Goal: Task Accomplishment & Management: Complete application form

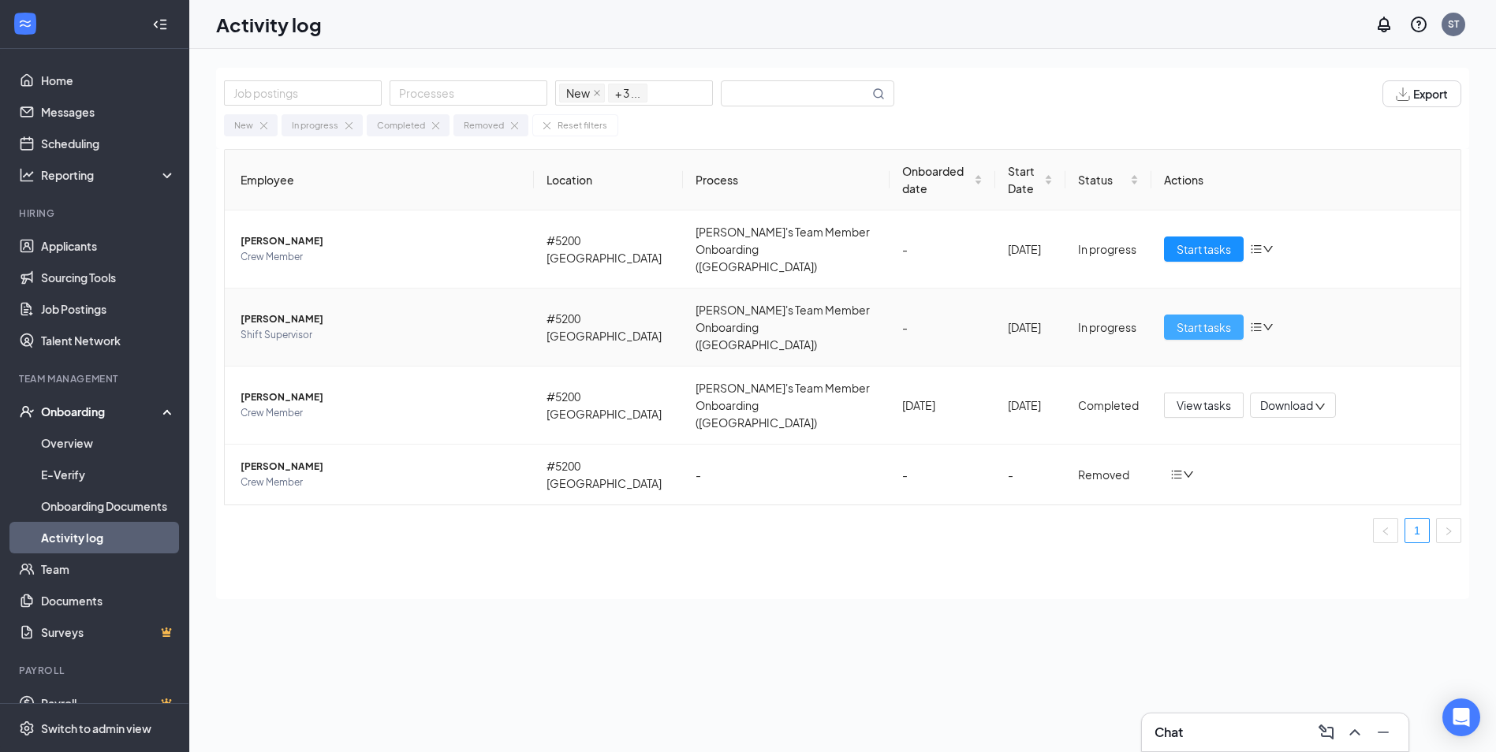
click at [1220, 319] on span "Start tasks" at bounding box center [1204, 327] width 54 height 17
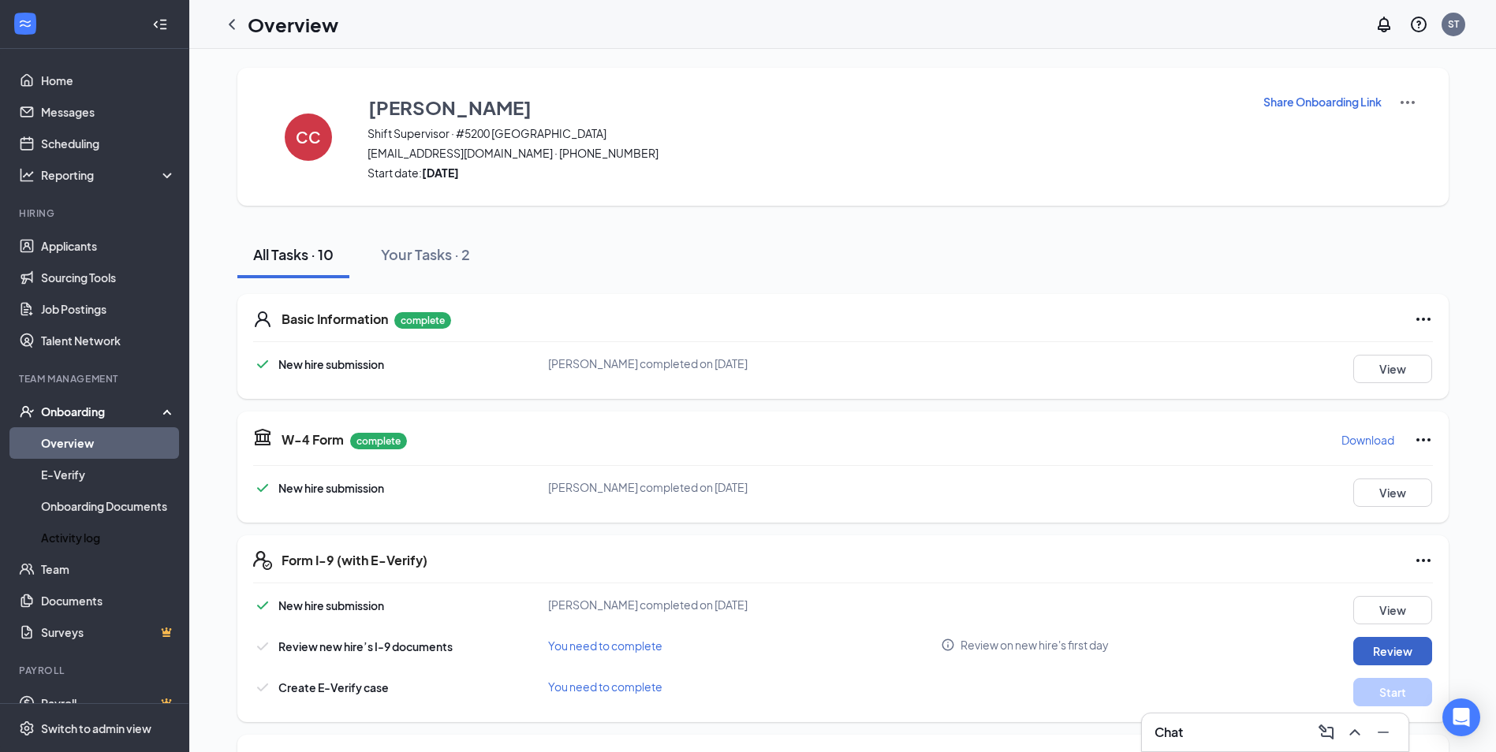
click at [1384, 655] on button "Review" at bounding box center [1392, 651] width 79 height 28
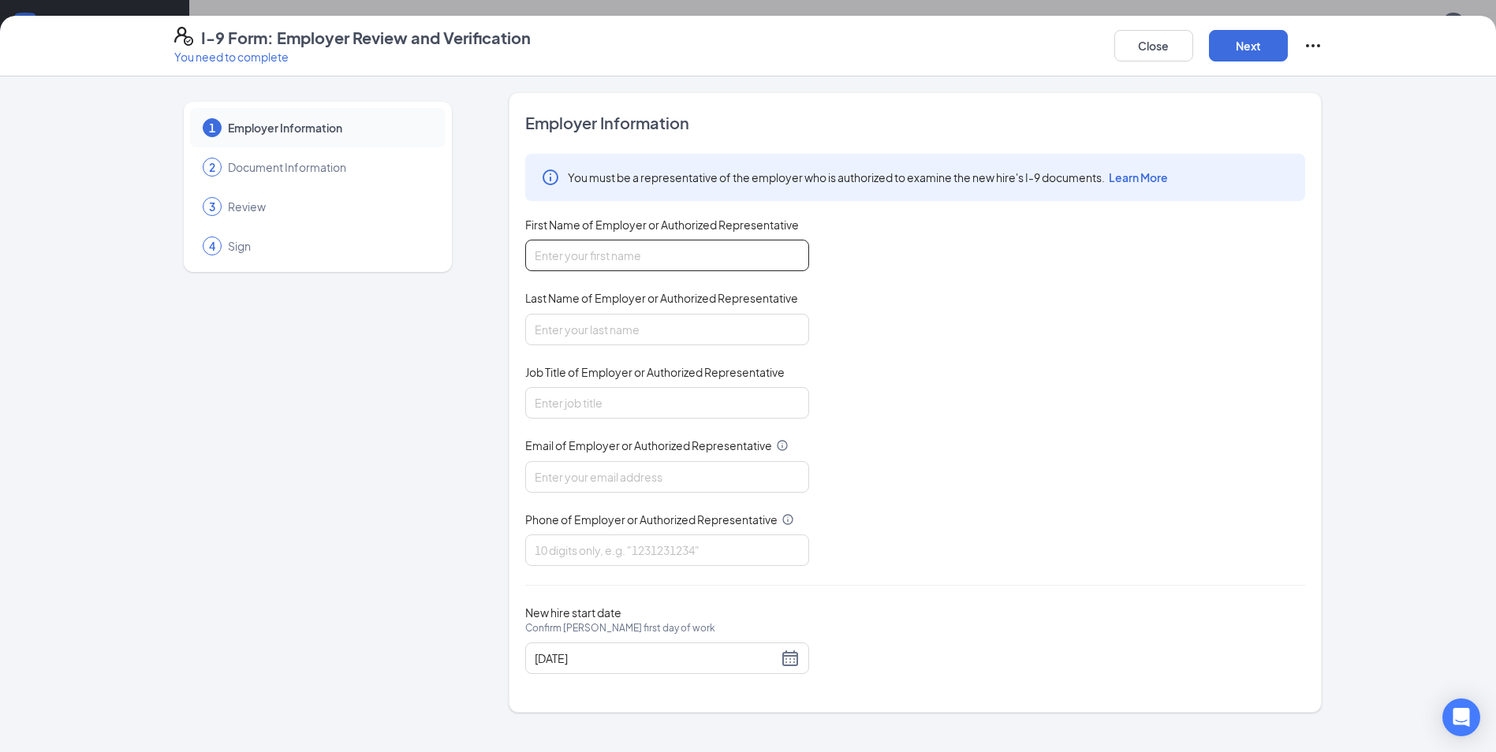
click at [756, 255] on input "First Name of Employer or Authorized Representative" at bounding box center [667, 256] width 284 height 32
type input "[PERSON_NAME]"
type input "[EMAIL_ADDRESS][DOMAIN_NAME]"
type input "7865140552"
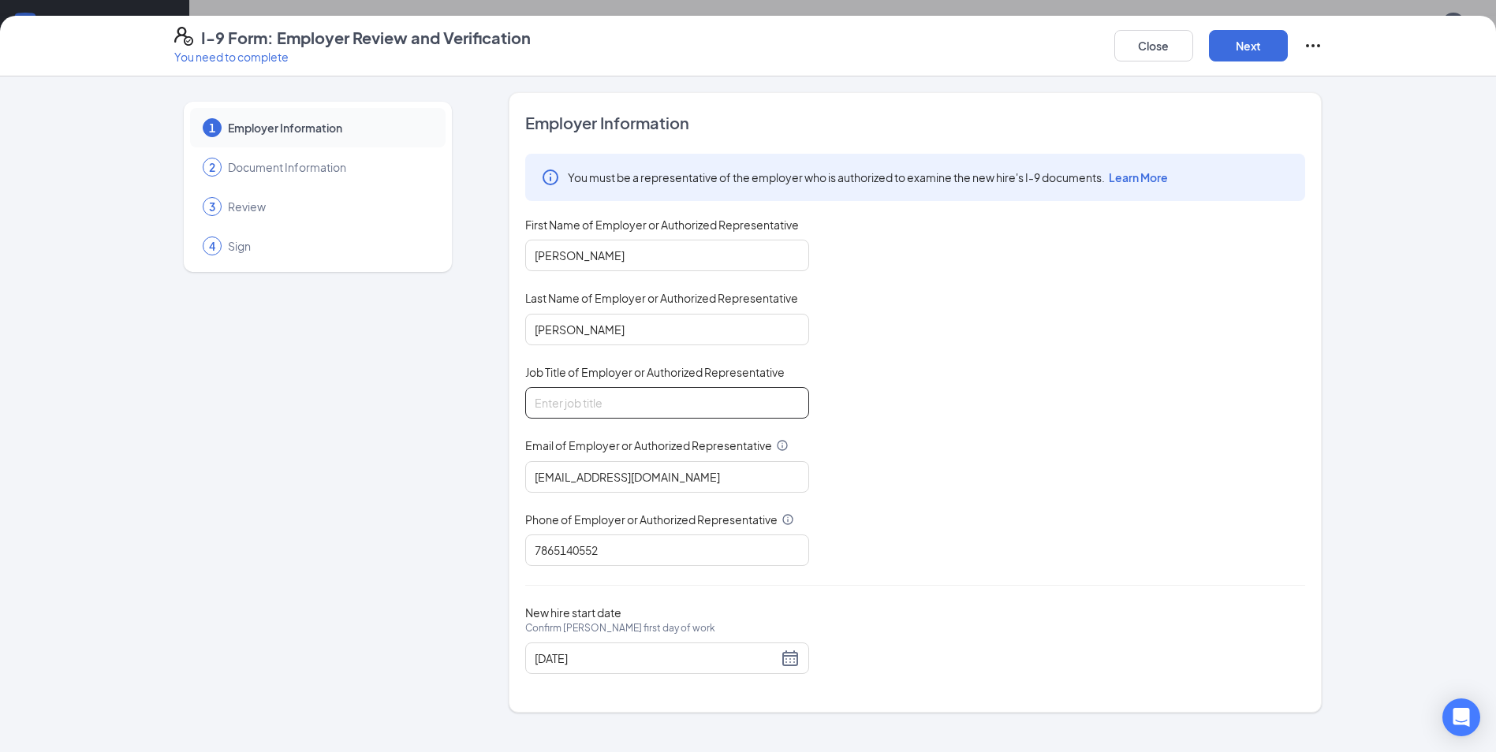
click at [696, 404] on input "Job Title of Employer or Authorized Representative" at bounding box center [667, 403] width 284 height 32
type input "gENERAL MANAGER"
click at [1278, 41] on button "Next" at bounding box center [1248, 46] width 79 height 32
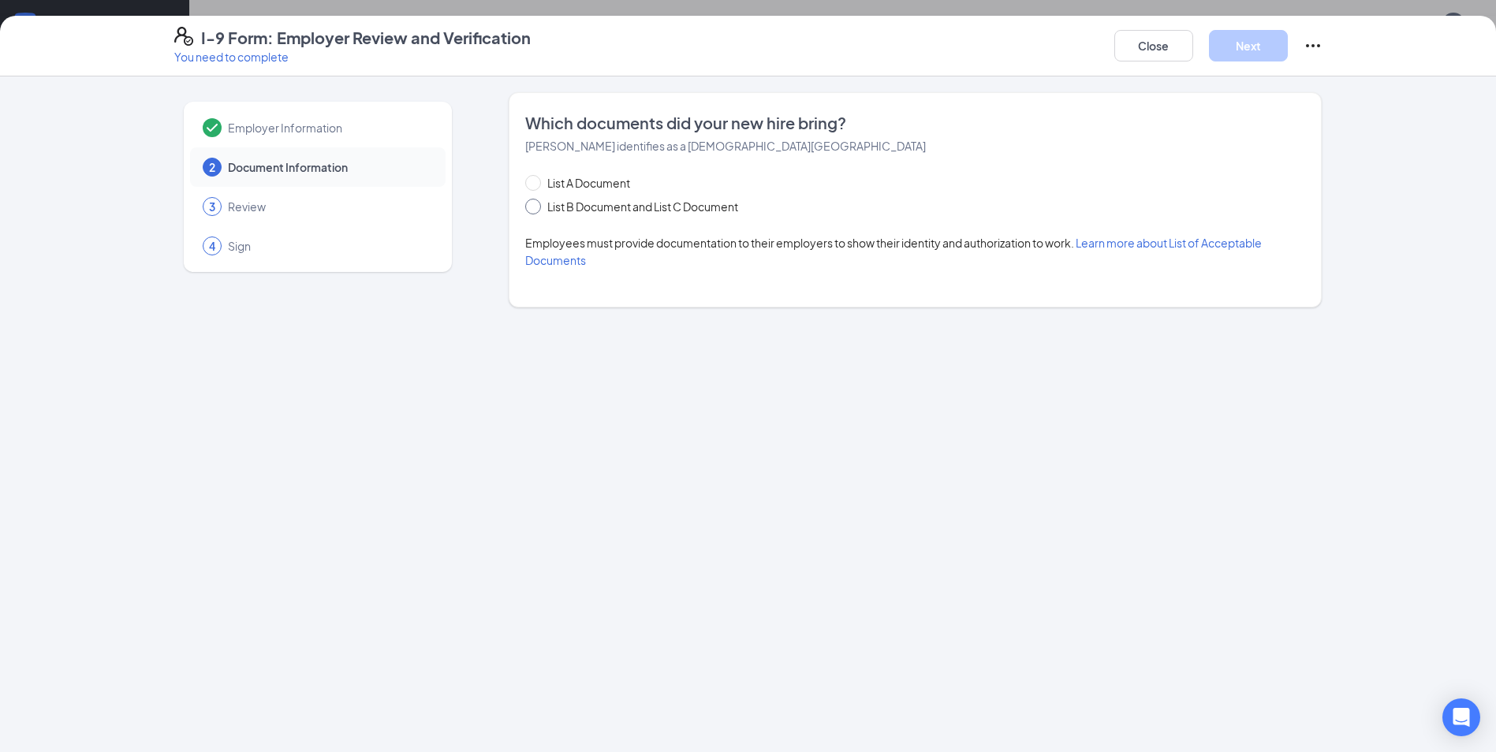
click at [533, 208] on input "List B Document and List C Document" at bounding box center [530, 204] width 11 height 11
radio input "true"
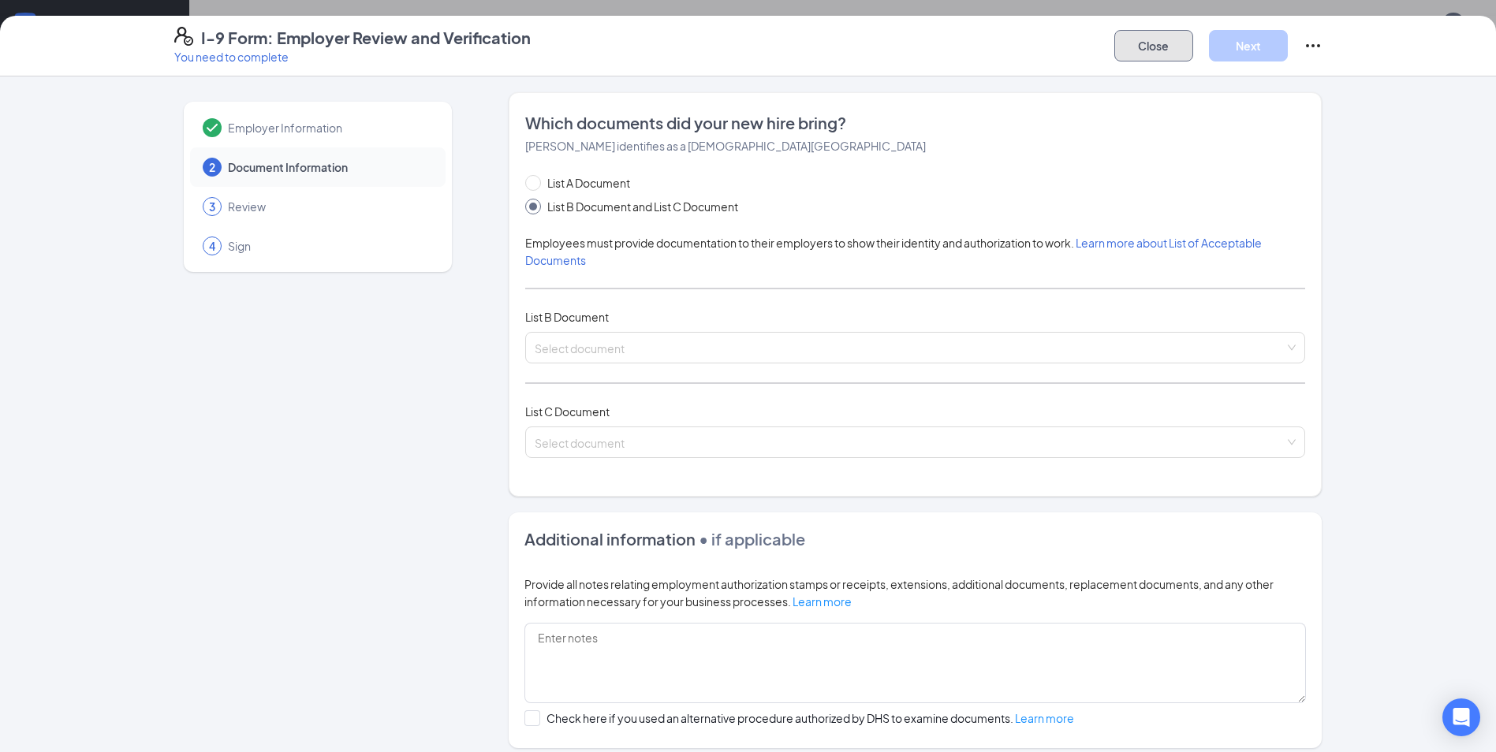
click at [1120, 40] on button "Close" at bounding box center [1153, 46] width 79 height 32
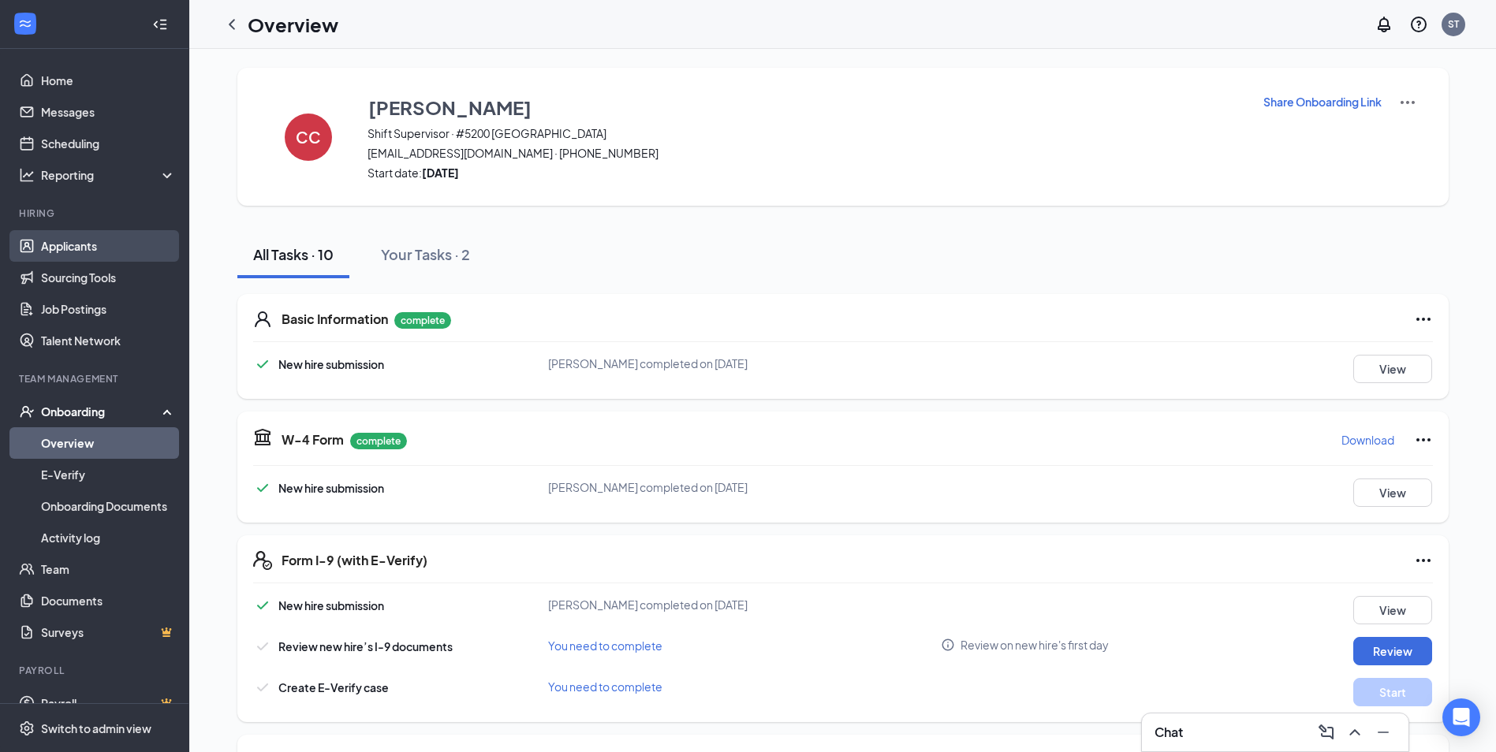
click at [84, 248] on link "Applicants" at bounding box center [108, 246] width 135 height 32
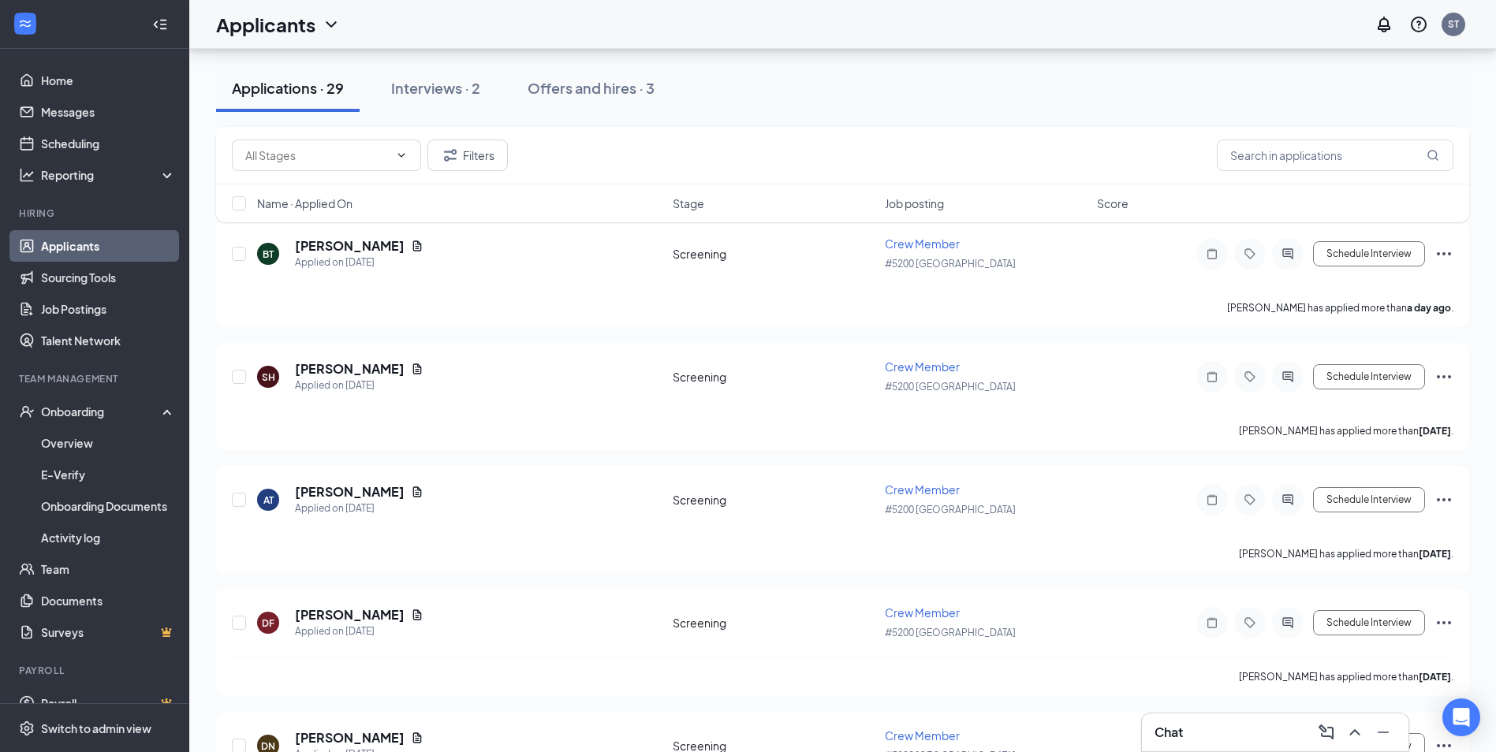
scroll to position [1025, 0]
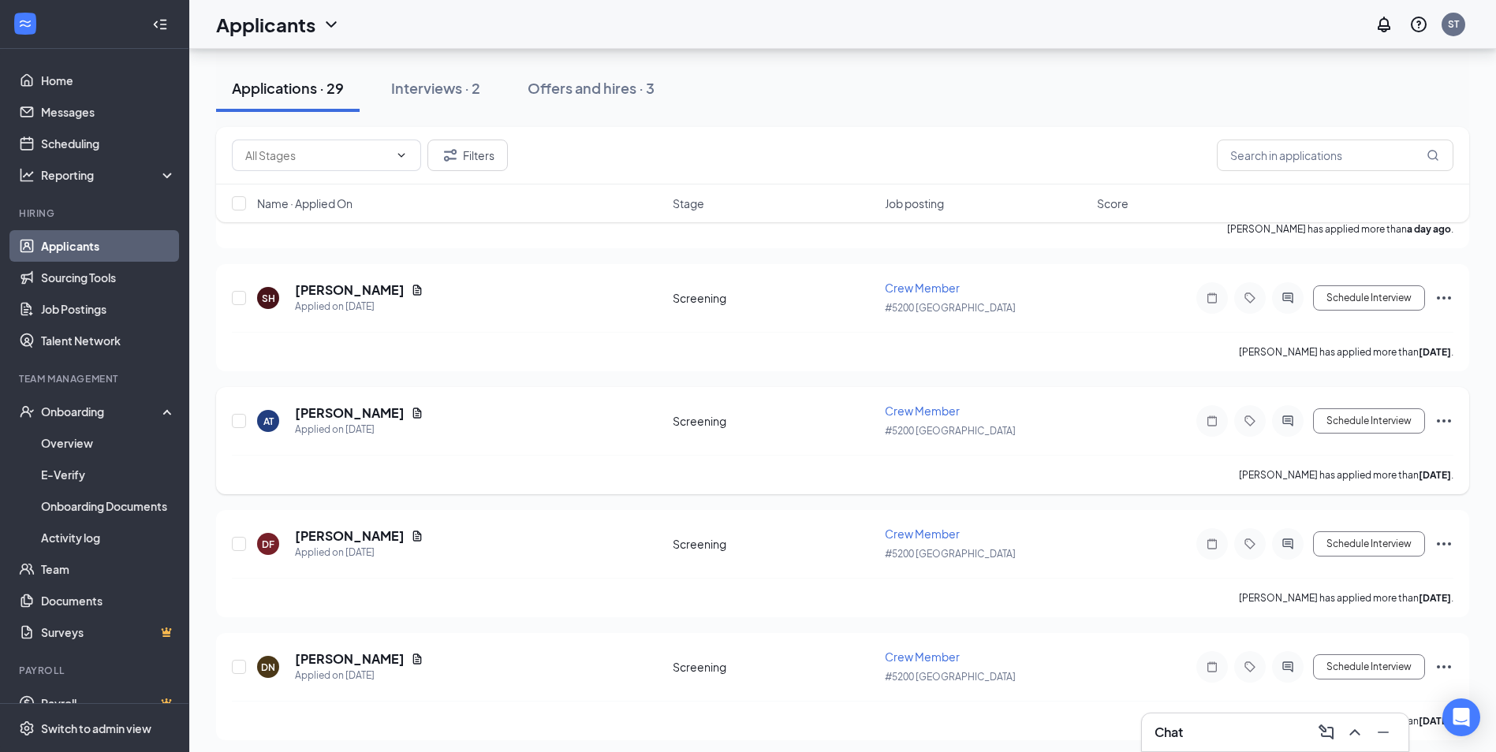
click at [1042, 416] on div "Crew Member" at bounding box center [986, 411] width 203 height 16
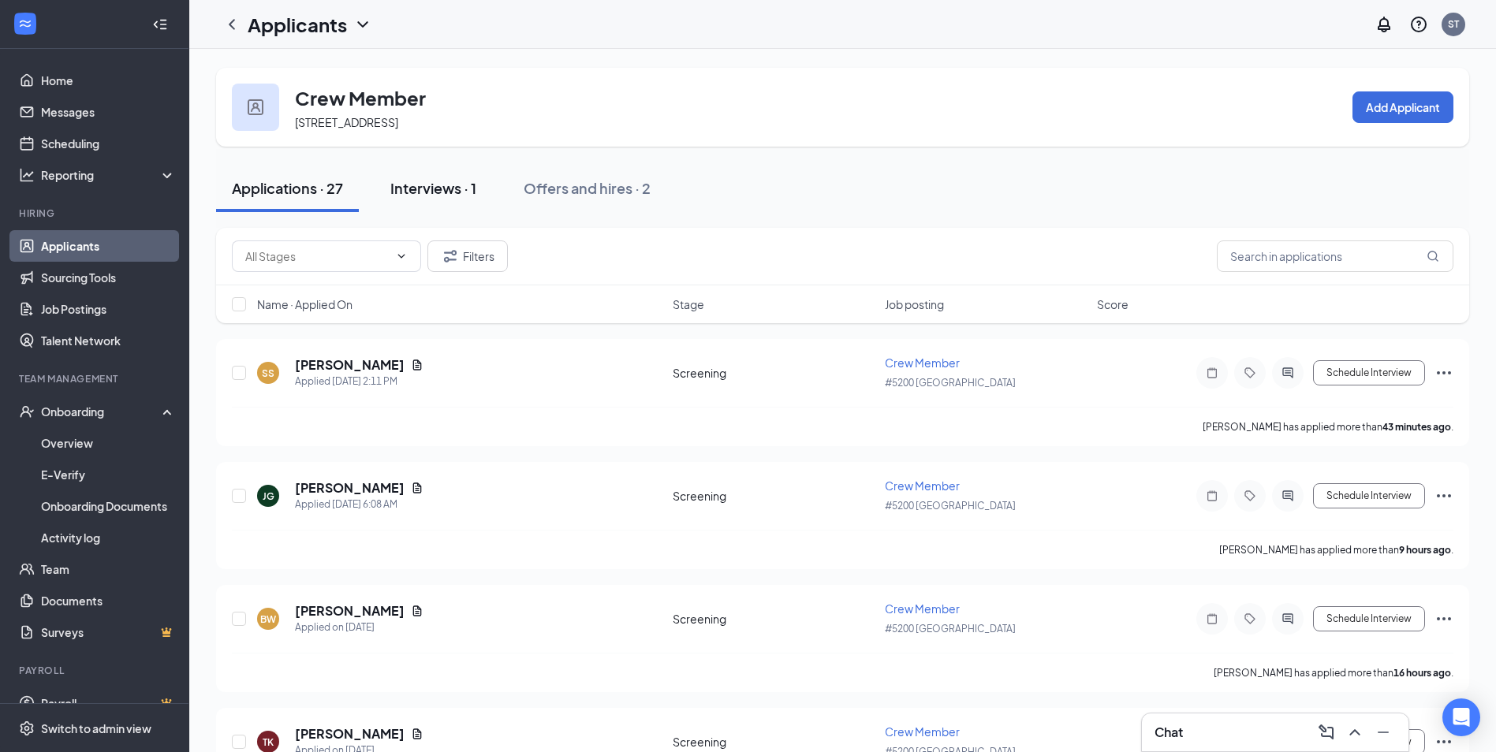
click at [460, 184] on div "Interviews · 1" at bounding box center [433, 188] width 86 height 20
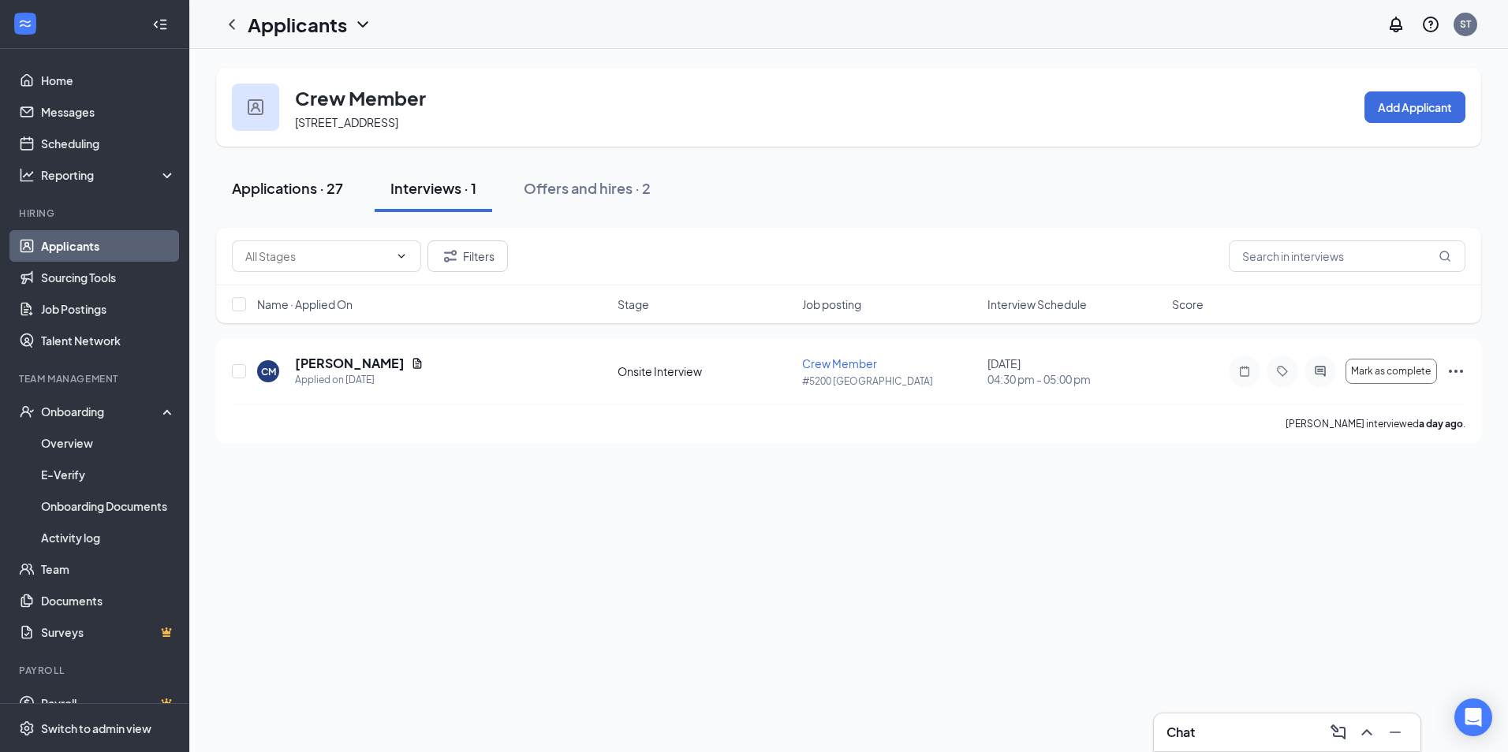
click at [274, 192] on div "Applications · 27" at bounding box center [287, 188] width 111 height 20
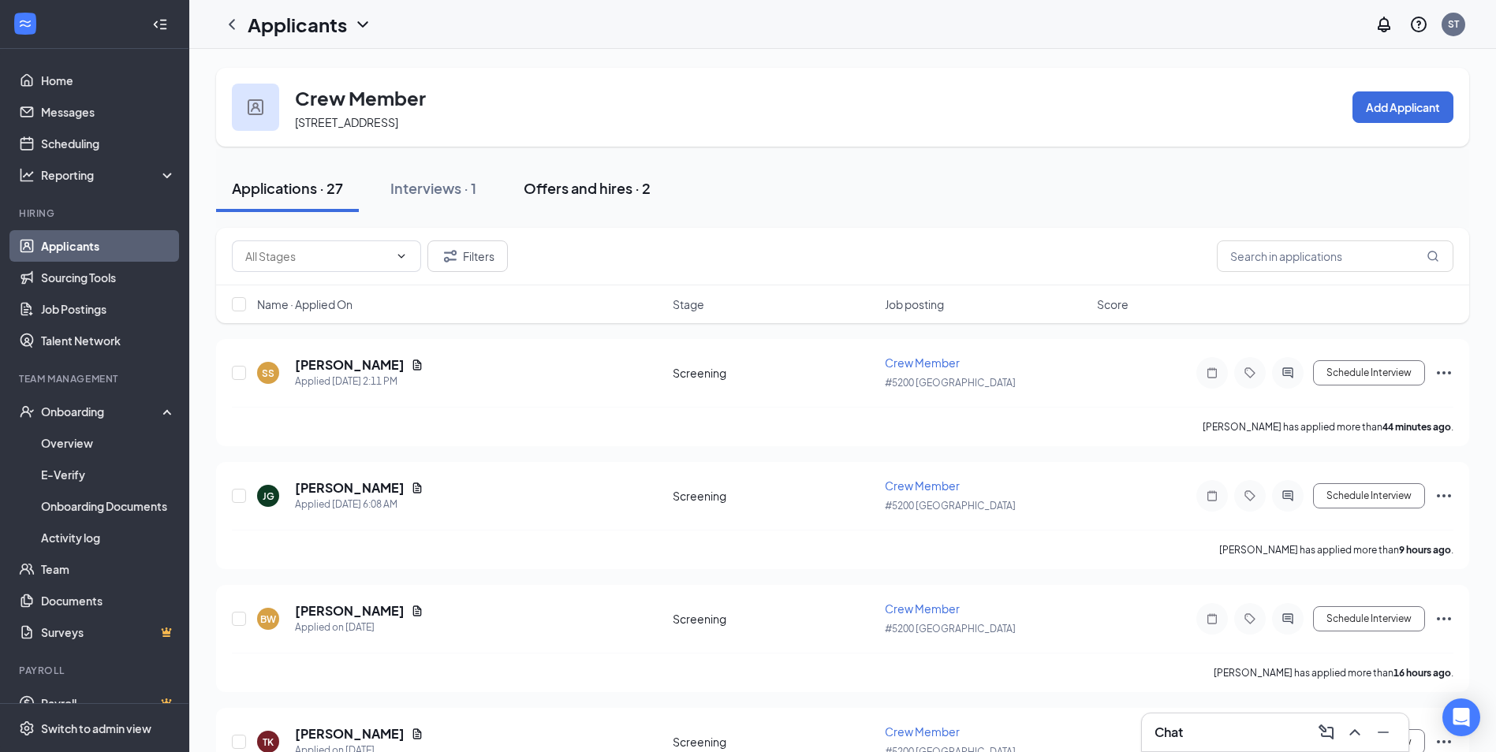
click at [584, 189] on div "Offers and hires · 2" at bounding box center [587, 188] width 127 height 20
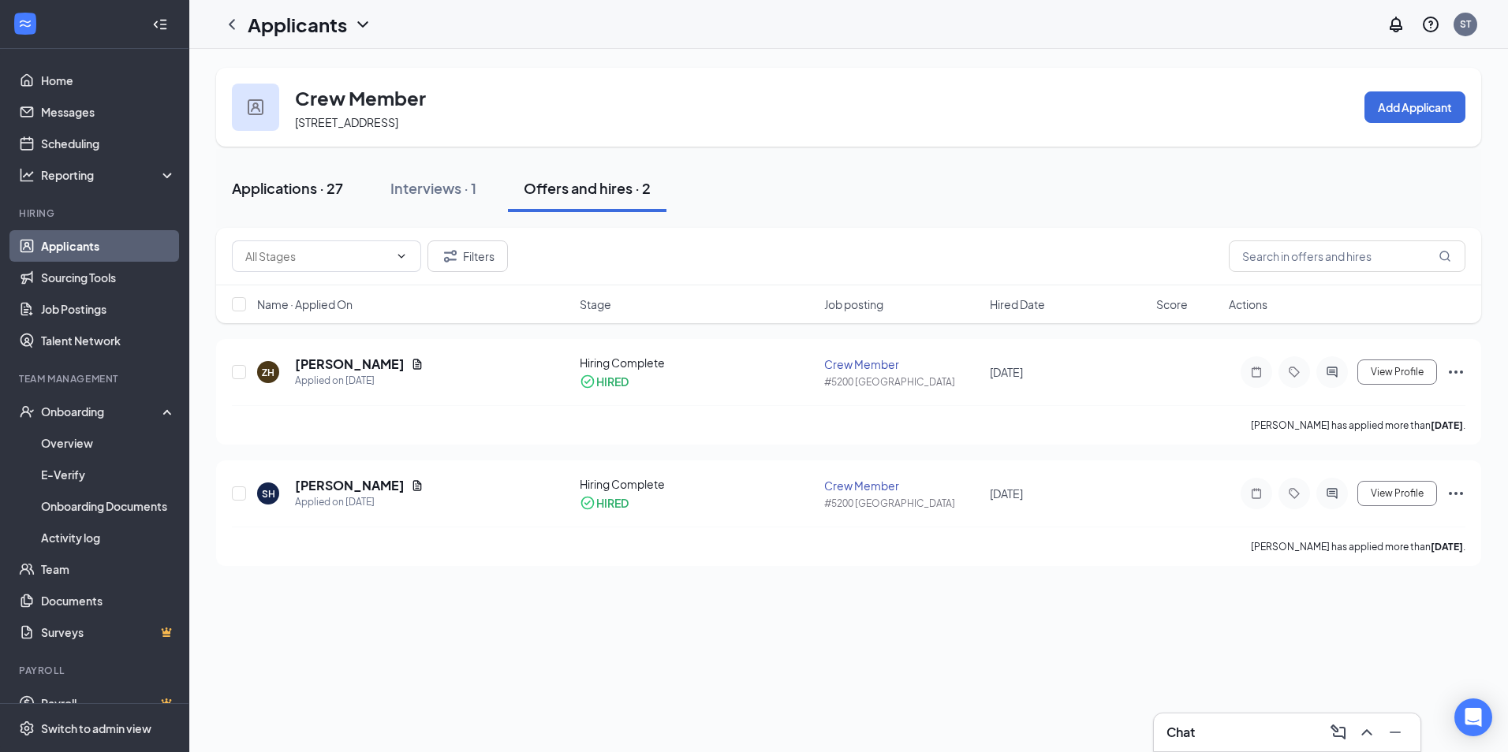
click at [299, 193] on div "Applications · 27" at bounding box center [287, 188] width 111 height 20
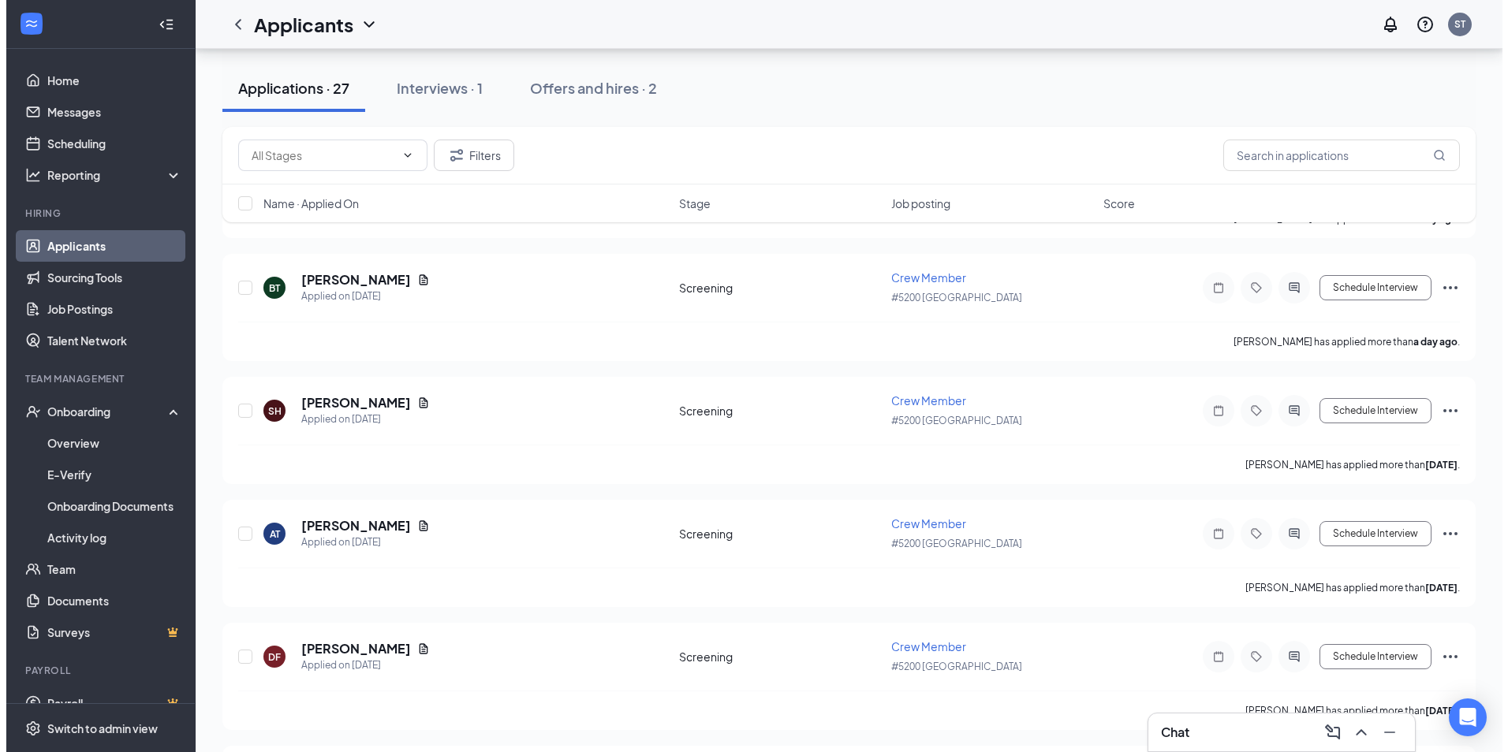
scroll to position [1025, 0]
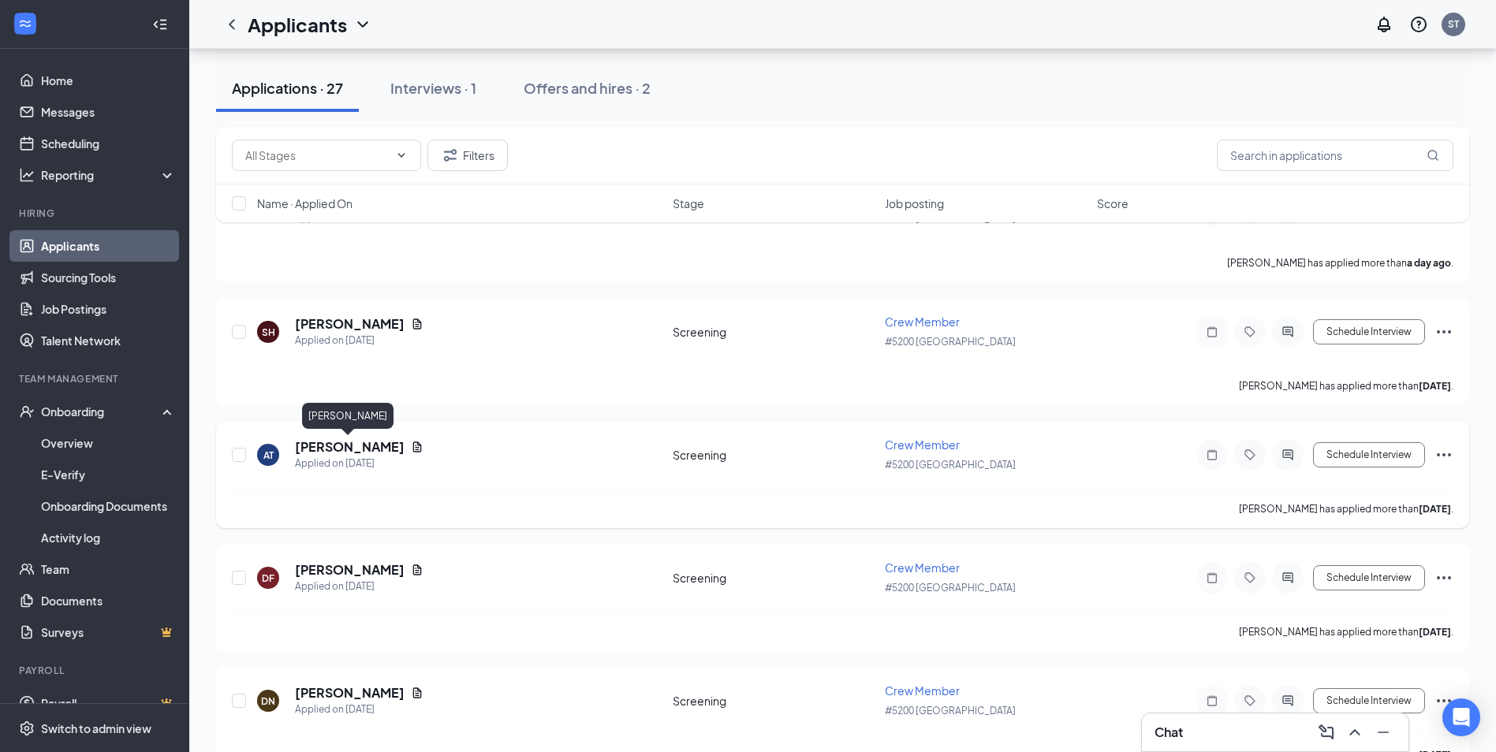
click at [330, 450] on h5 "[PERSON_NAME]" at bounding box center [350, 446] width 110 height 17
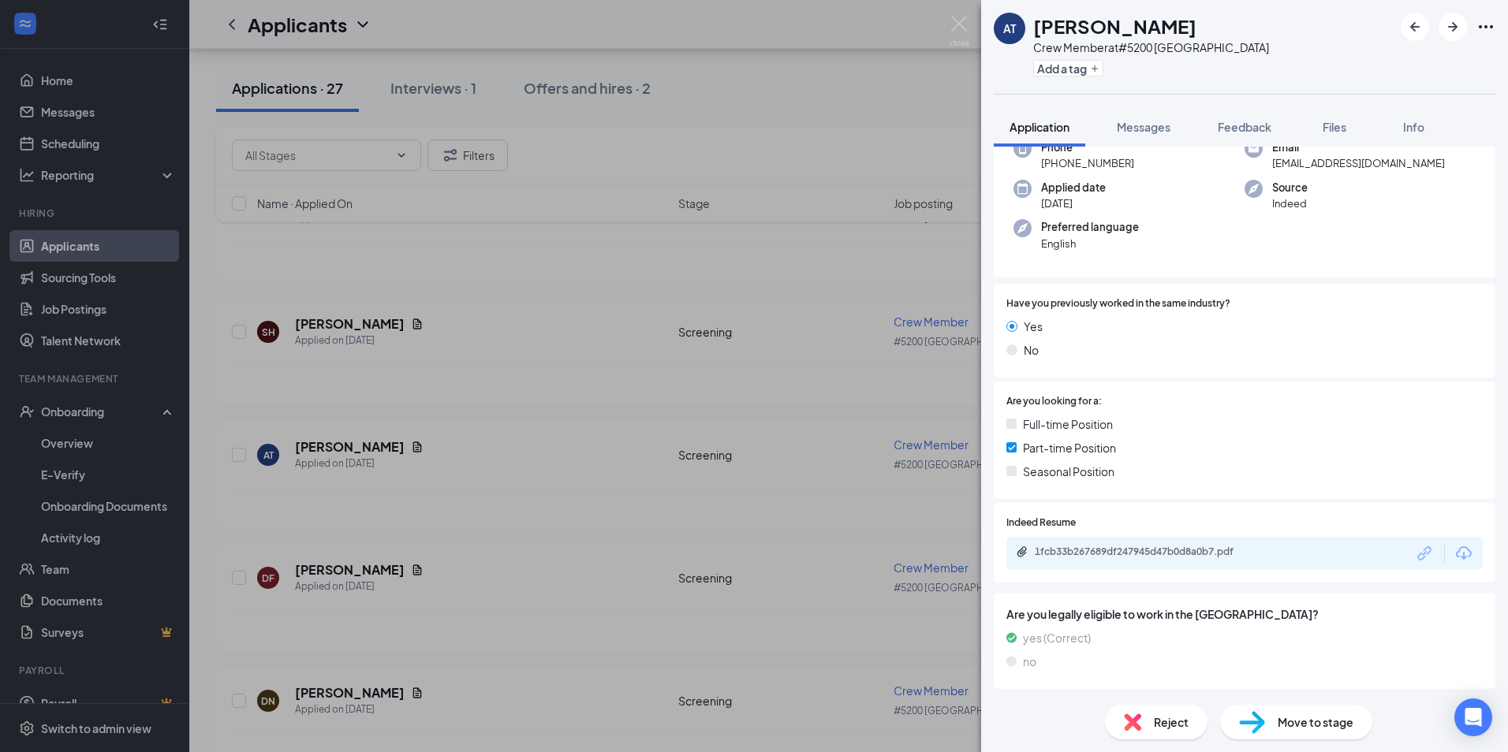
scroll to position [95, 0]
click at [1336, 728] on span "Move to stage" at bounding box center [1316, 722] width 76 height 17
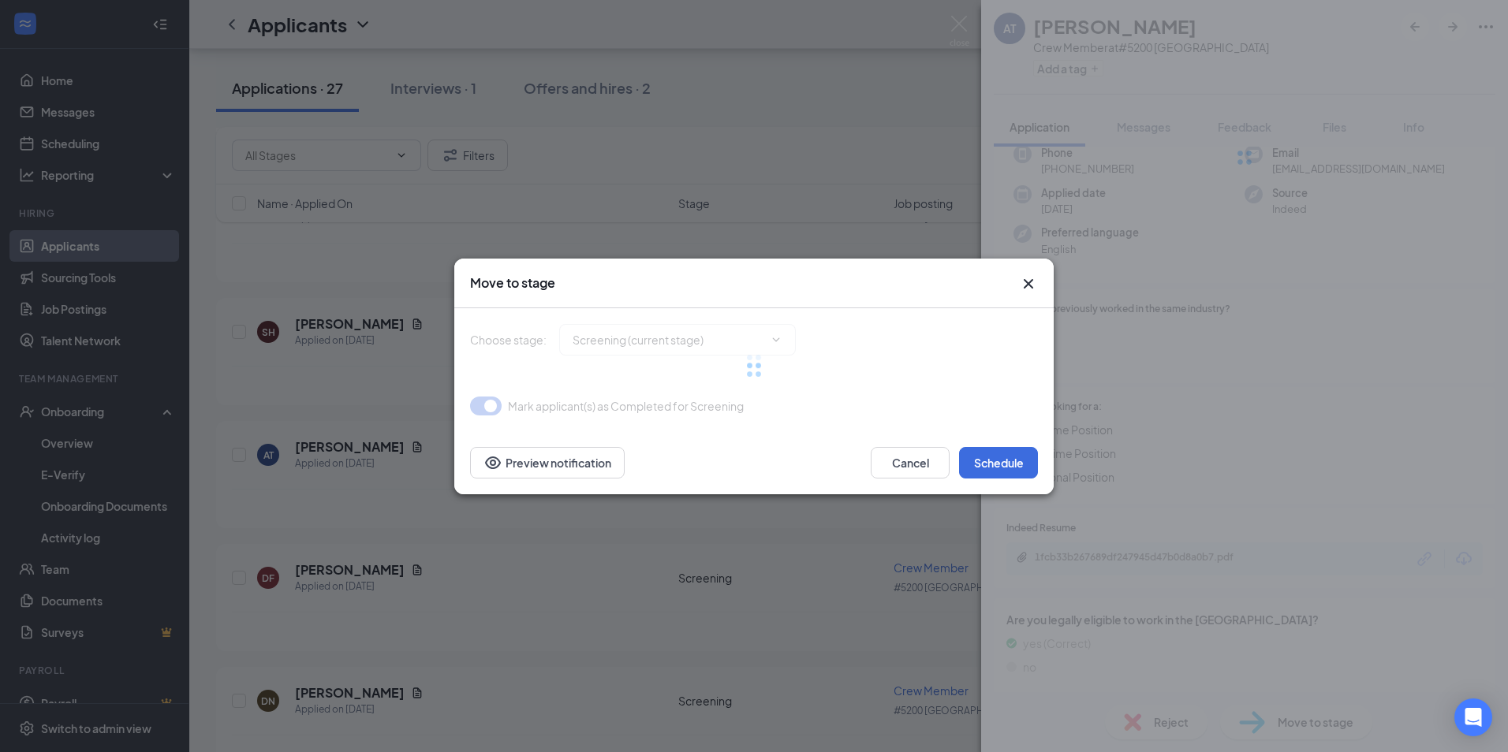
type input "Onsite Interview (next stage)"
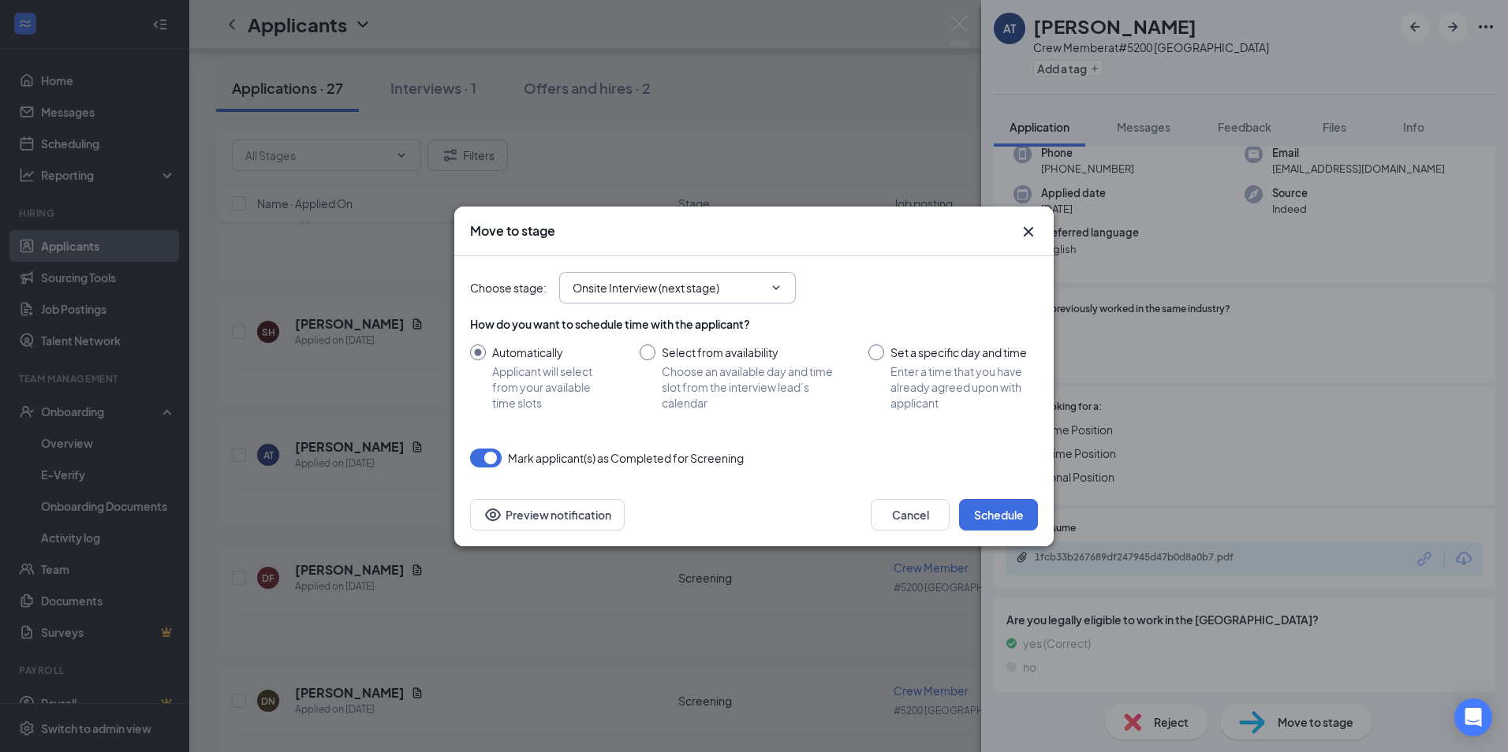
click at [753, 299] on span "Onsite Interview (next stage)" at bounding box center [677, 288] width 237 height 32
click at [762, 287] on input "Onsite Interview (next stage)" at bounding box center [668, 287] width 191 height 17
click at [776, 286] on icon "ChevronDown" at bounding box center [776, 288] width 13 height 13
click at [778, 291] on icon "ChevronDown" at bounding box center [776, 288] width 13 height 13
click at [765, 287] on span "Onsite Interview (next stage) Application Screening (current stage) Onsite Inte…" at bounding box center [677, 288] width 237 height 32
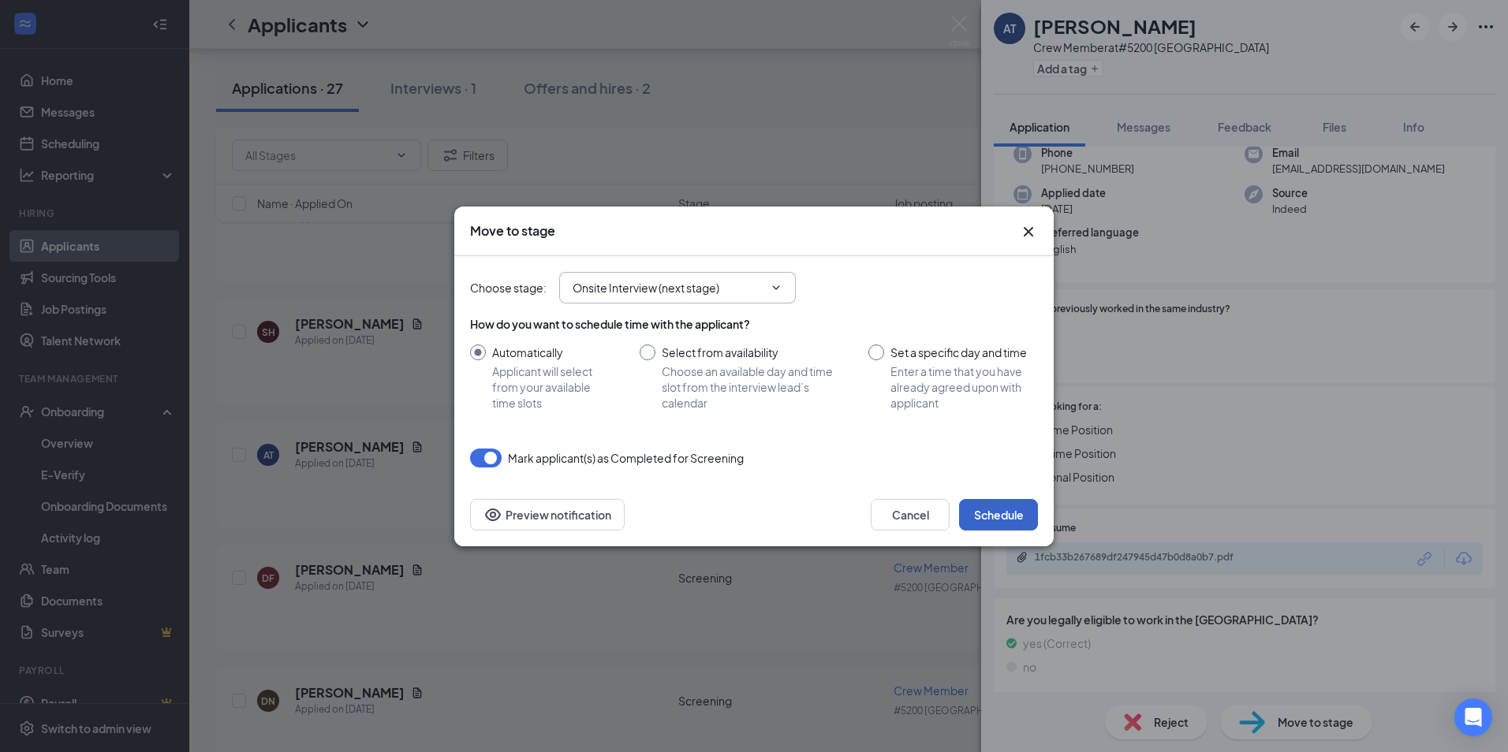
click at [1013, 520] on button "Schedule" at bounding box center [998, 515] width 79 height 32
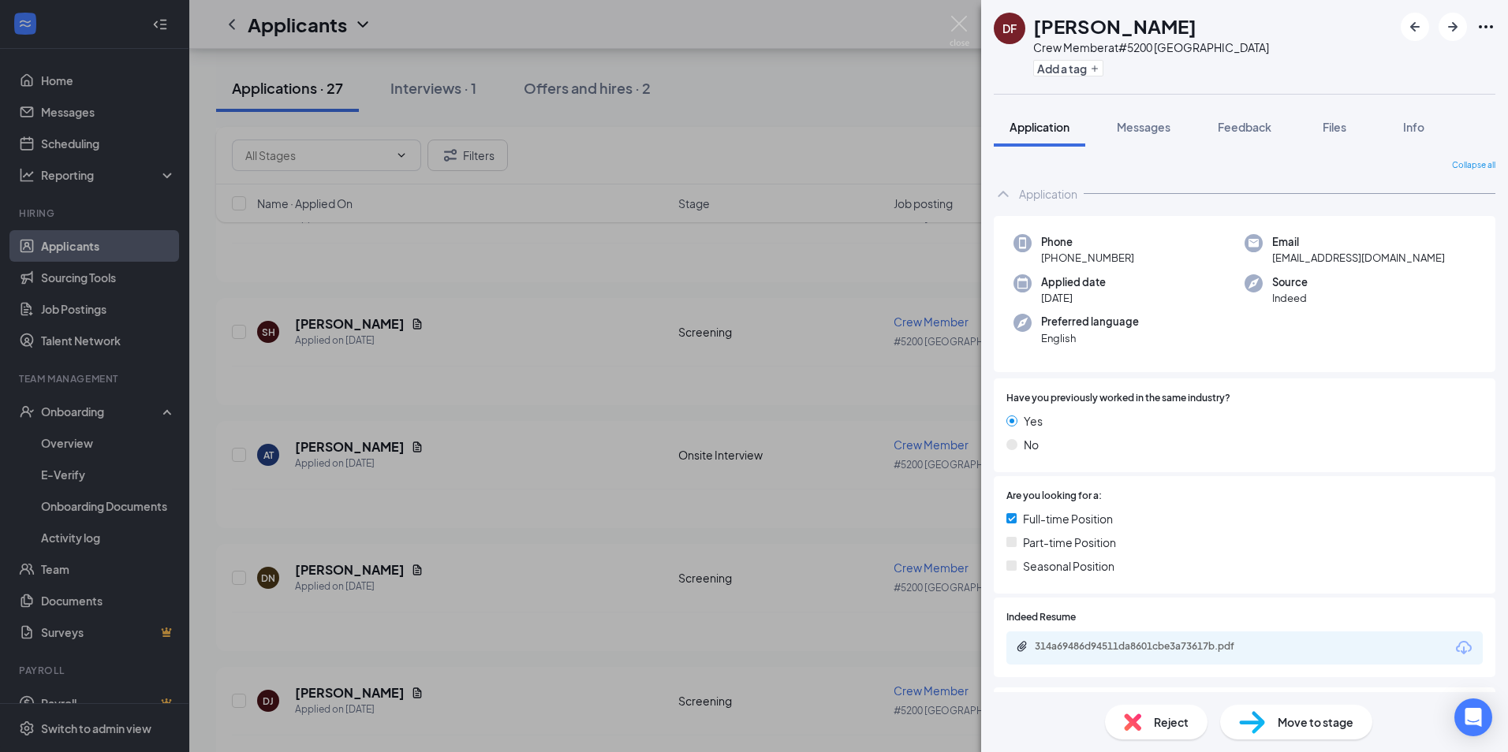
click at [1291, 722] on span "Move to stage" at bounding box center [1316, 722] width 76 height 17
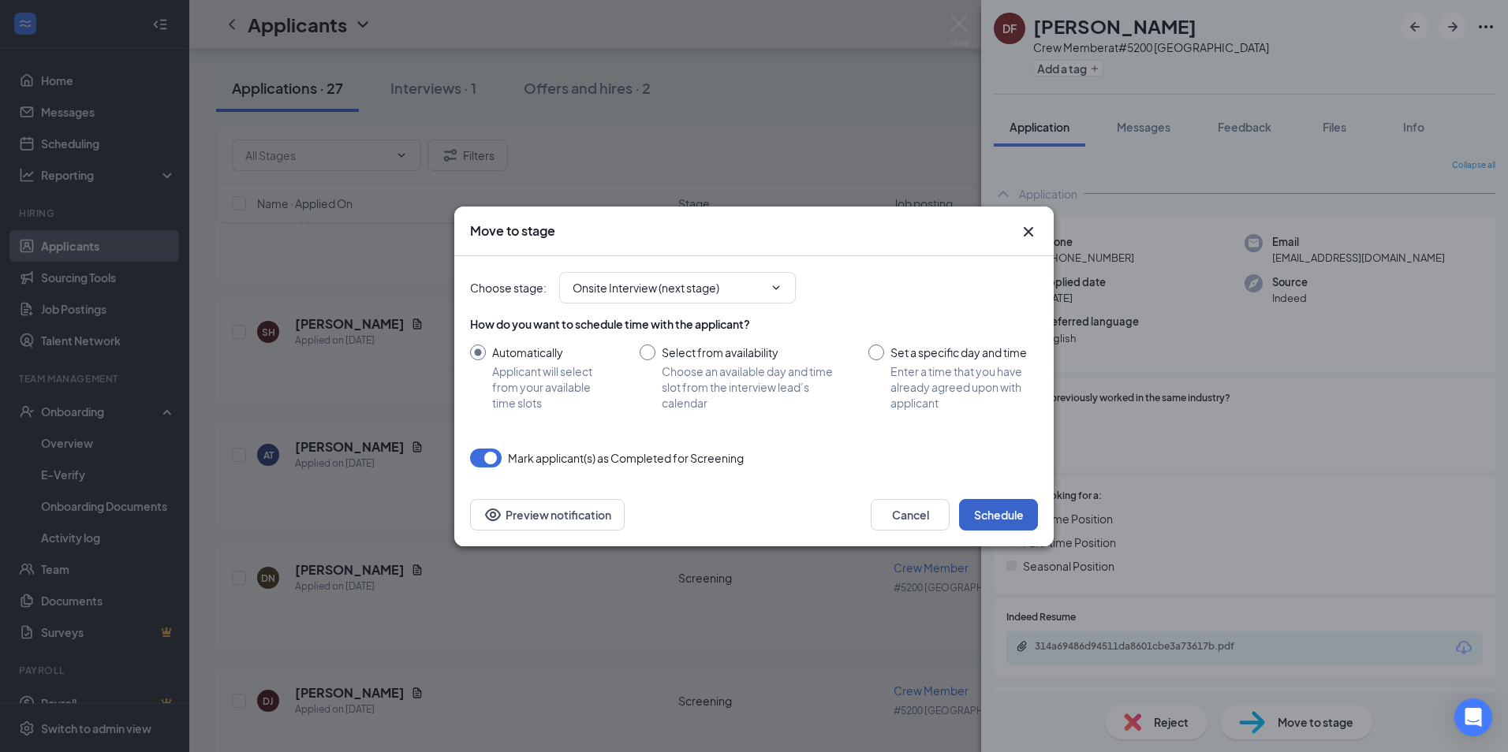
click at [998, 501] on button "Schedule" at bounding box center [998, 515] width 79 height 32
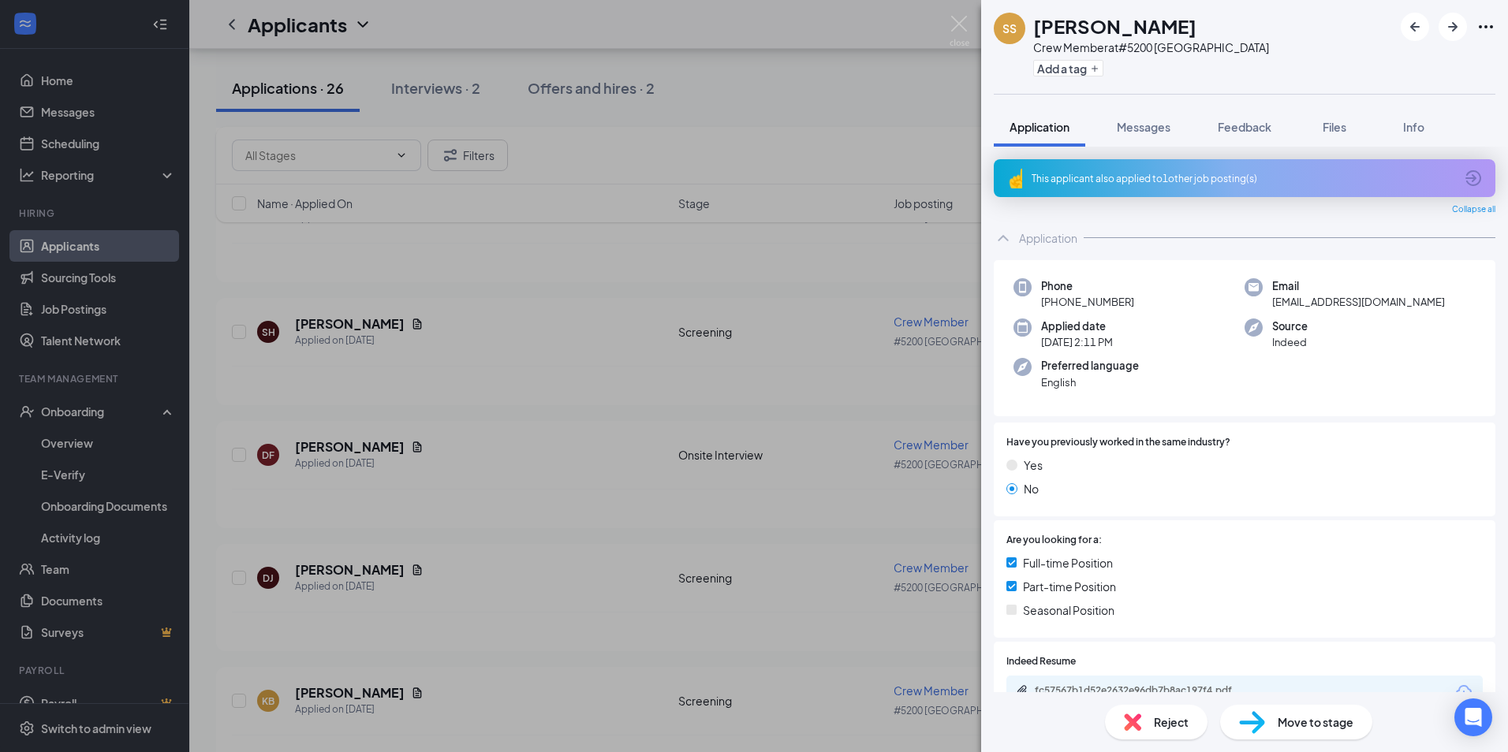
click at [811, 237] on div "[PERSON_NAME] [PERSON_NAME] Crew Member at #5200 Trussville Add a tag Applicati…" at bounding box center [754, 376] width 1508 height 752
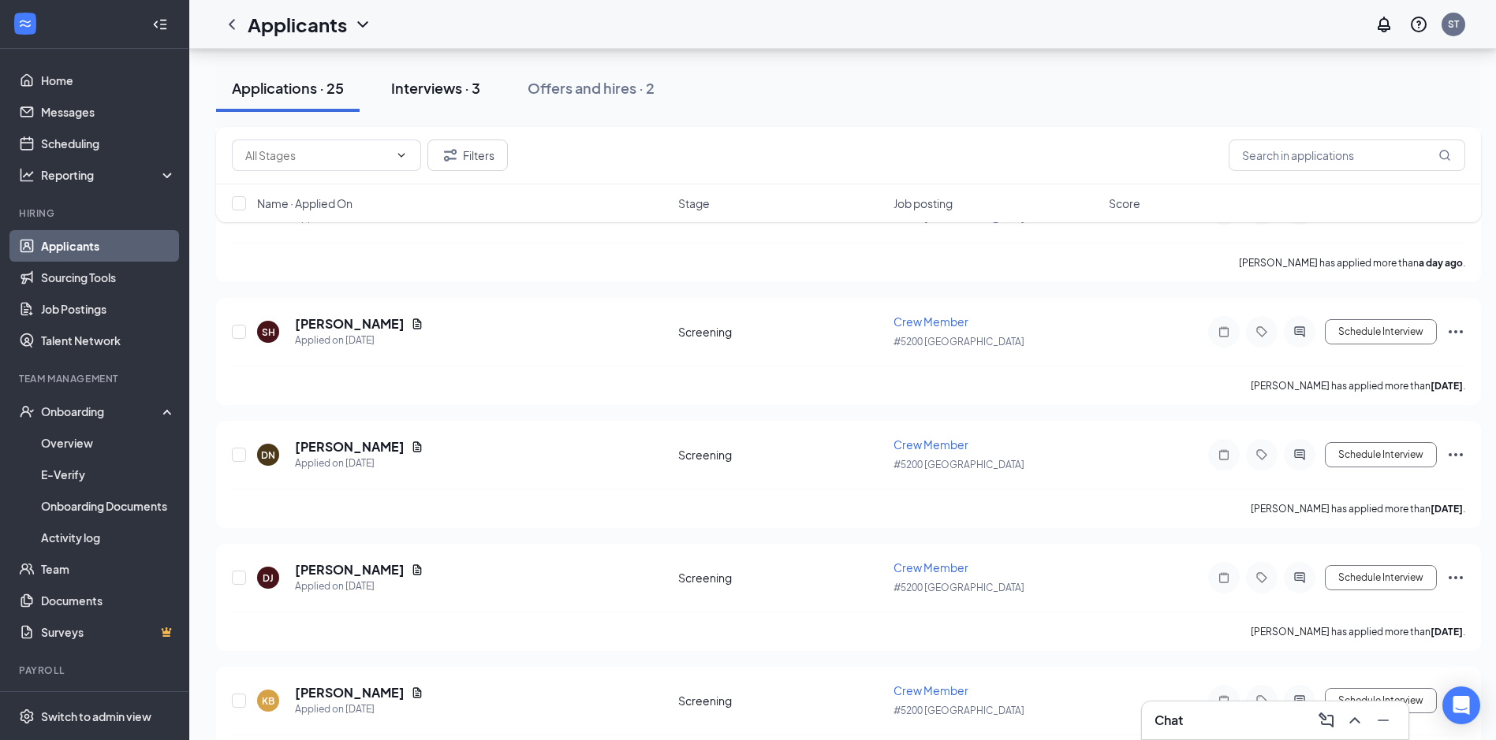
click at [457, 80] on div "Interviews · 3" at bounding box center [435, 88] width 89 height 20
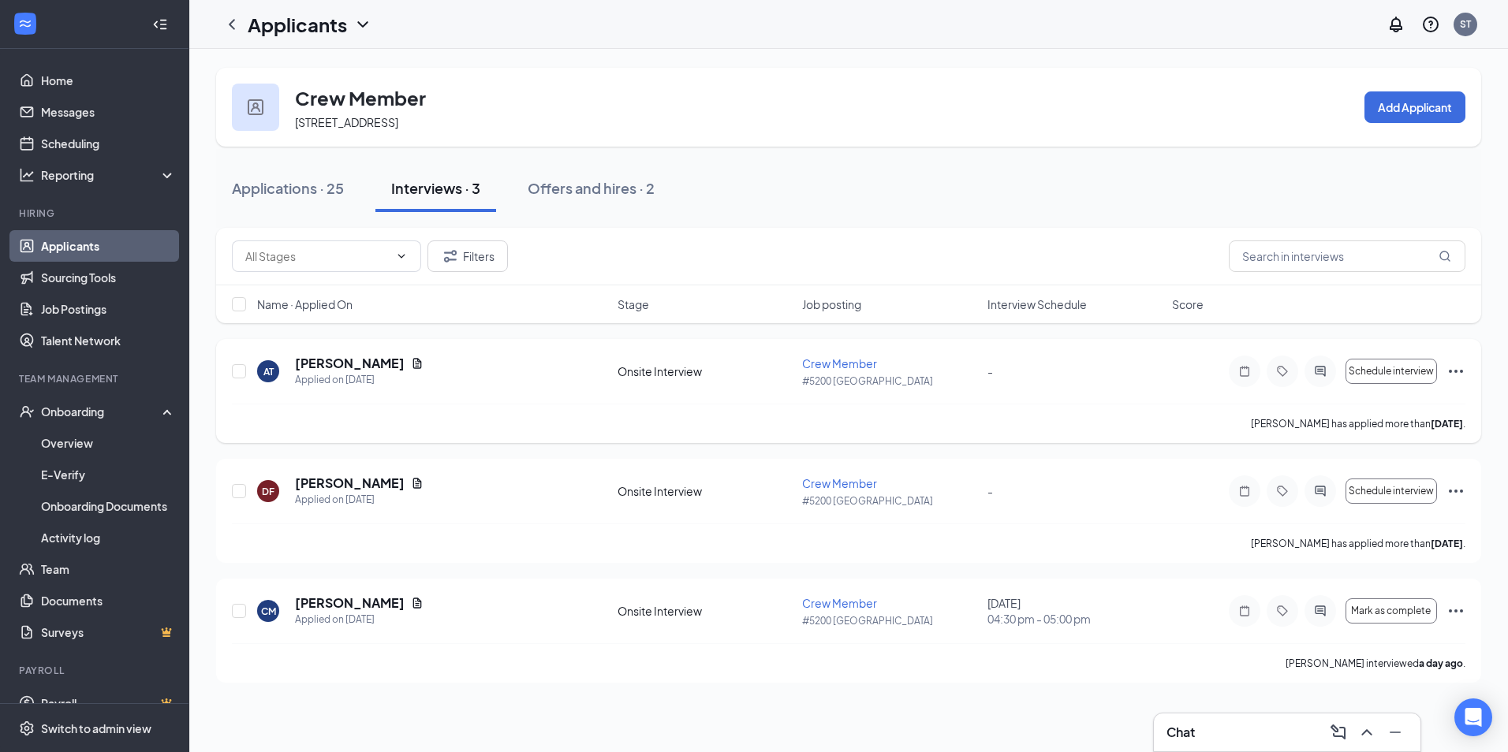
click at [1452, 370] on icon "Ellipses" at bounding box center [1455, 371] width 19 height 19
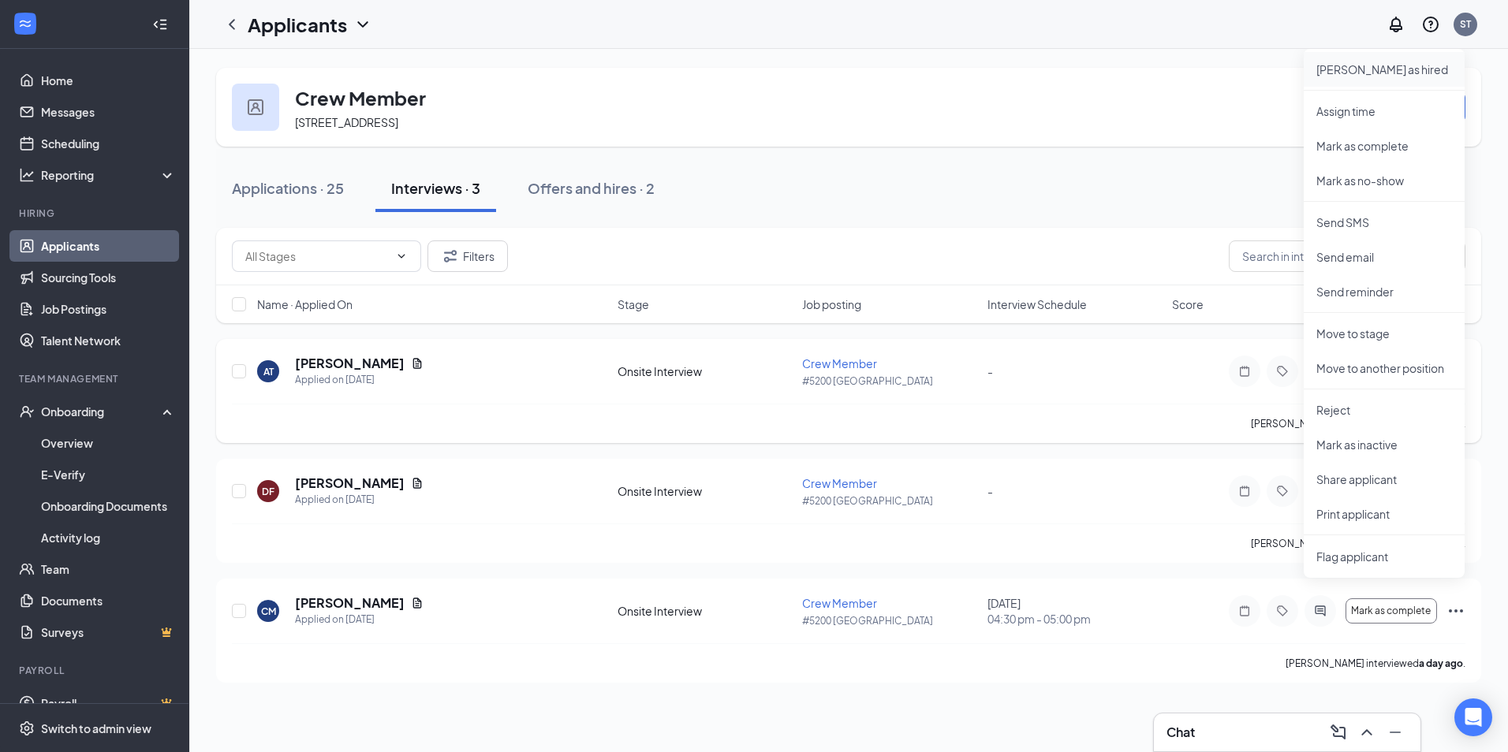
click at [1397, 64] on p "[PERSON_NAME] as hired" at bounding box center [1384, 70] width 136 height 16
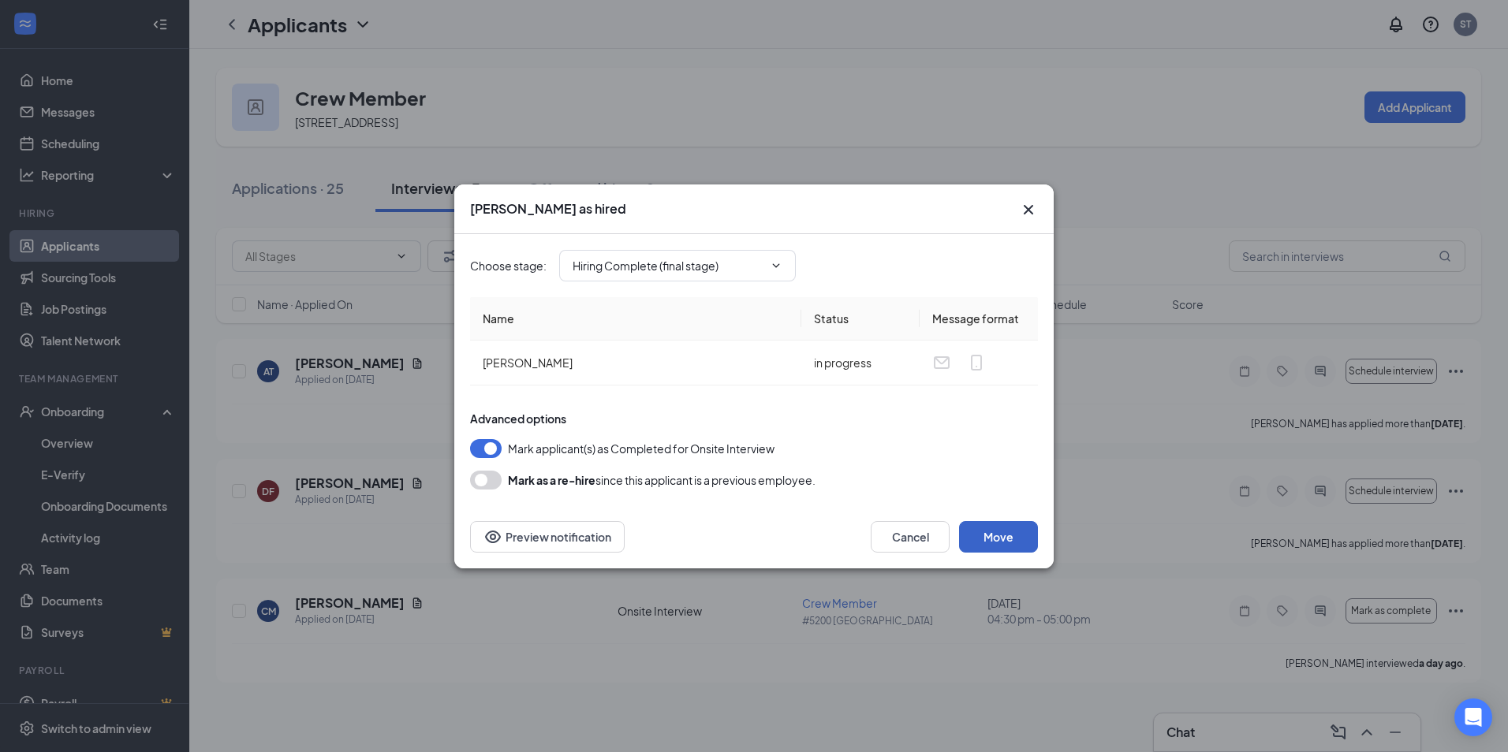
click at [1004, 536] on button "Move" at bounding box center [998, 537] width 79 height 32
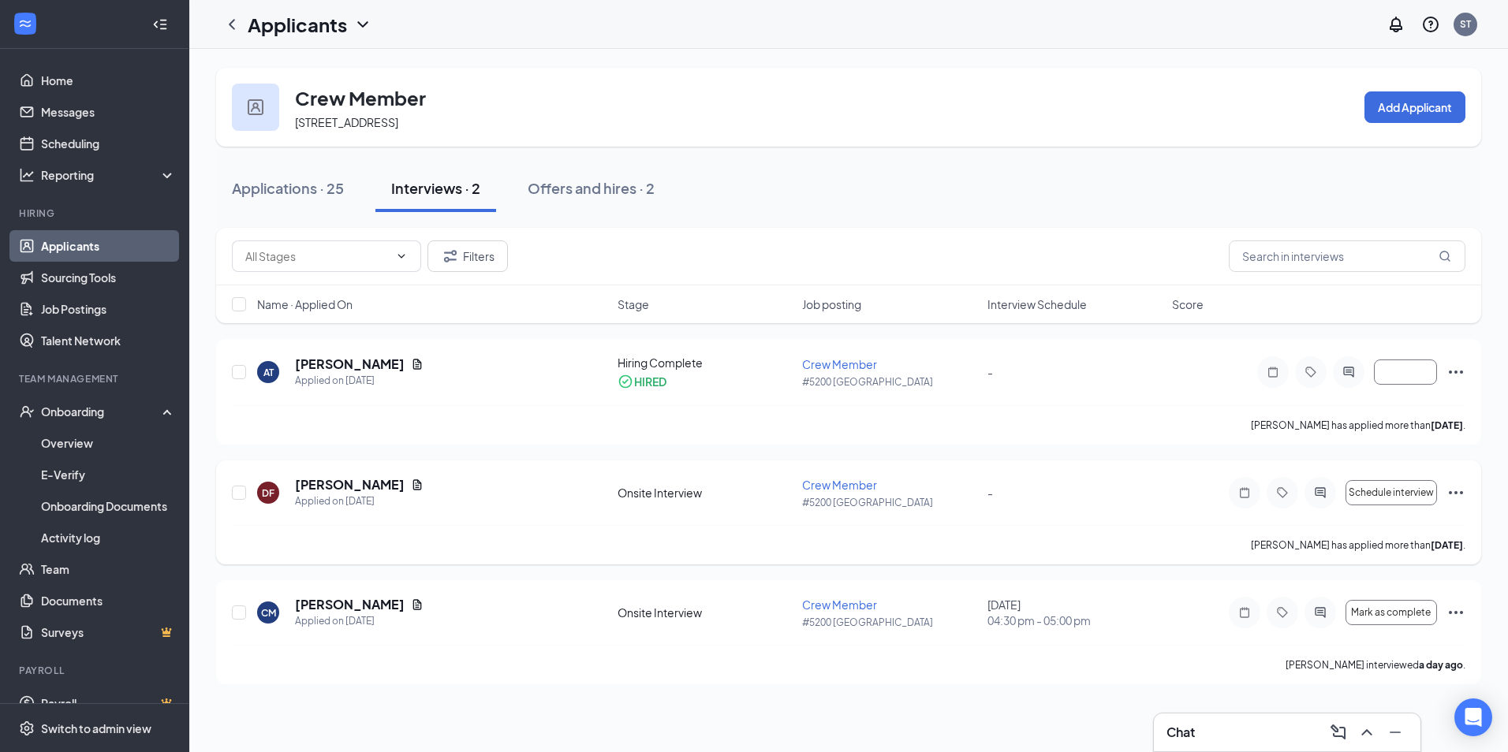
click at [1457, 487] on icon "Ellipses" at bounding box center [1455, 492] width 19 height 19
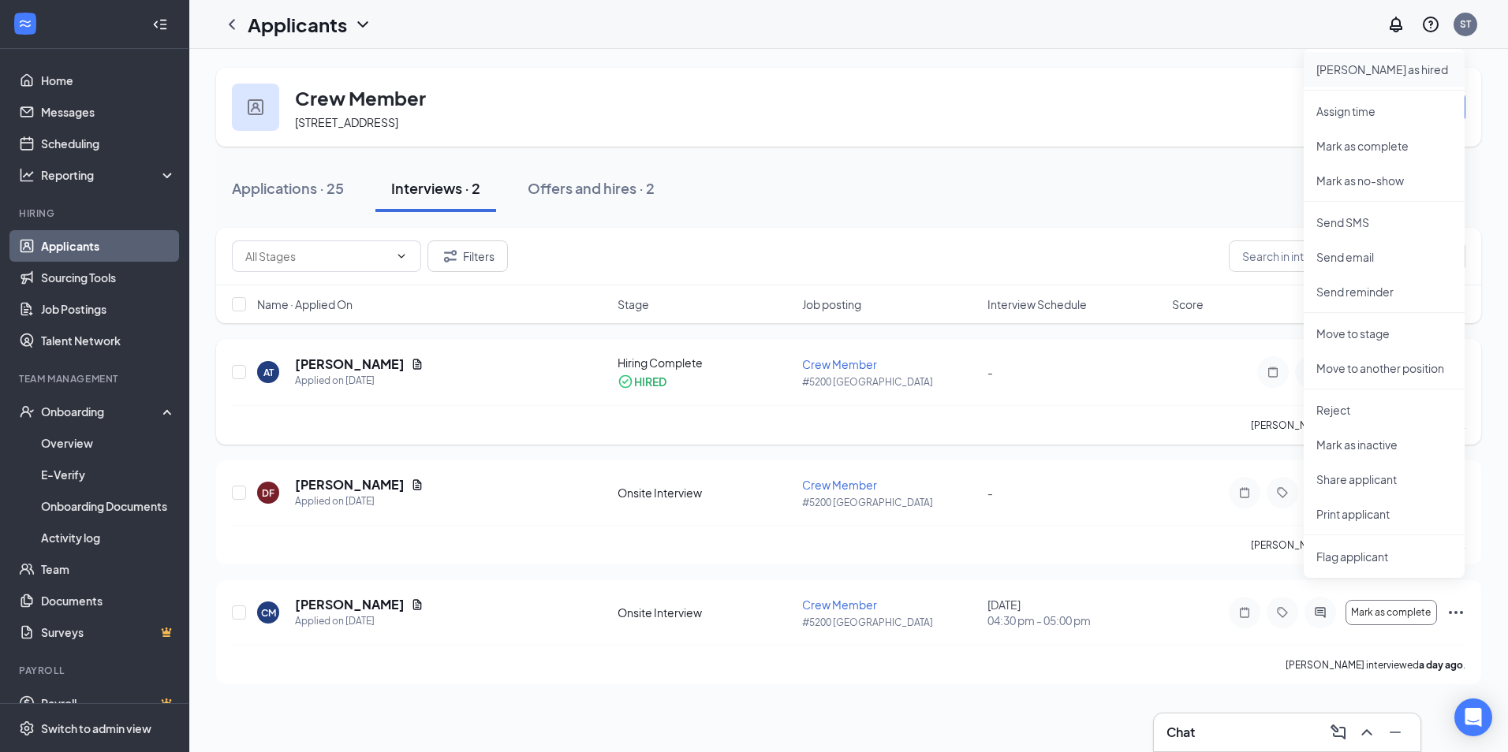
click at [1356, 69] on p "[PERSON_NAME] as hired" at bounding box center [1384, 70] width 136 height 16
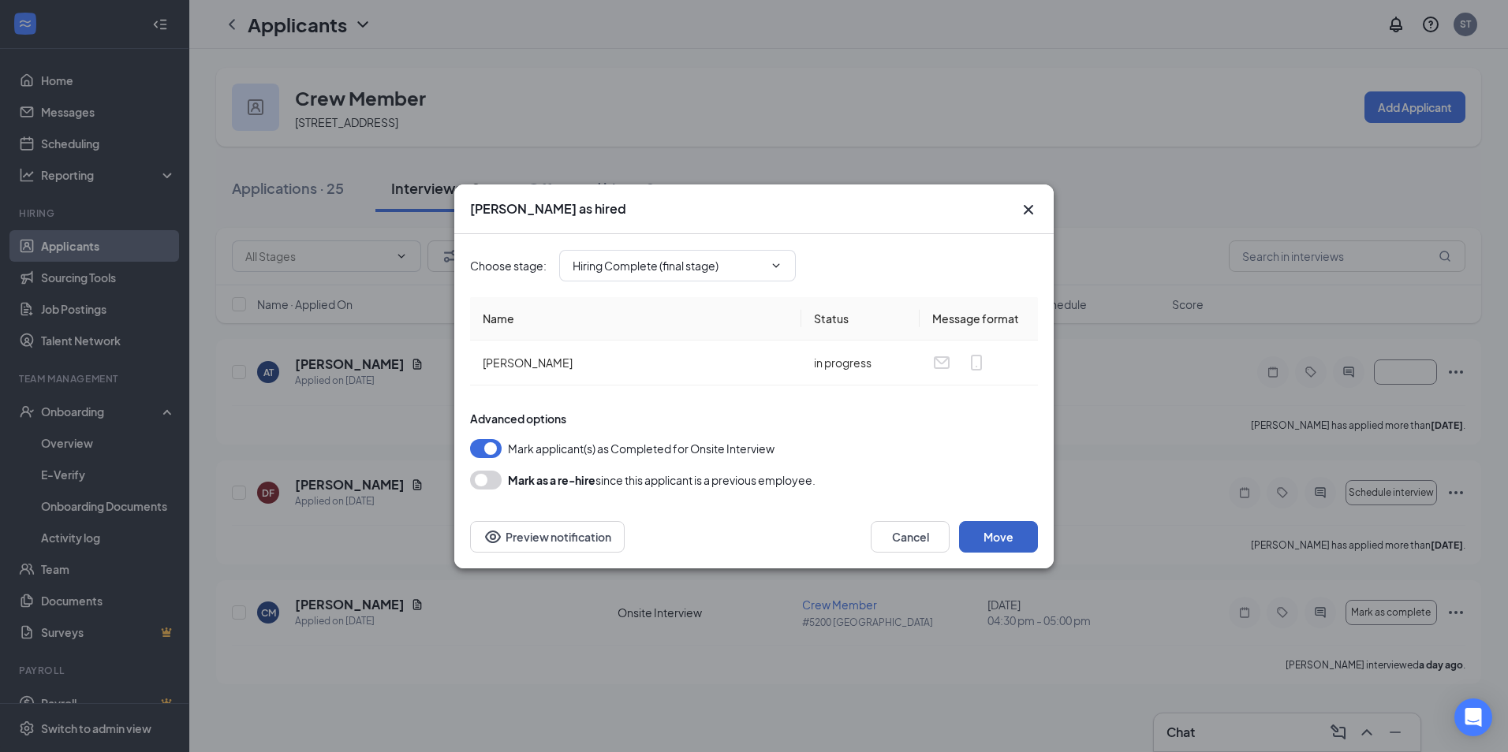
click at [1001, 532] on button "Move" at bounding box center [998, 537] width 79 height 32
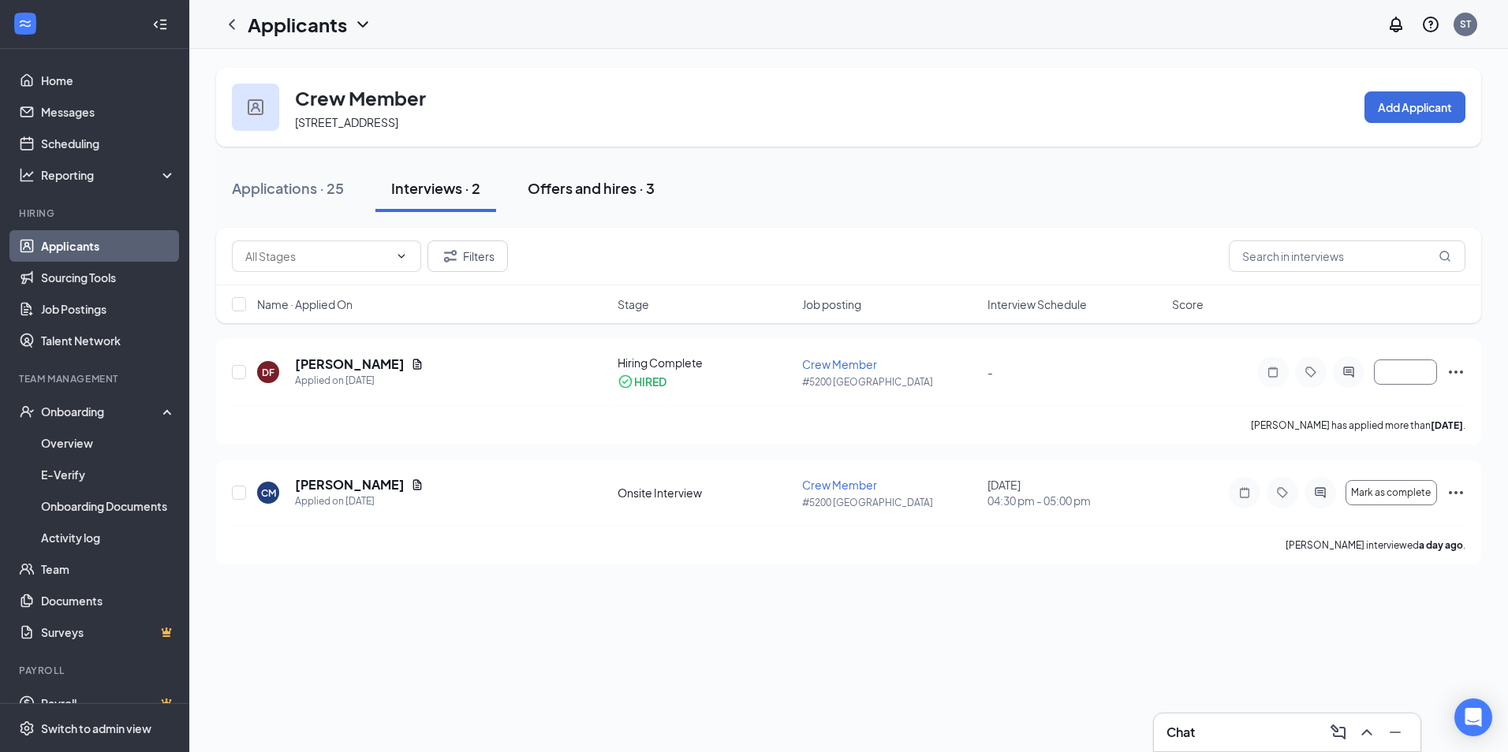
click at [576, 190] on div "Offers and hires · 3" at bounding box center [591, 188] width 127 height 20
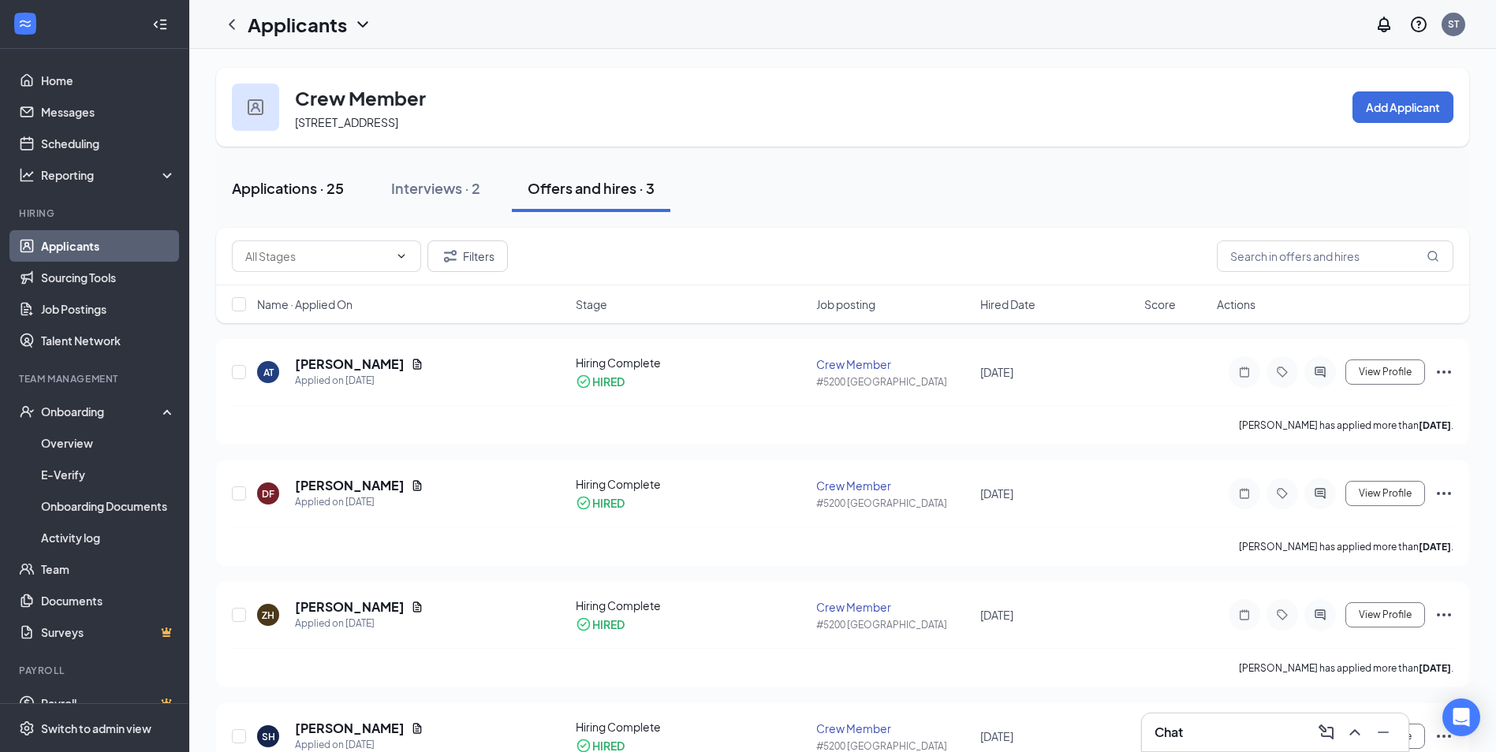
click at [261, 185] on div "Applications · 25" at bounding box center [288, 188] width 112 height 20
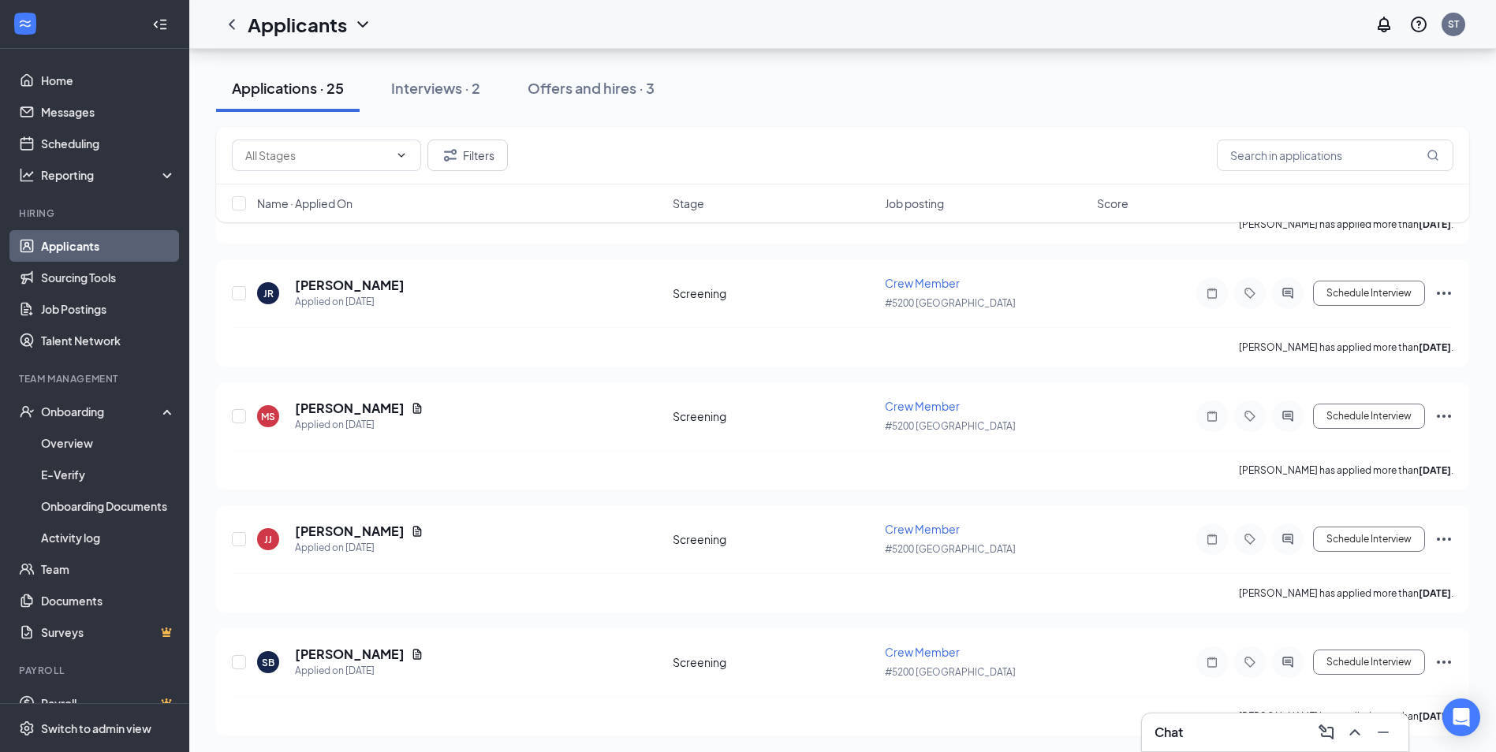
scroll to position [2668, 0]
click at [89, 415] on div "Onboarding" at bounding box center [101, 412] width 121 height 16
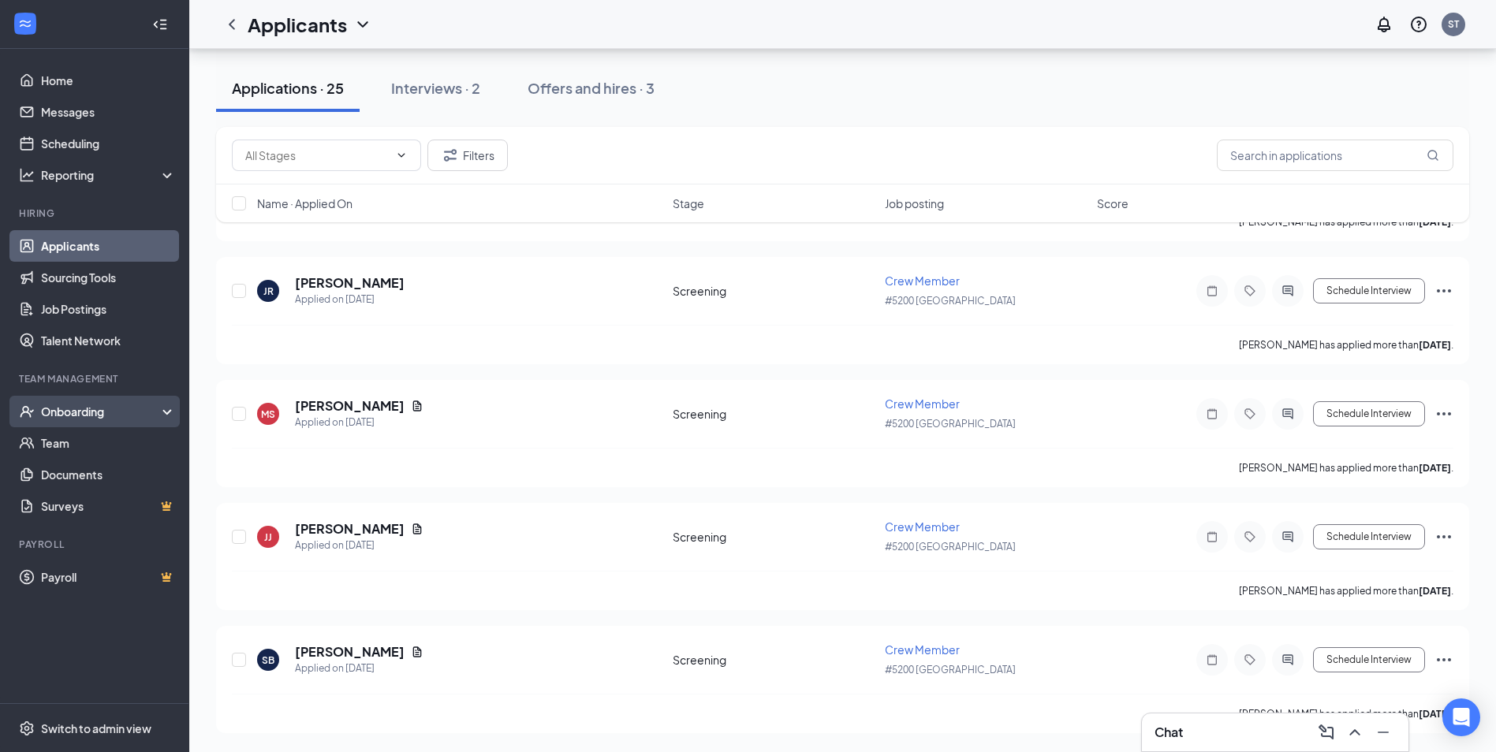
click at [99, 420] on div "Onboarding" at bounding box center [94, 412] width 189 height 32
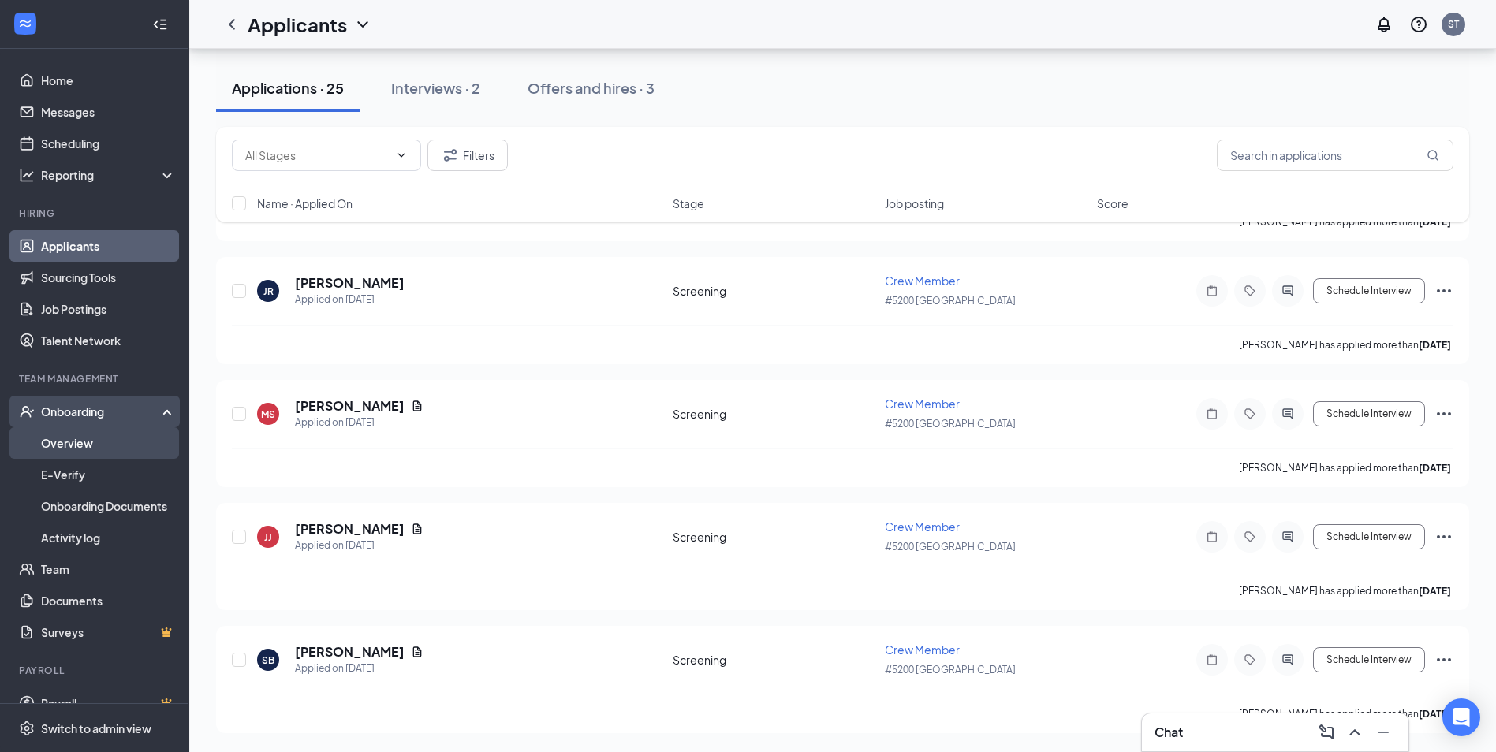
click at [99, 443] on link "Overview" at bounding box center [108, 443] width 135 height 32
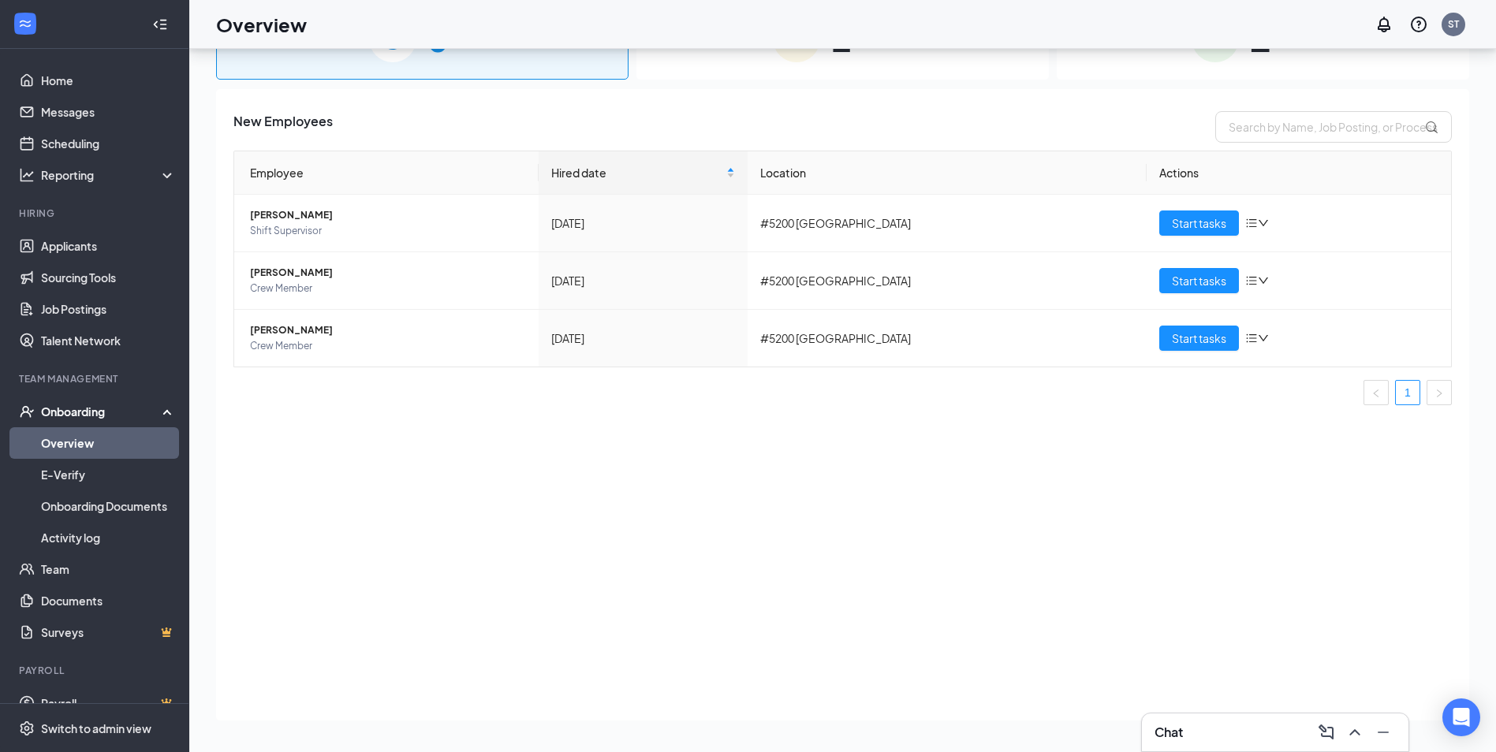
scroll to position [71, 0]
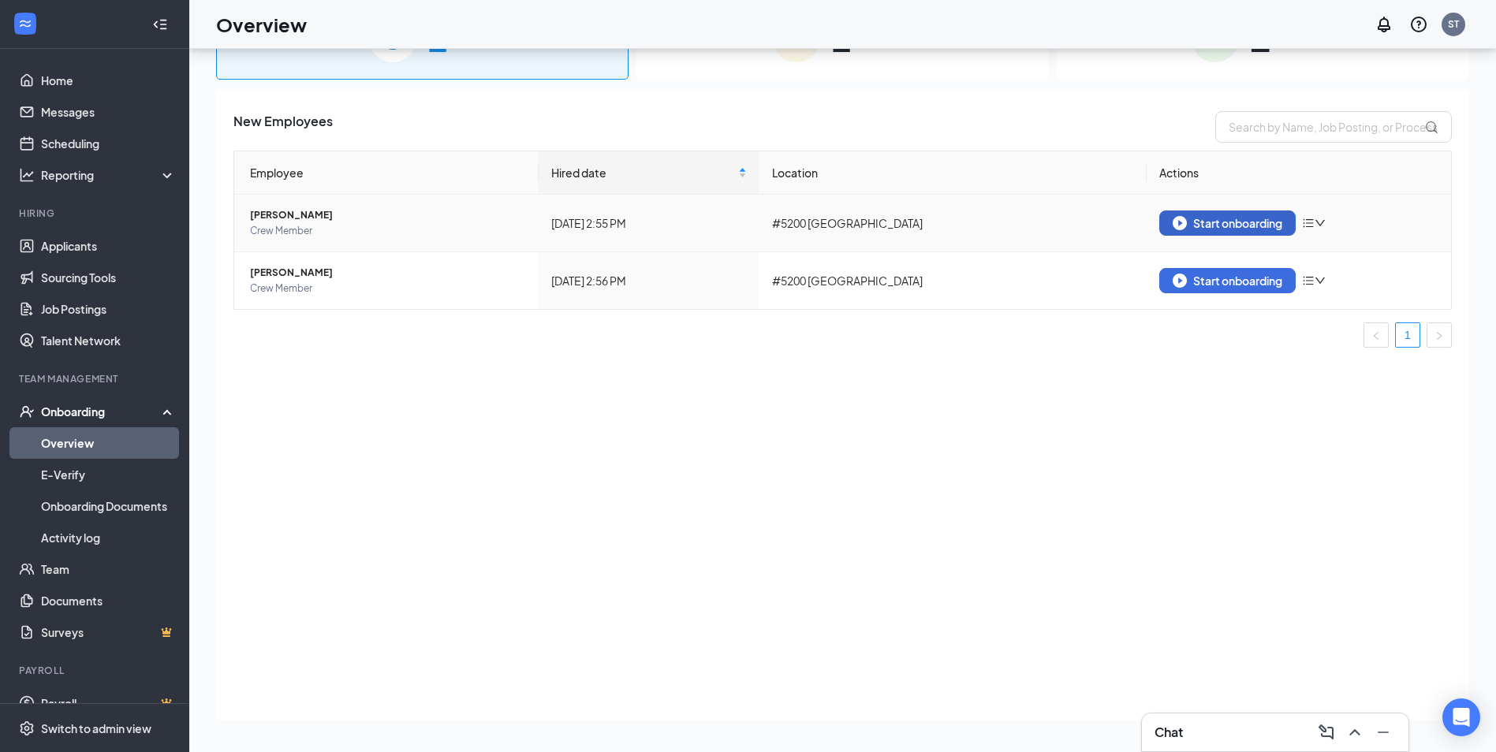
click at [1199, 216] on div "Start onboarding" at bounding box center [1228, 223] width 110 height 14
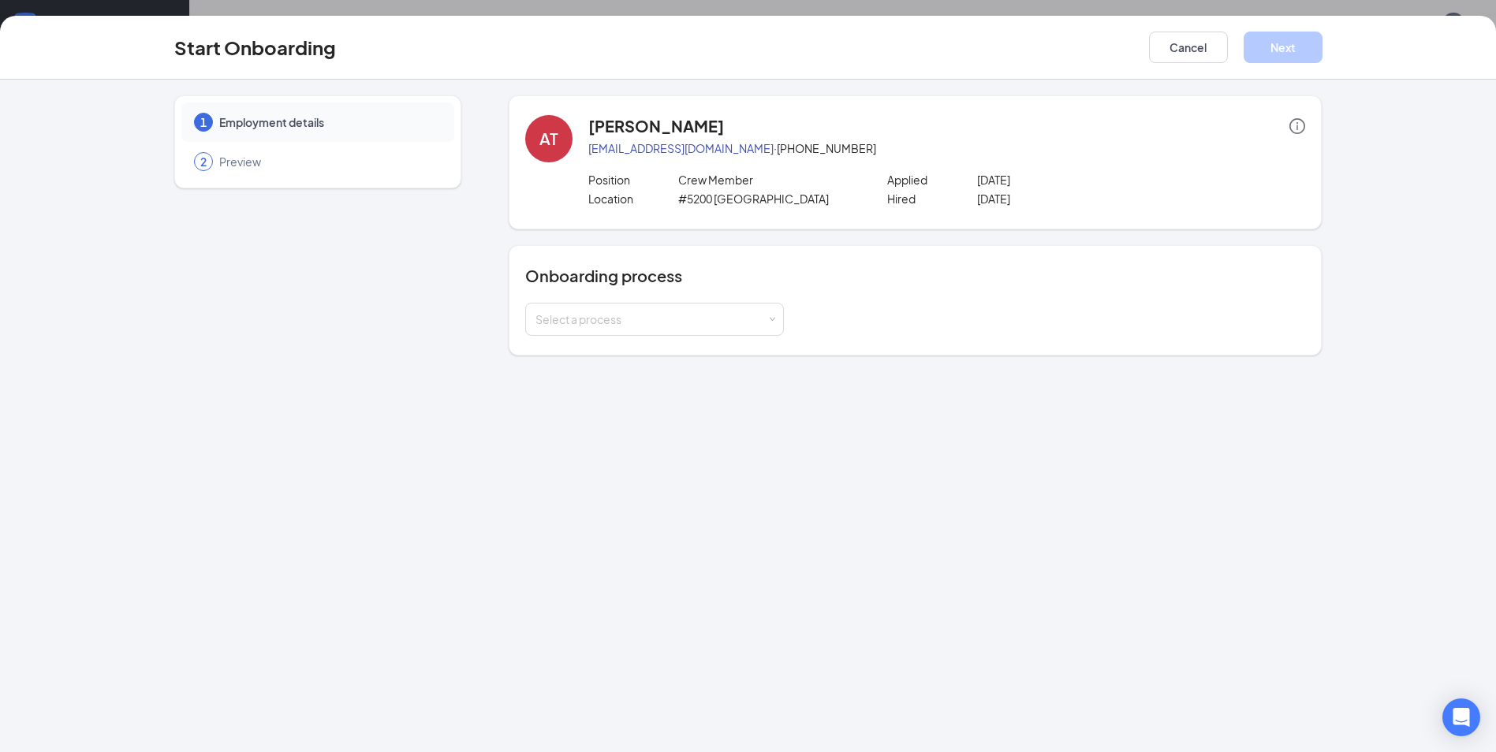
click at [1228, 54] on div "Cancel Next" at bounding box center [1235, 48] width 173 height 32
click at [1203, 52] on button "Cancel" at bounding box center [1188, 48] width 79 height 32
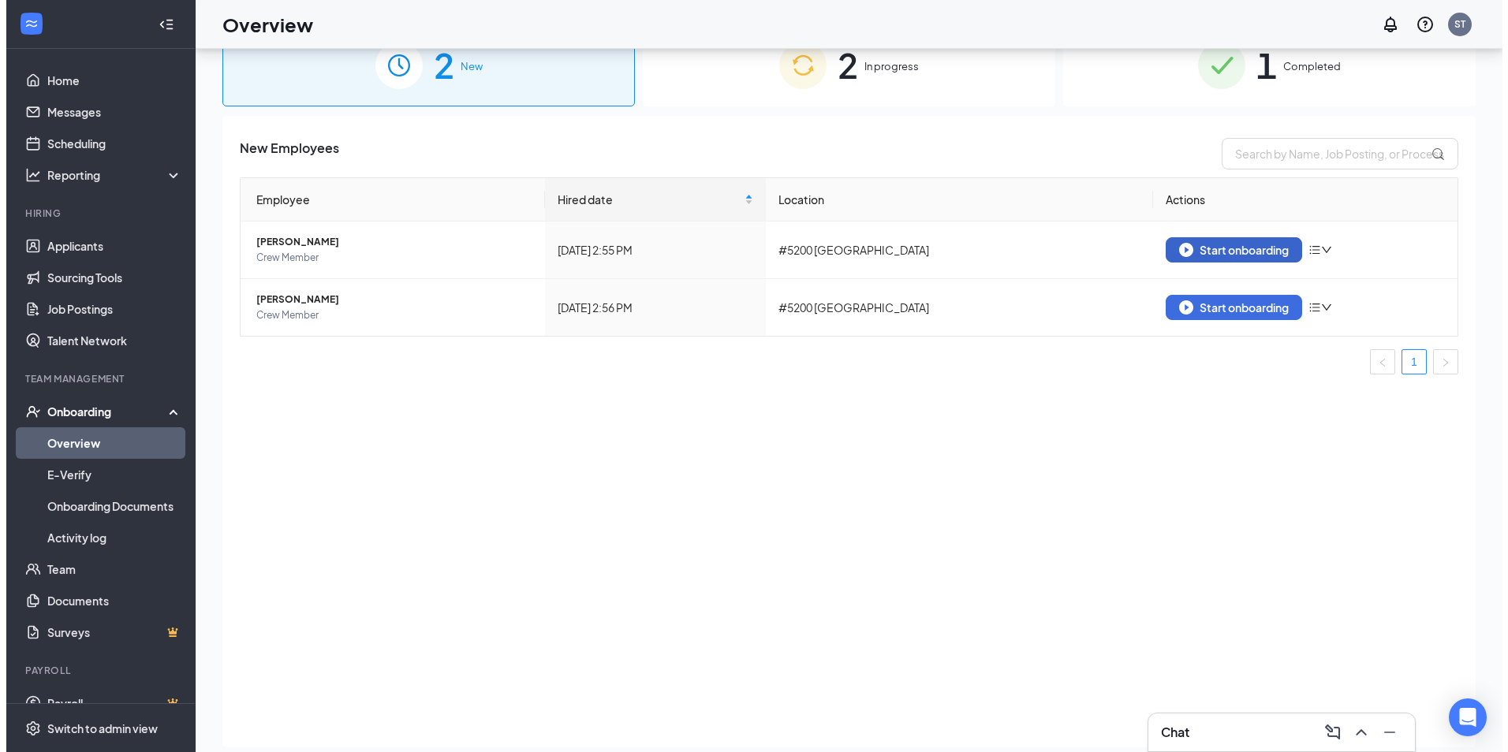
scroll to position [0, 0]
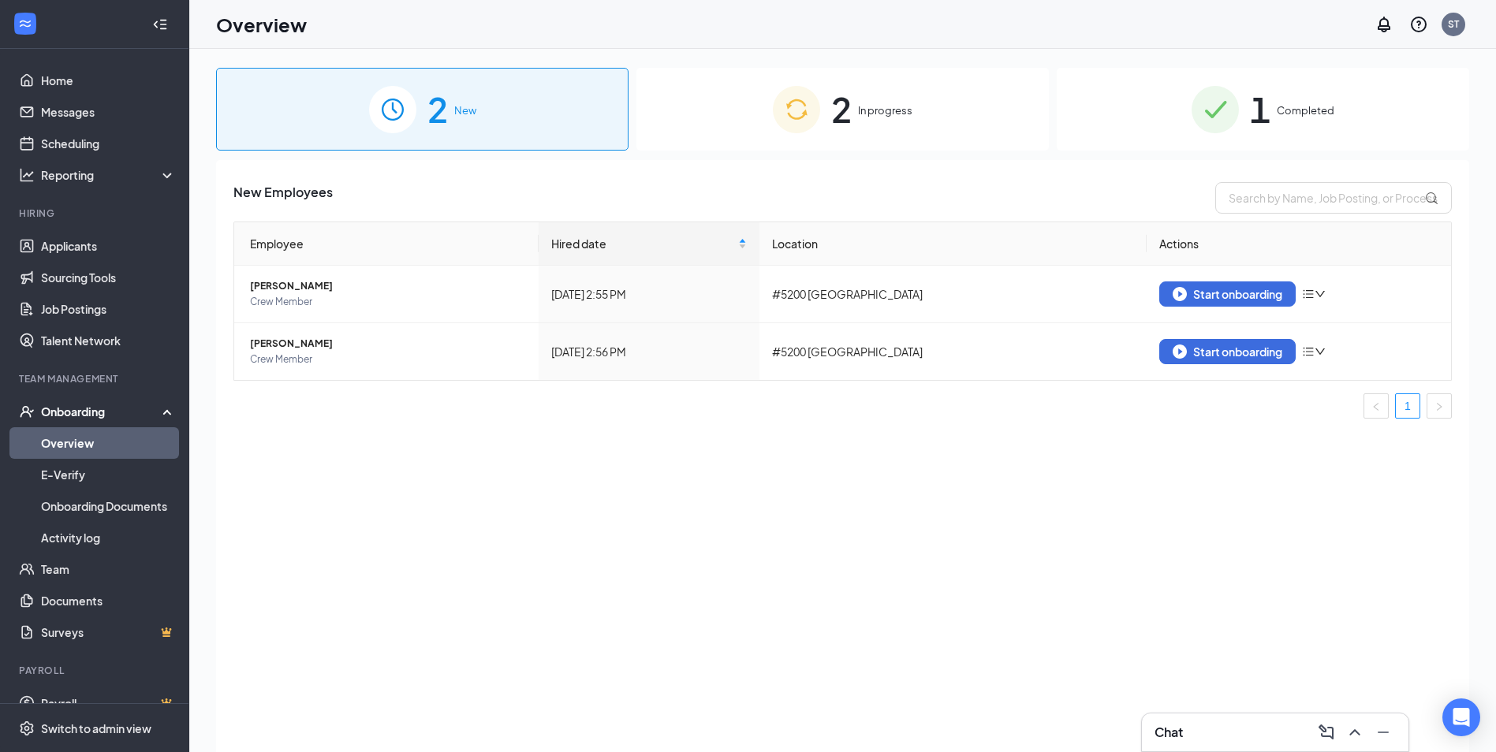
click at [876, 98] on div "2 In progress" at bounding box center [842, 109] width 412 height 83
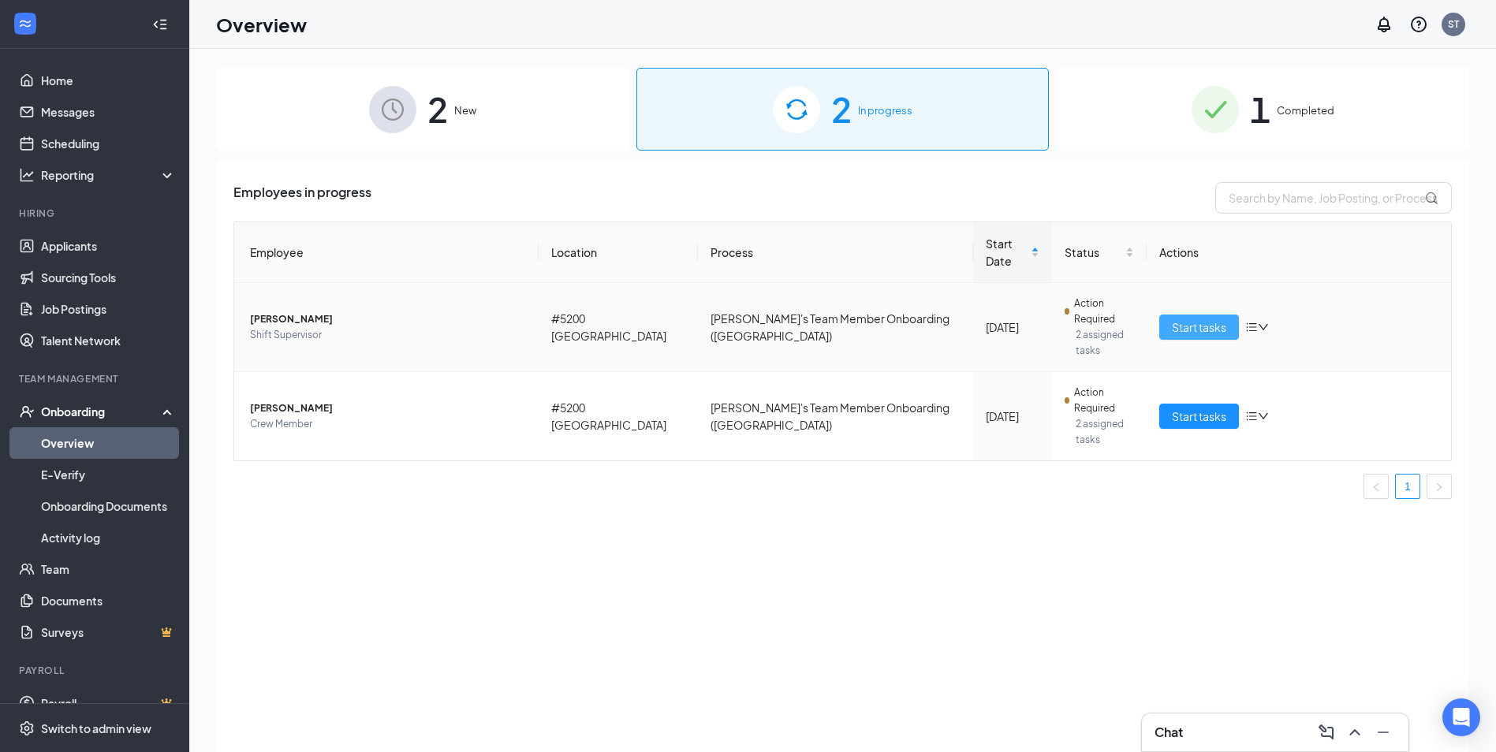
click at [1189, 319] on span "Start tasks" at bounding box center [1199, 327] width 54 height 17
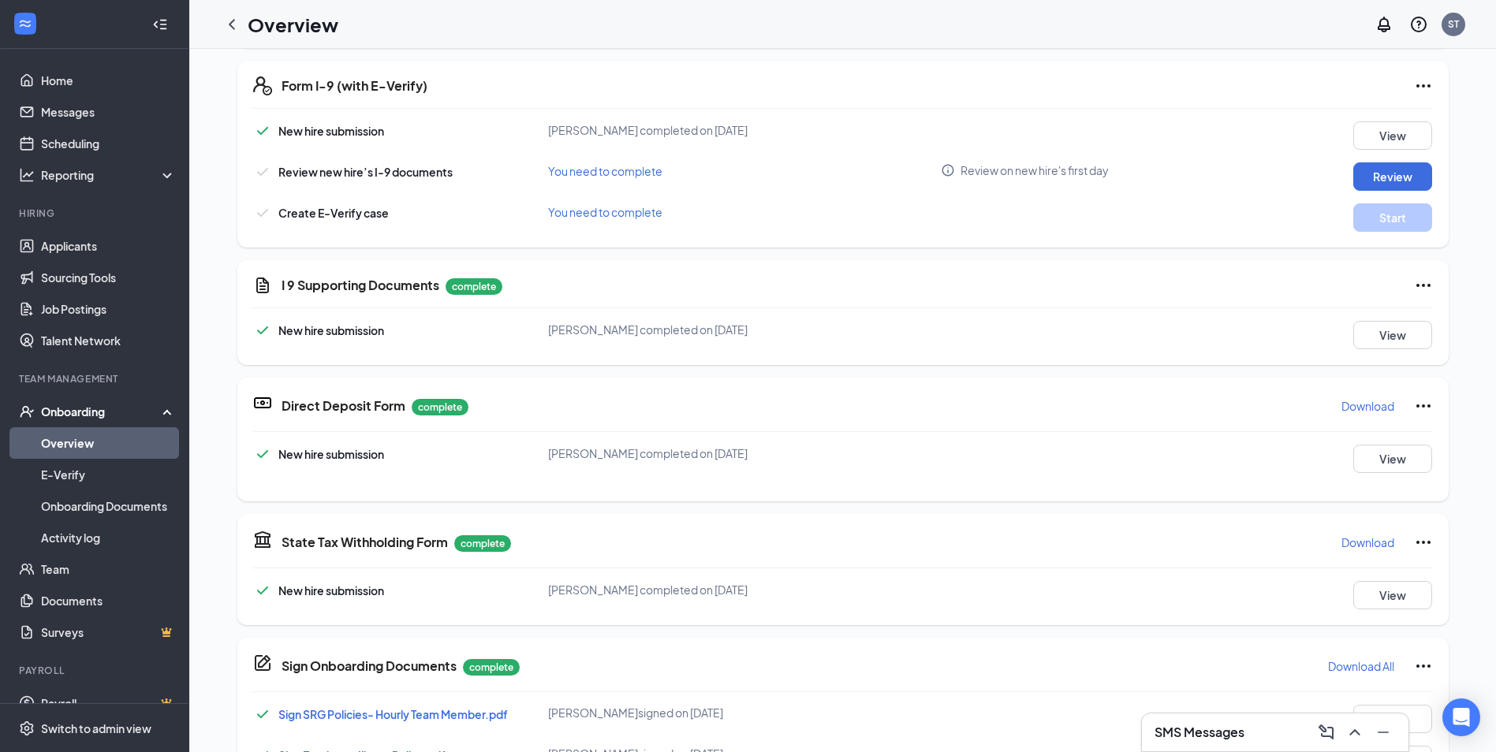
scroll to position [473, 0]
click at [1388, 177] on button "Review" at bounding box center [1392, 178] width 79 height 28
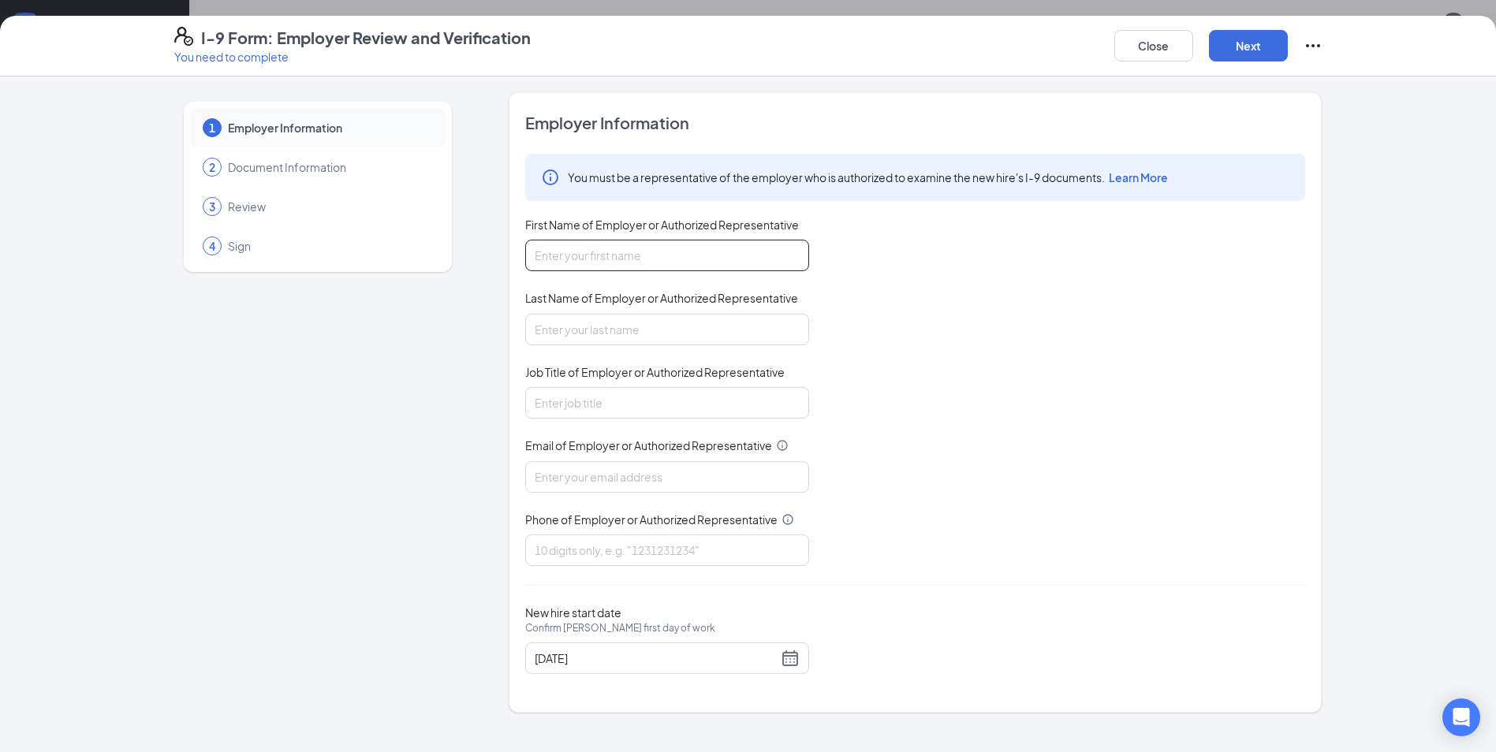
click at [740, 258] on input "First Name of Employer or Authorized Representative" at bounding box center [667, 256] width 284 height 32
type input "[PERSON_NAME]"
type input "gENERAL MANAGER"
type input "[EMAIL_ADDRESS][DOMAIN_NAME]"
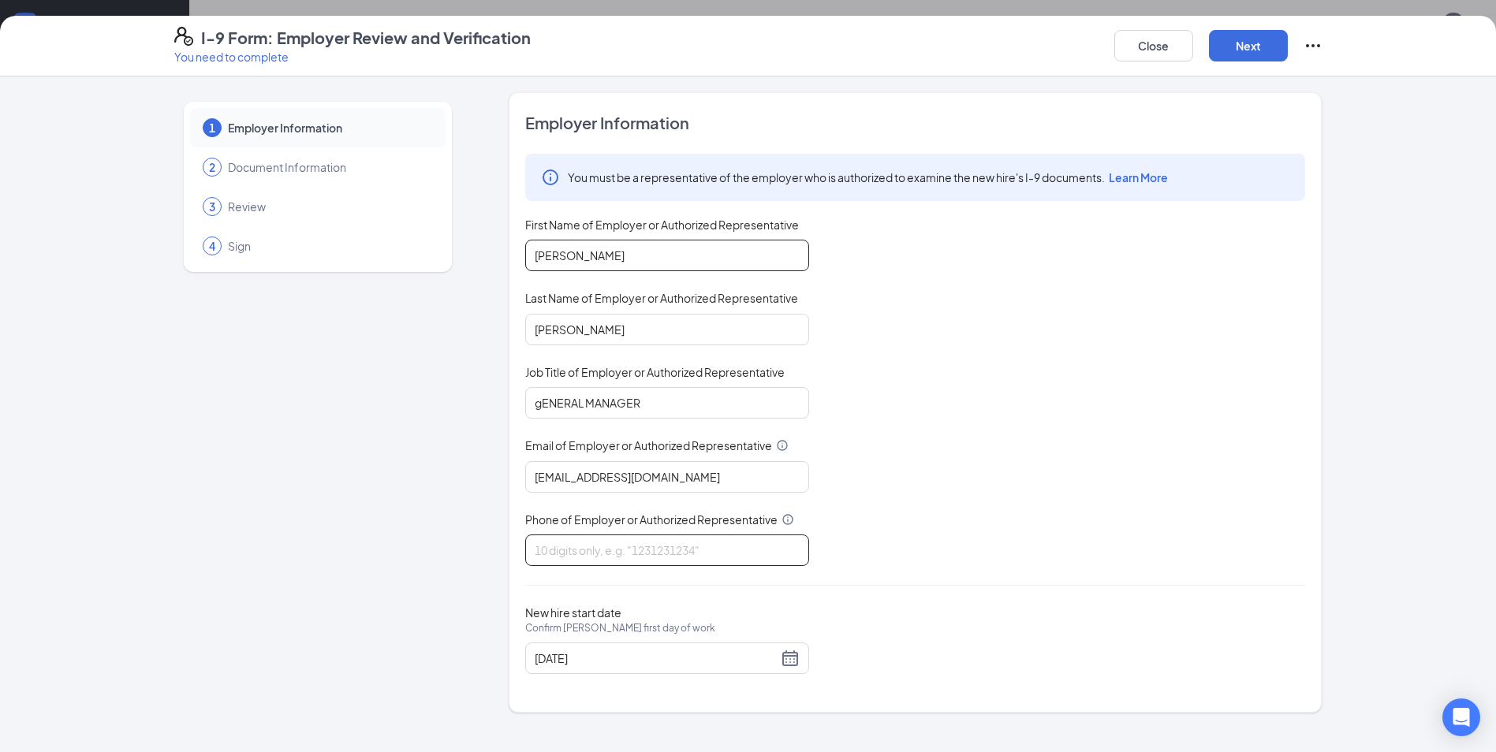
type input "7865140552"
type input "GENERAL MANAGER"
click at [1048, 361] on div "You must be a representative of the employer who is authorized to examine the n…" at bounding box center [915, 360] width 780 height 412
click at [1239, 51] on button "Next" at bounding box center [1248, 46] width 79 height 32
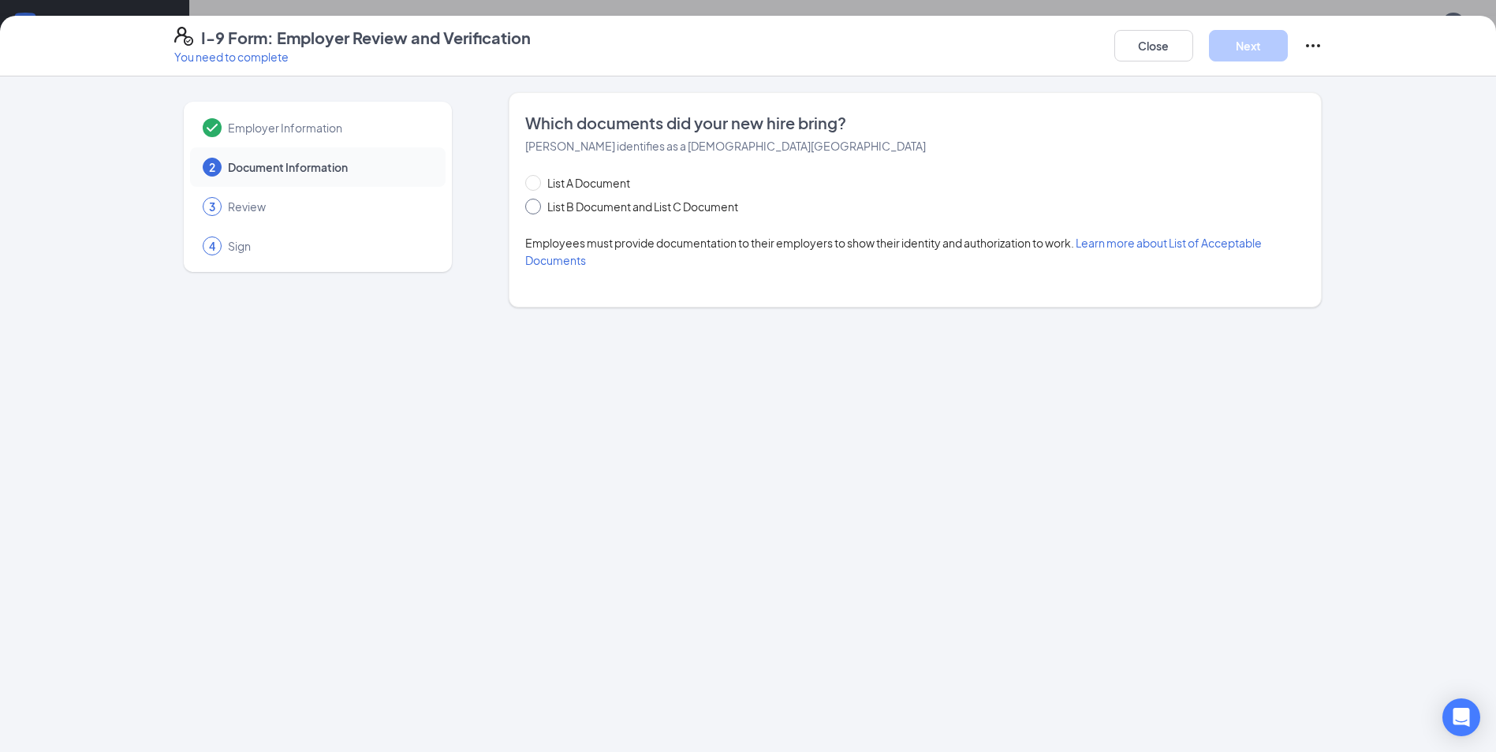
click at [532, 209] on input "List B Document and List C Document" at bounding box center [530, 204] width 11 height 11
radio input "true"
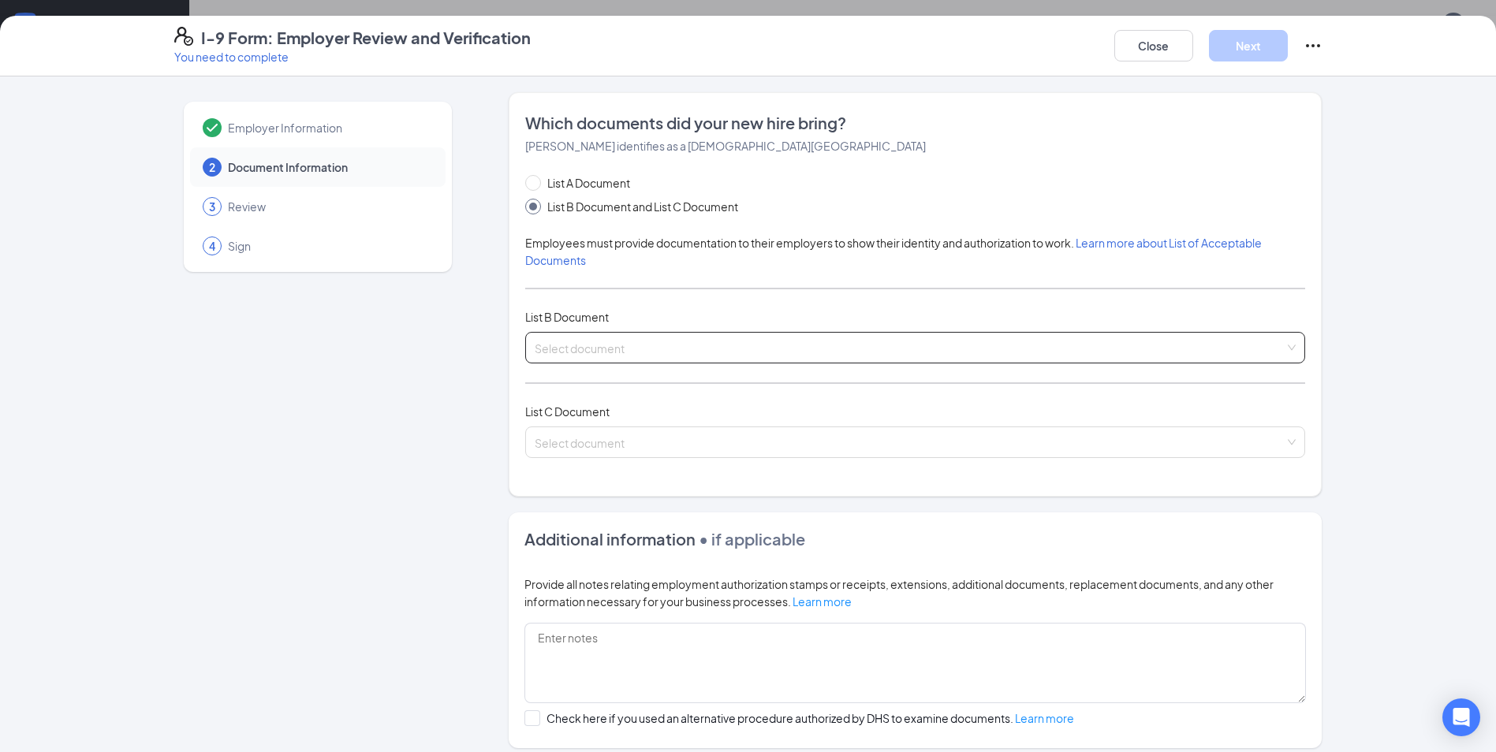
click at [669, 354] on input "search" at bounding box center [910, 345] width 750 height 24
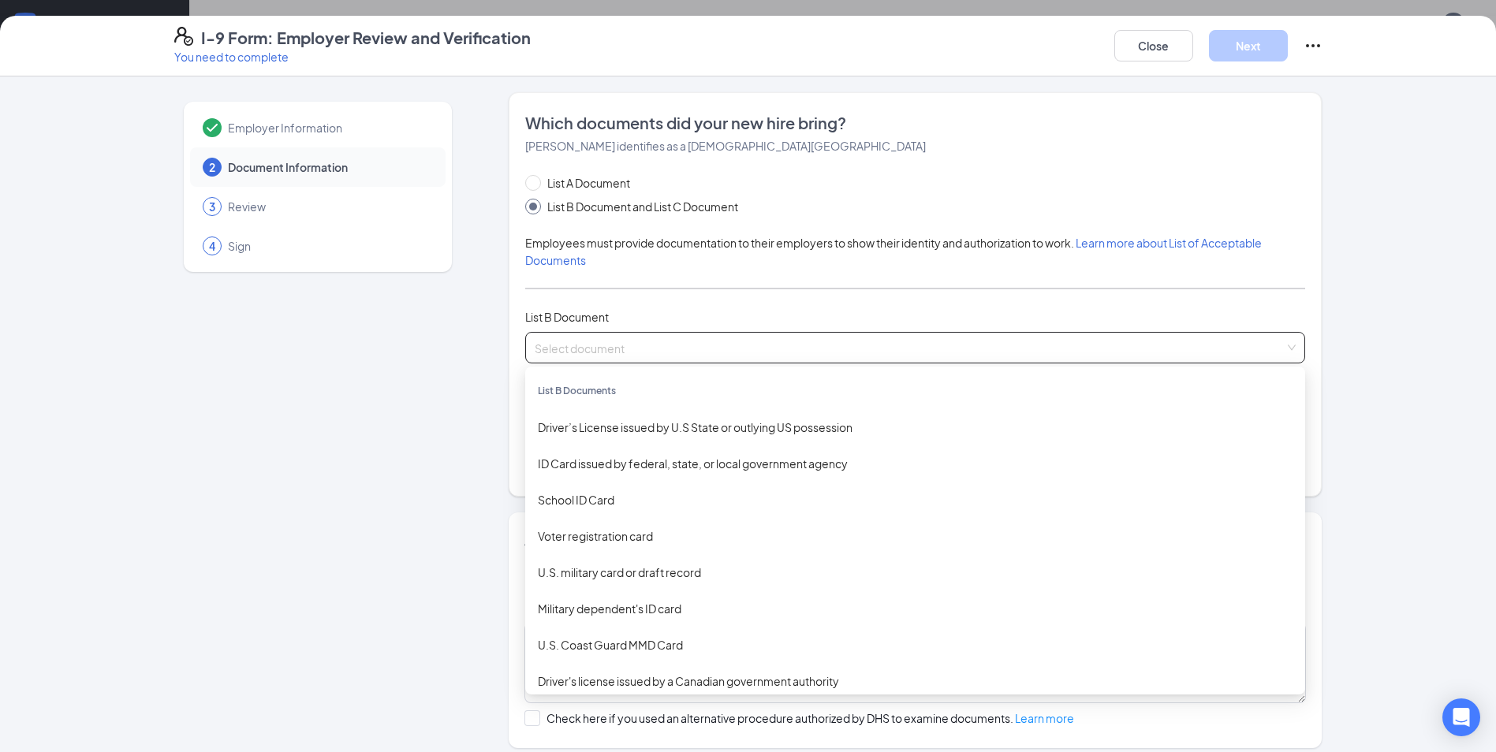
click at [387, 430] on div "Employer Information 2 Document Information 3 Review 4 Sign" at bounding box center [317, 495] width 287 height 806
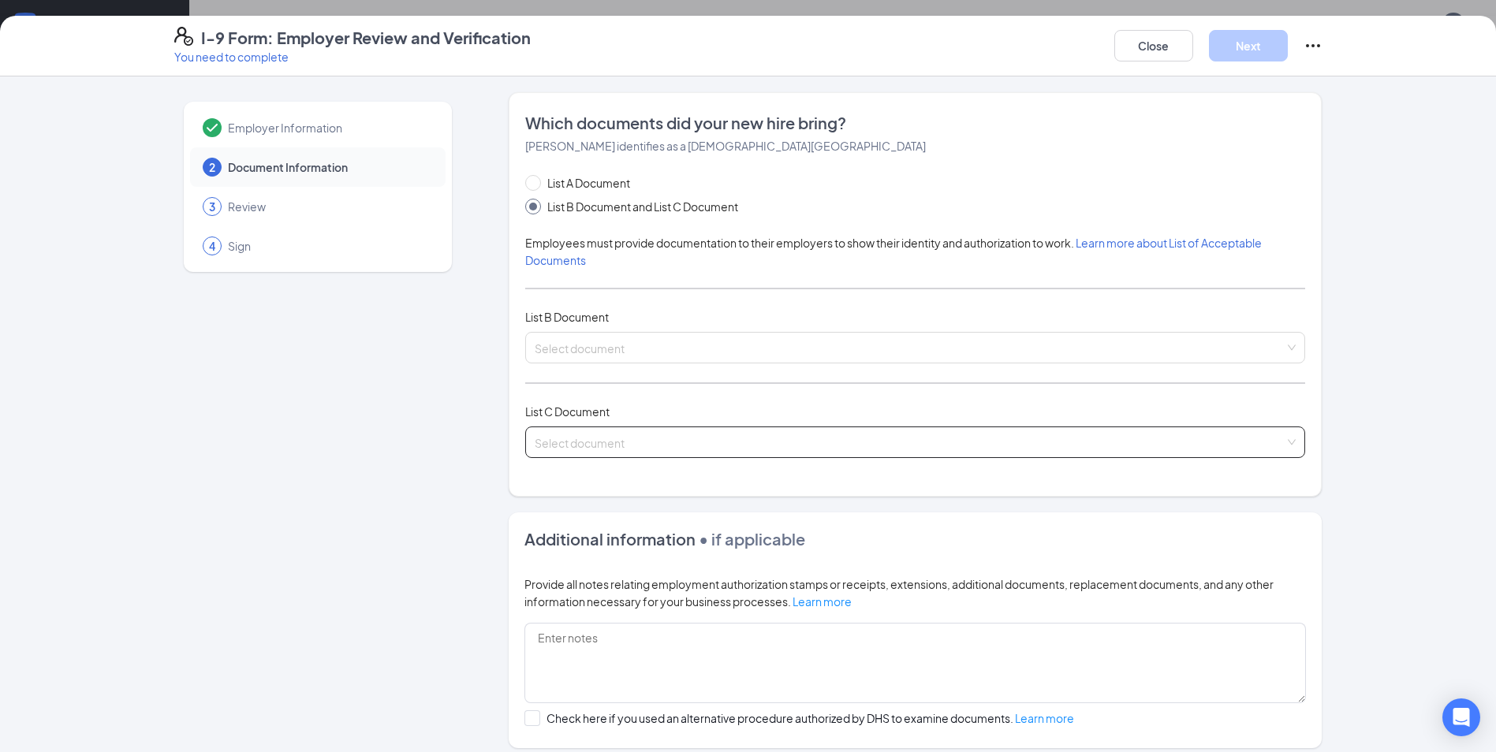
click at [828, 431] on input "search" at bounding box center [910, 439] width 750 height 24
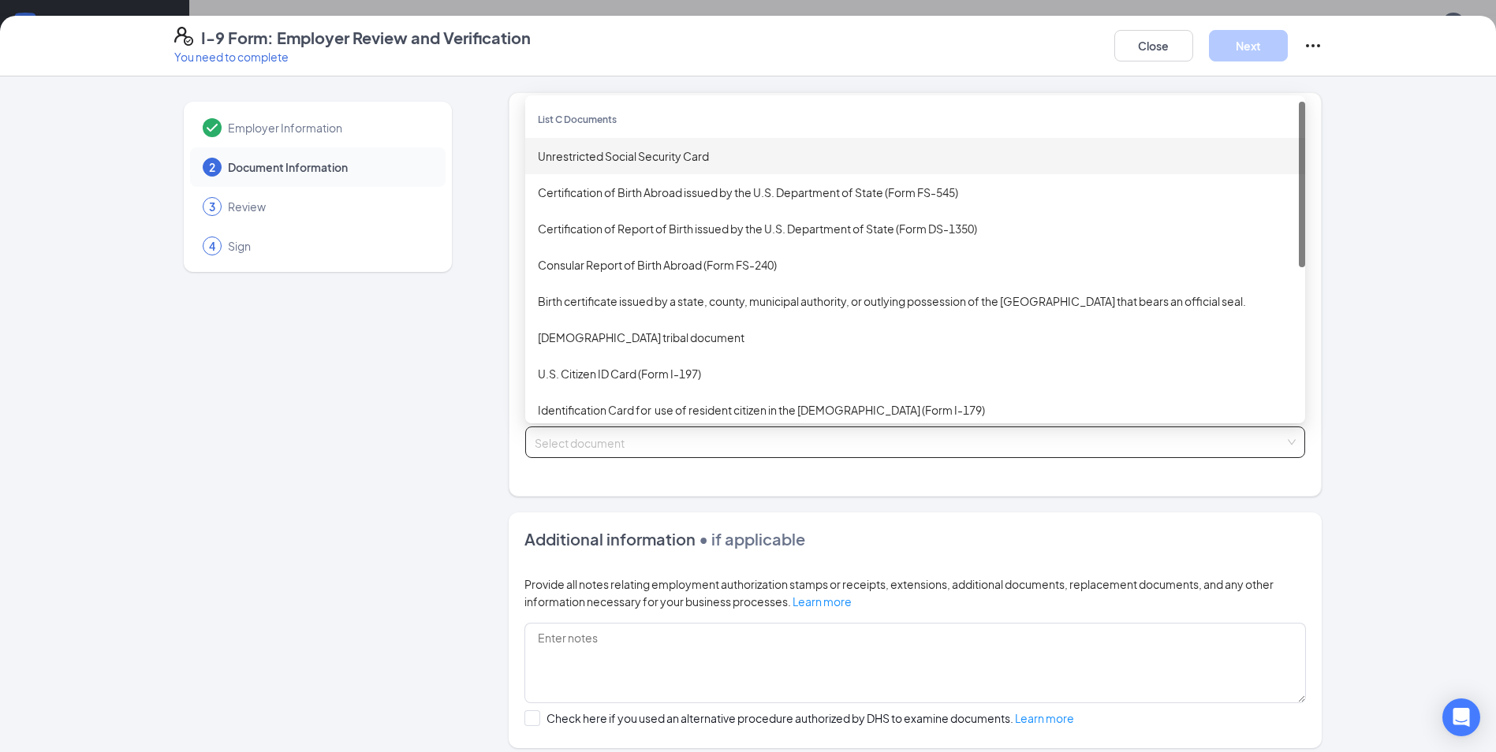
click at [749, 160] on div "Unrestricted Social Security Card" at bounding box center [915, 155] width 755 height 17
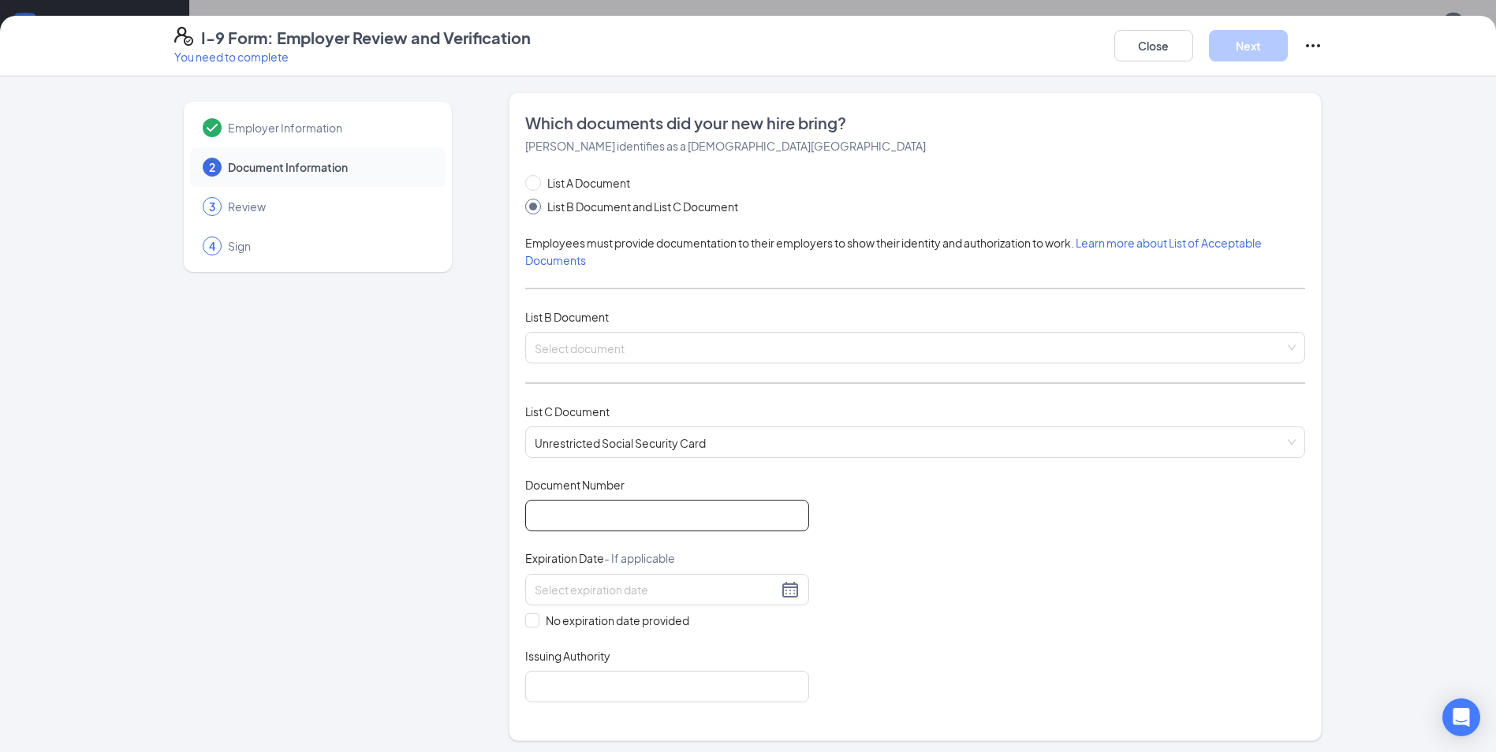
click at [747, 524] on input "Document Number" at bounding box center [667, 516] width 284 height 32
type input "416413732"
click at [539, 617] on span "No expiration date provided" at bounding box center [617, 620] width 156 height 17
click at [536, 617] on input "No expiration date provided" at bounding box center [530, 619] width 11 height 11
checkbox input "true"
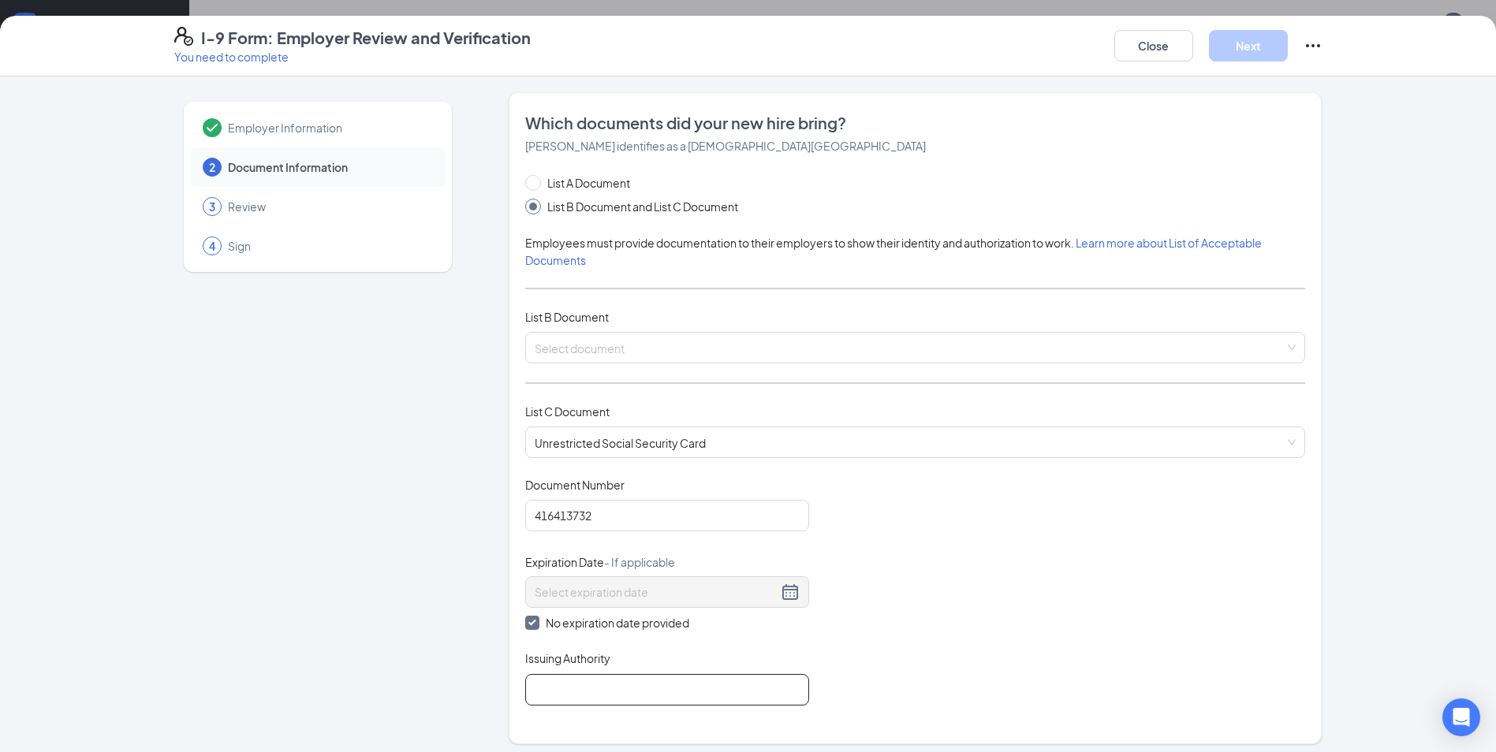
click at [600, 693] on input "Issuing Authority" at bounding box center [667, 690] width 284 height 32
type input "alabama"
click at [704, 341] on input "search" at bounding box center [910, 345] width 750 height 24
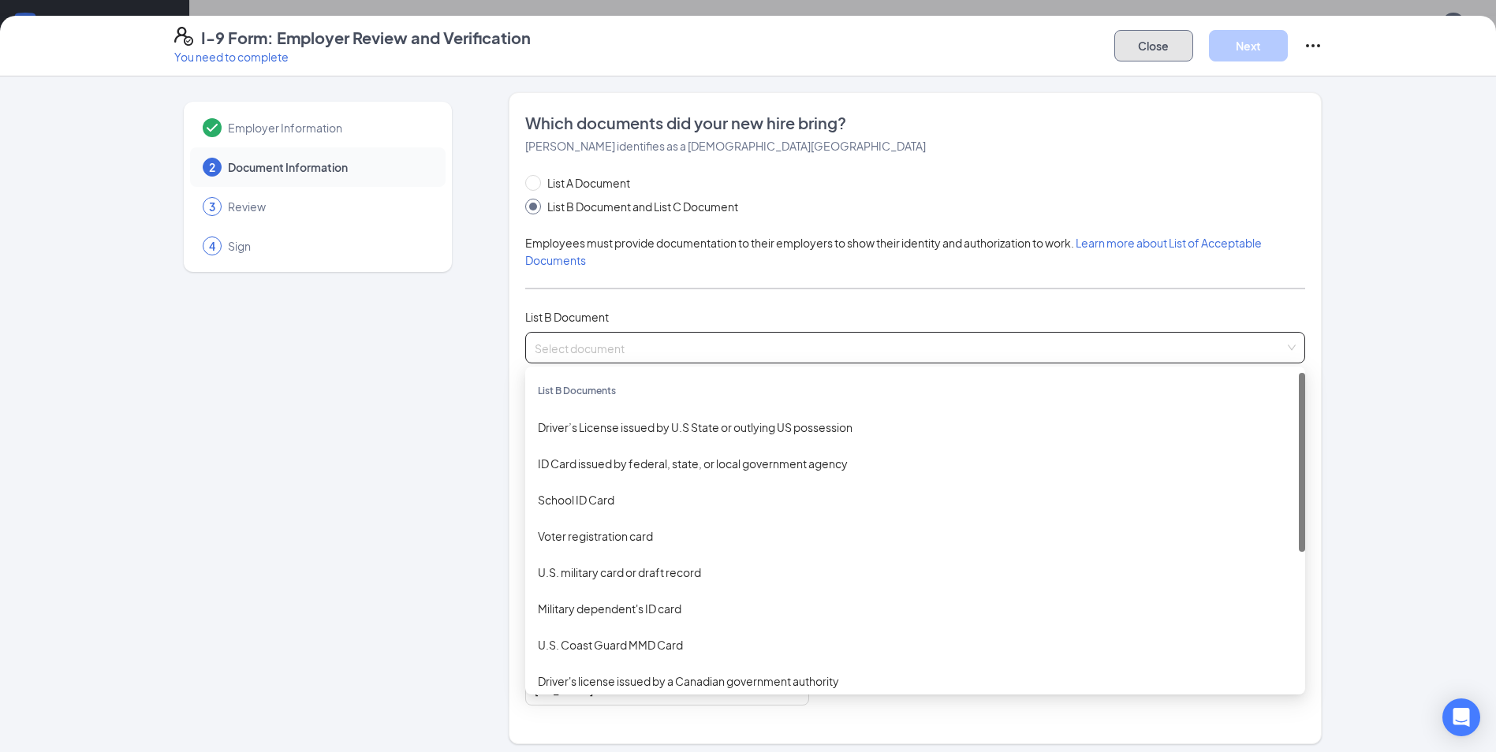
drag, startPoint x: 1147, startPoint y: 50, endPoint x: 1132, endPoint y: 53, distance: 14.5
click at [1146, 50] on button "Close" at bounding box center [1153, 46] width 79 height 32
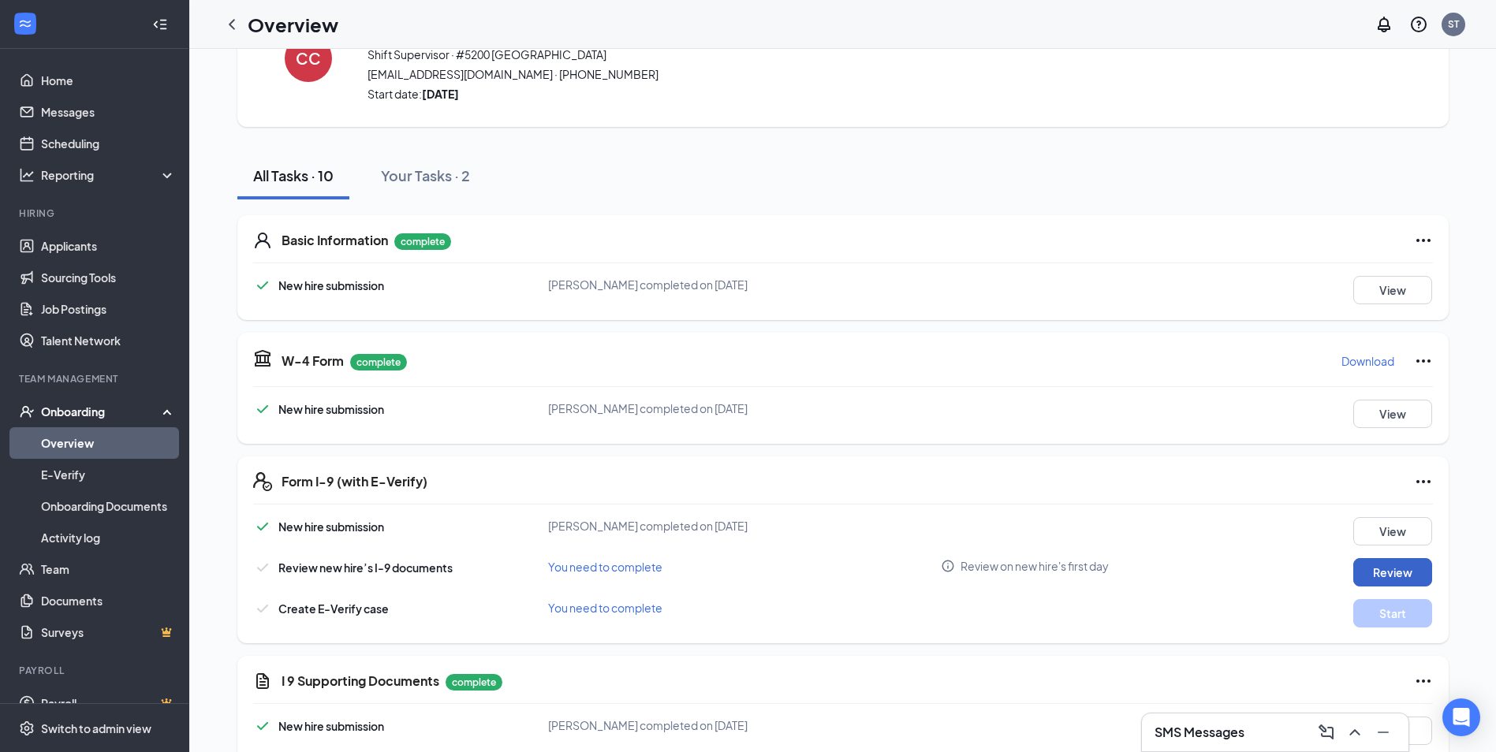
scroll to position [0, 0]
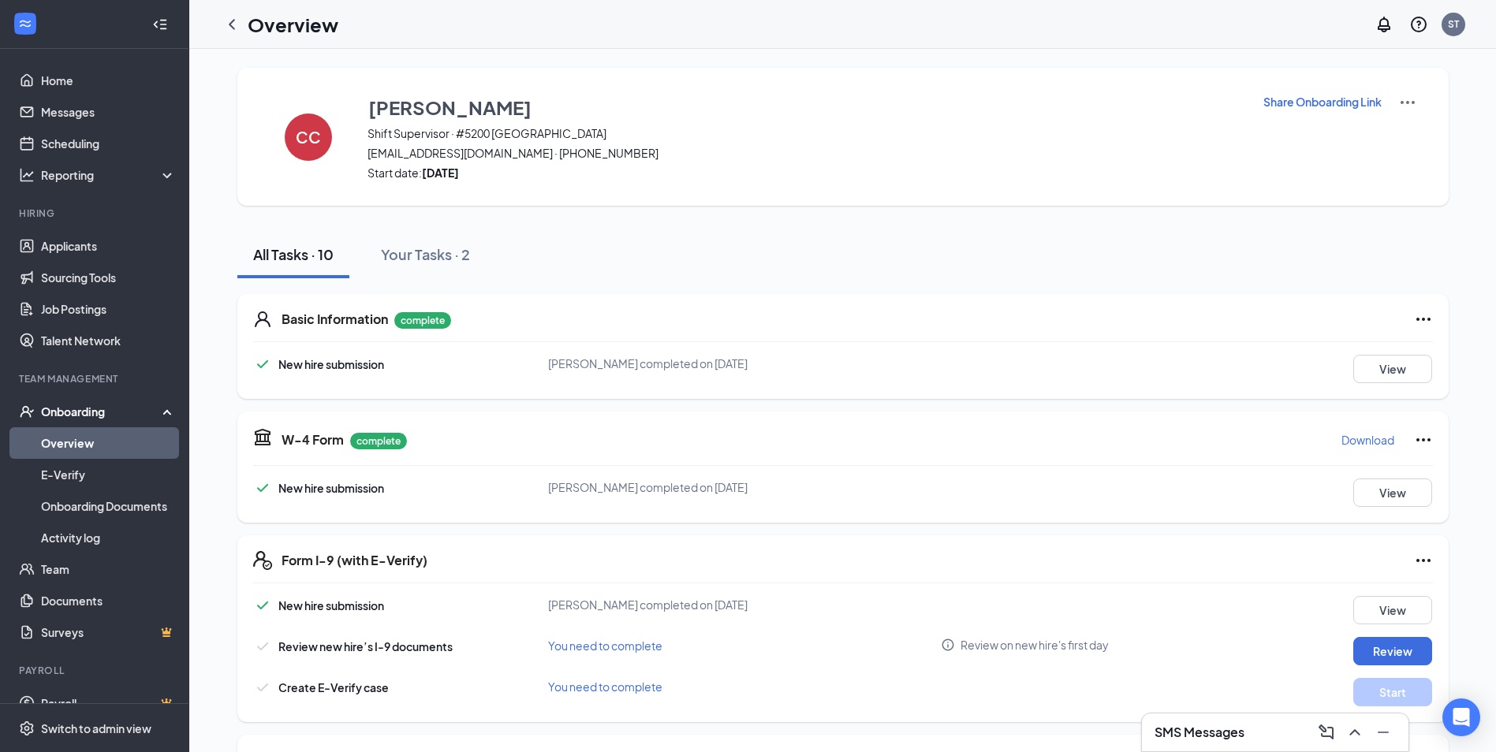
click at [86, 415] on div "Onboarding" at bounding box center [101, 412] width 121 height 16
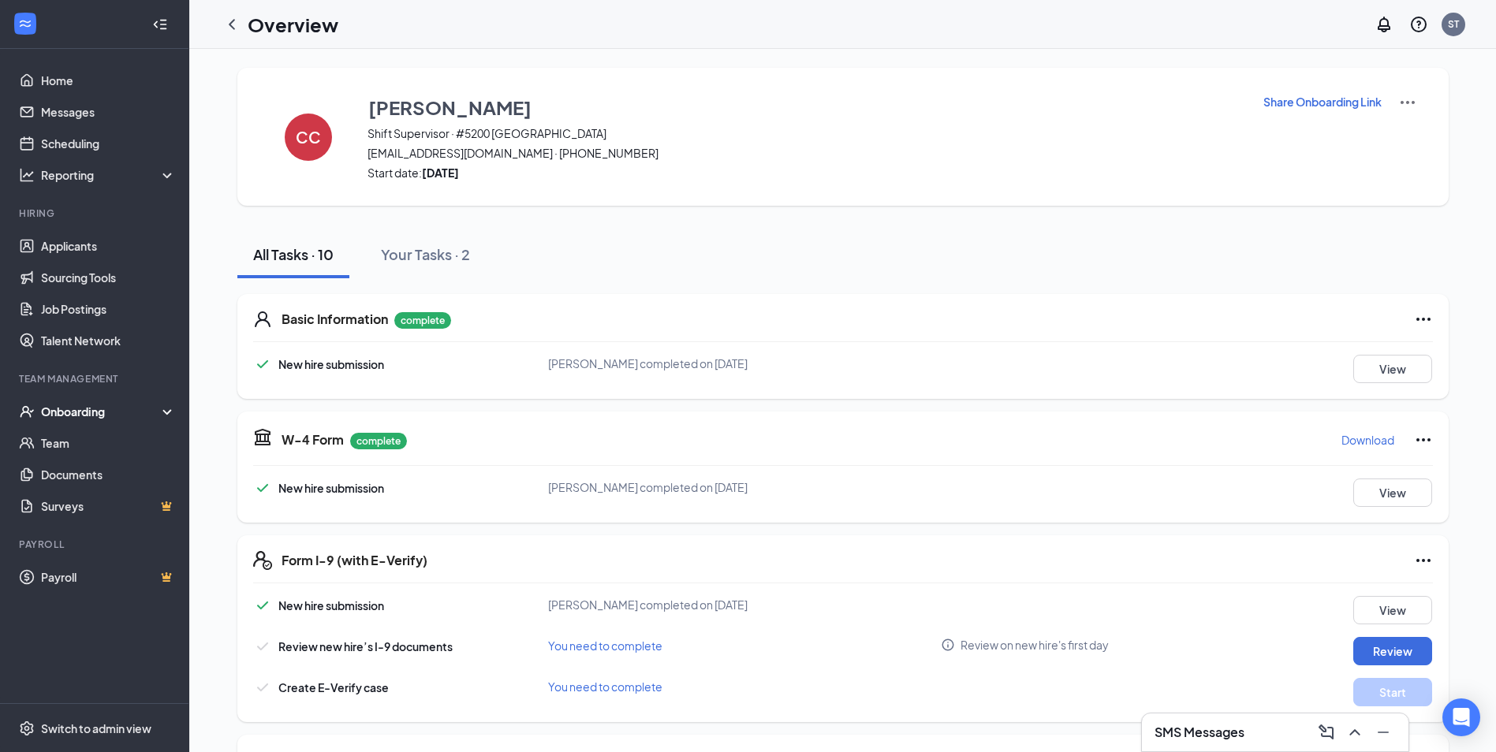
click at [96, 408] on div "Onboarding" at bounding box center [101, 412] width 121 height 16
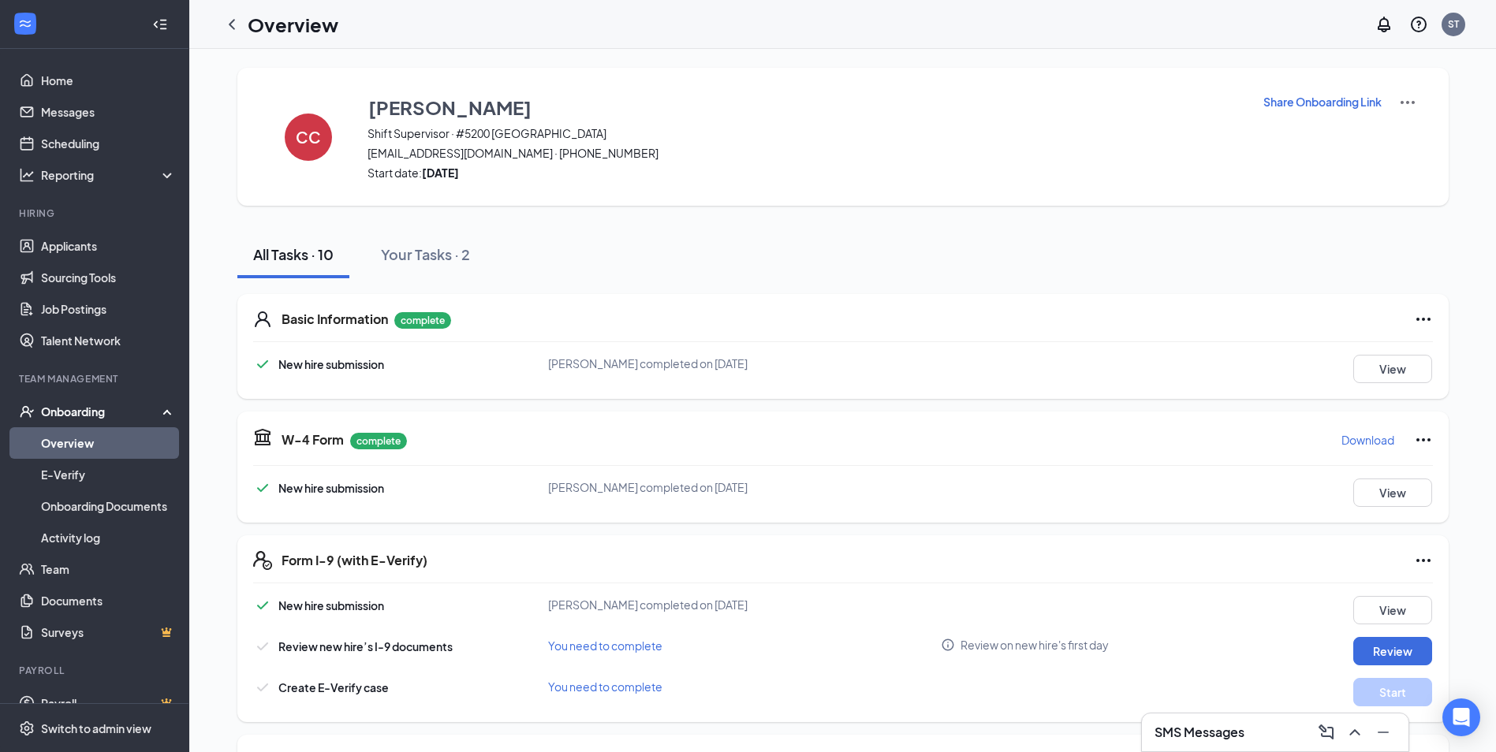
click at [98, 449] on link "Overview" at bounding box center [108, 443] width 135 height 32
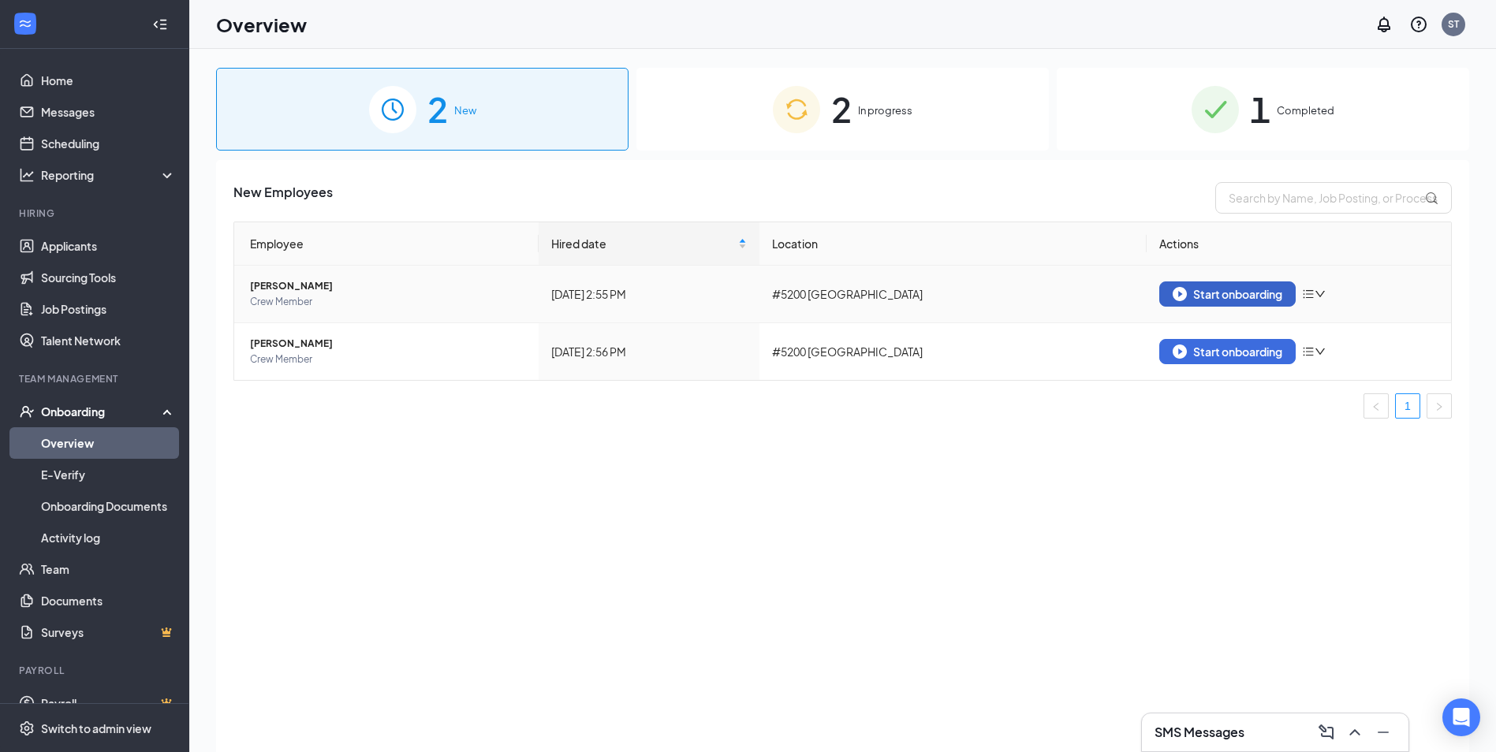
click at [1188, 293] on div "Start onboarding" at bounding box center [1228, 294] width 110 height 14
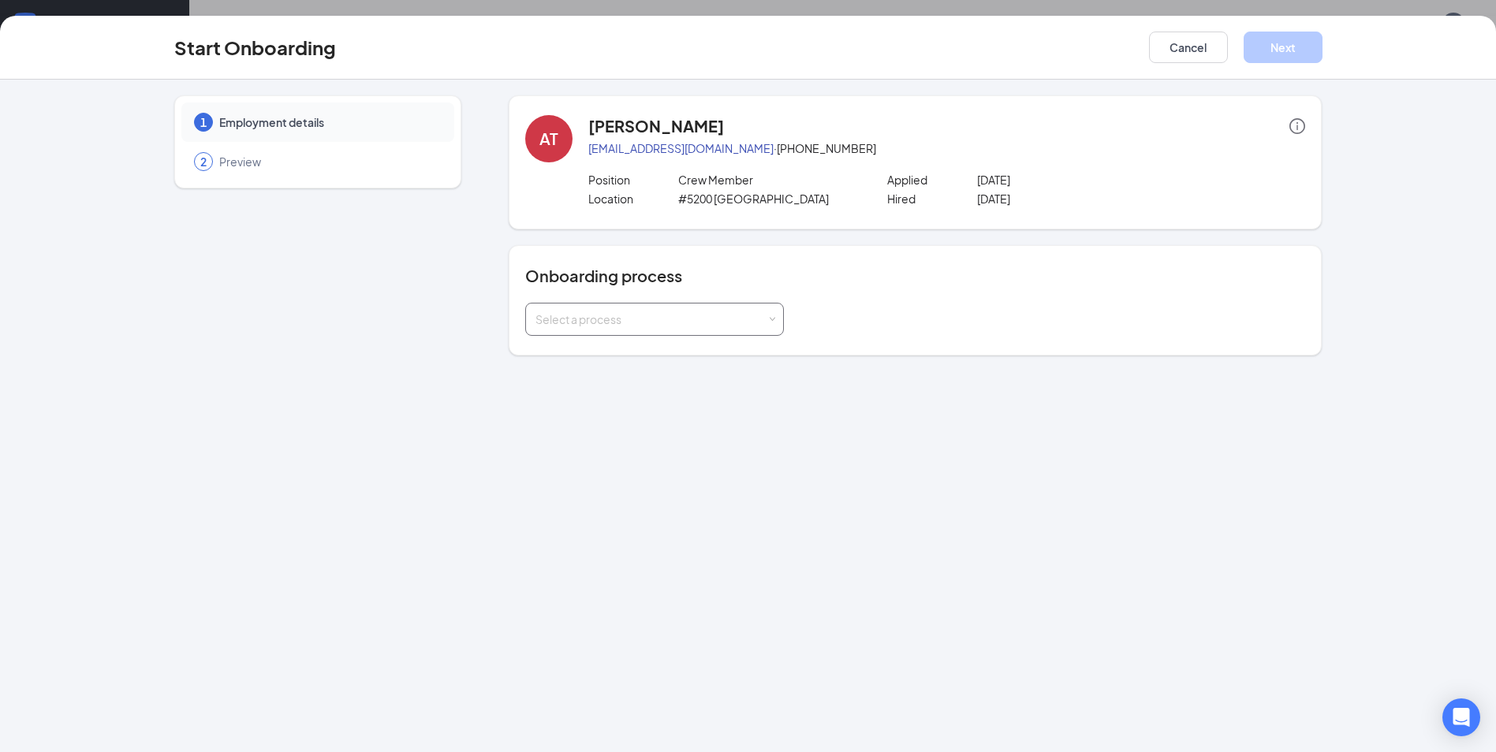
click at [762, 314] on div "Select a process" at bounding box center [650, 319] width 231 height 16
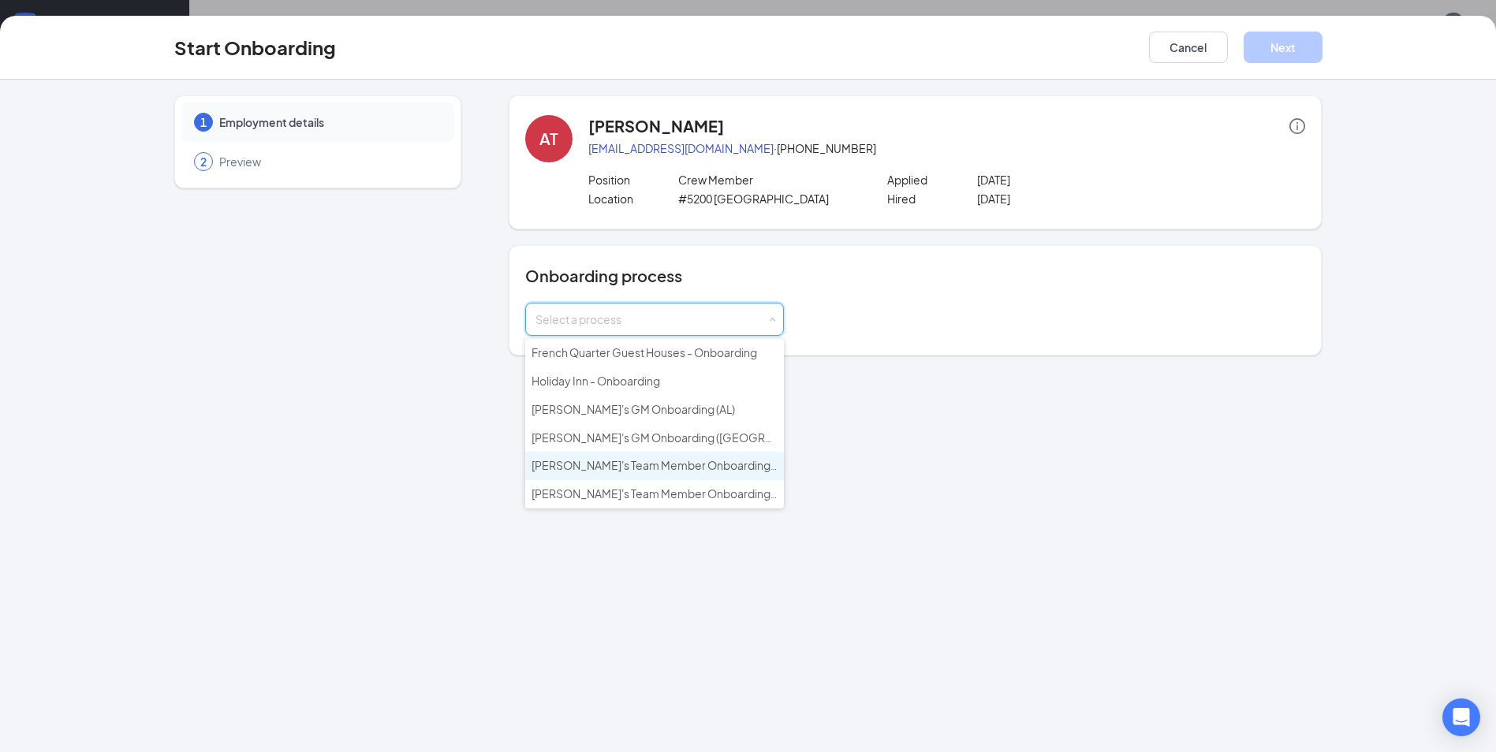
click at [732, 466] on span "[PERSON_NAME]'s Team Member Onboarding ([GEOGRAPHIC_DATA])" at bounding box center [713, 465] width 362 height 14
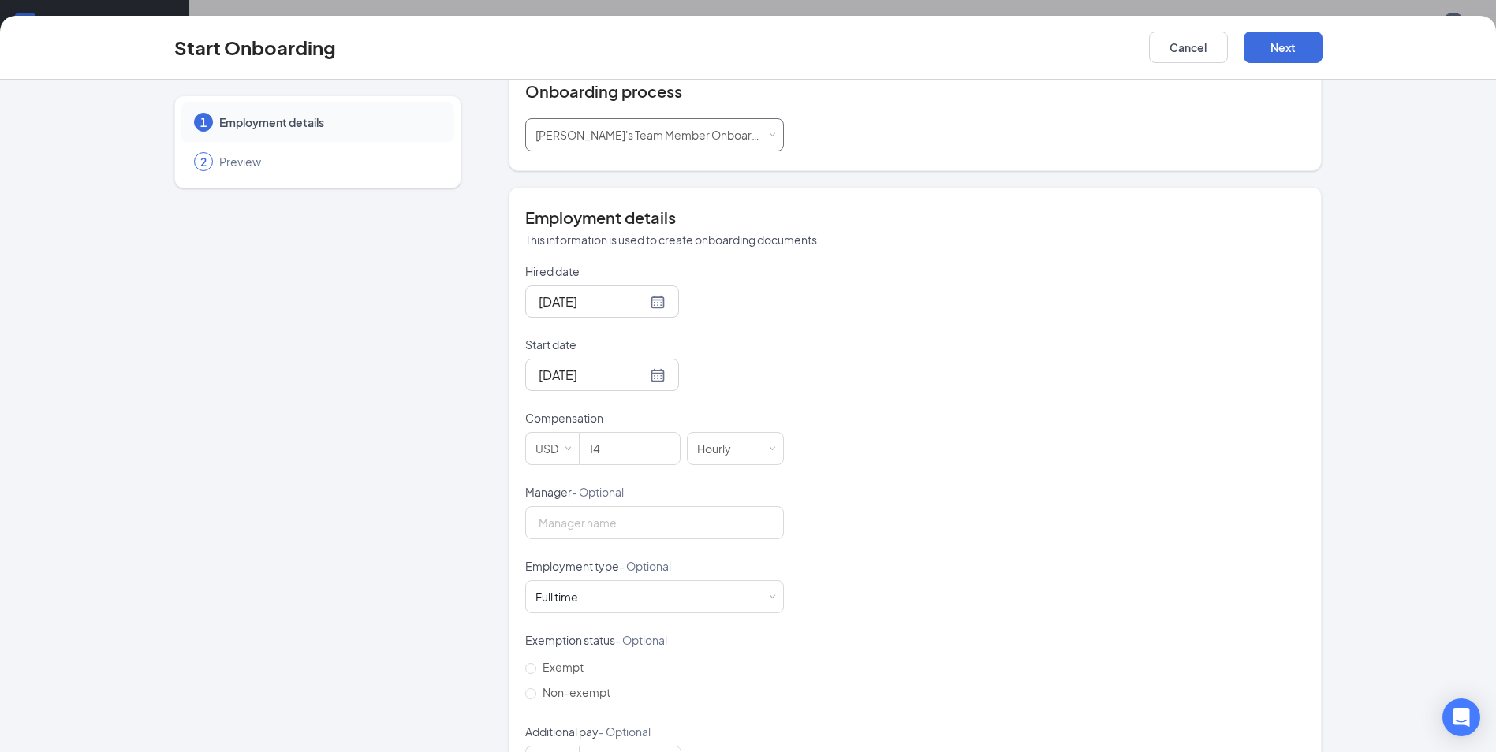
scroll to position [247, 0]
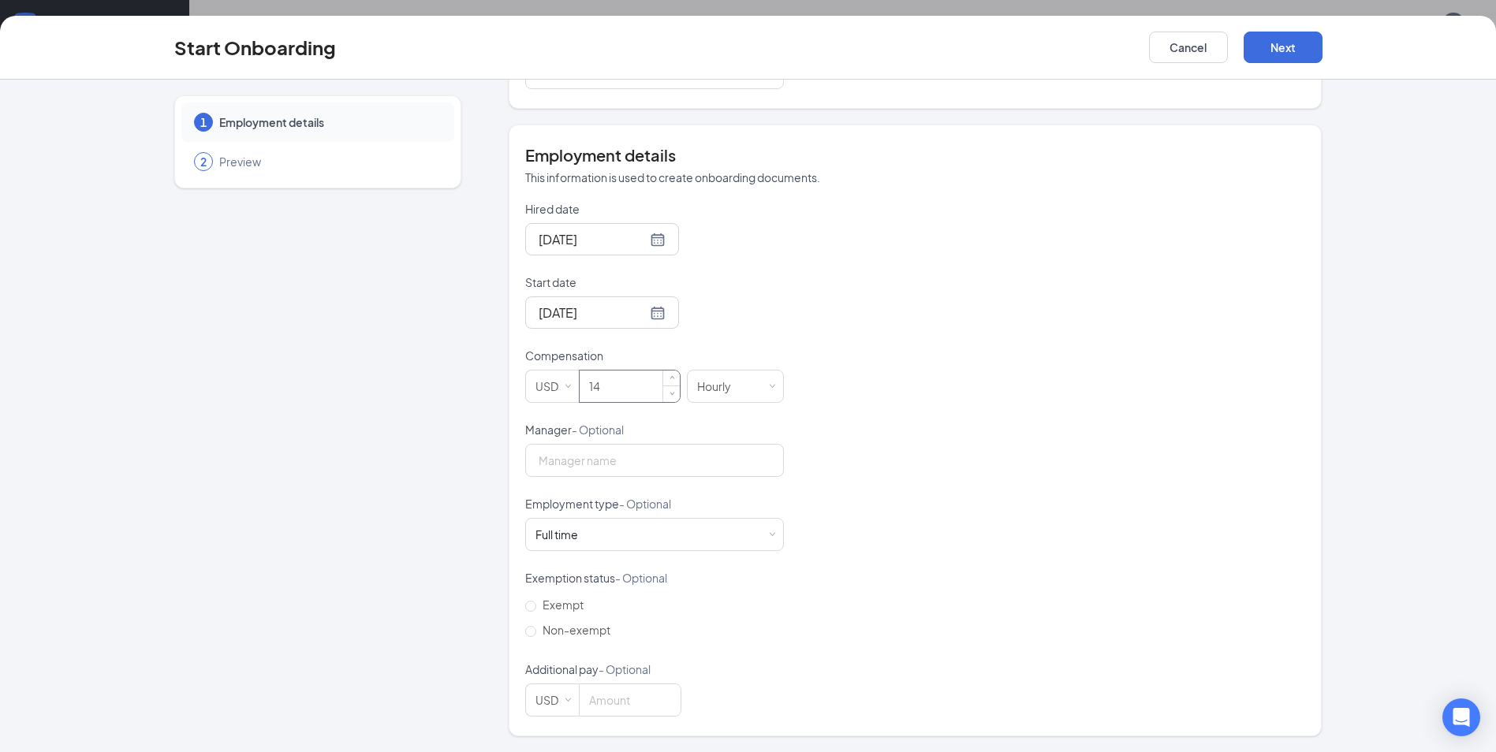
click at [627, 396] on input "14" at bounding box center [630, 387] width 100 height 32
type input "13"
click at [1293, 39] on button "Next" at bounding box center [1283, 48] width 79 height 32
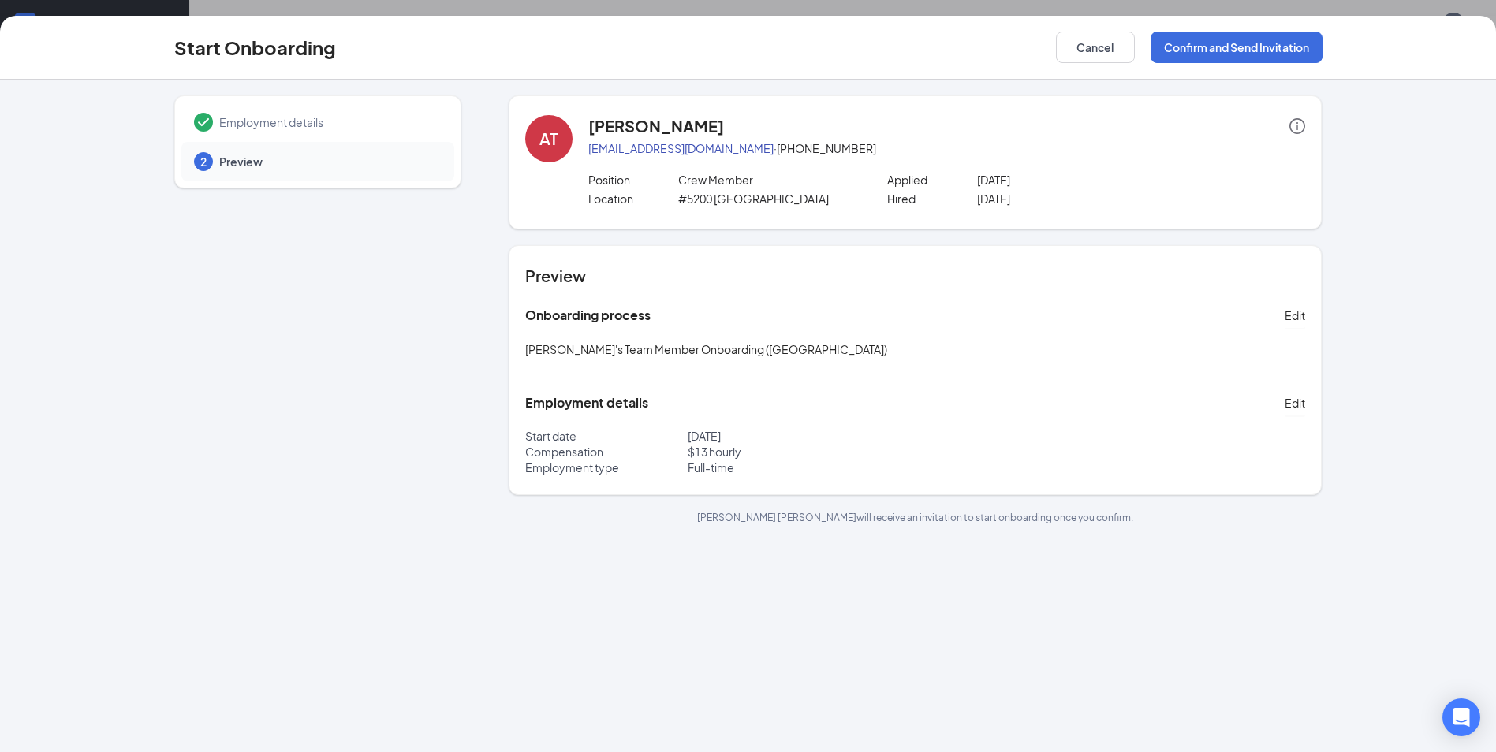
scroll to position [0, 0]
click at [1286, 52] on button "Confirm and Send Invitation" at bounding box center [1237, 48] width 172 height 32
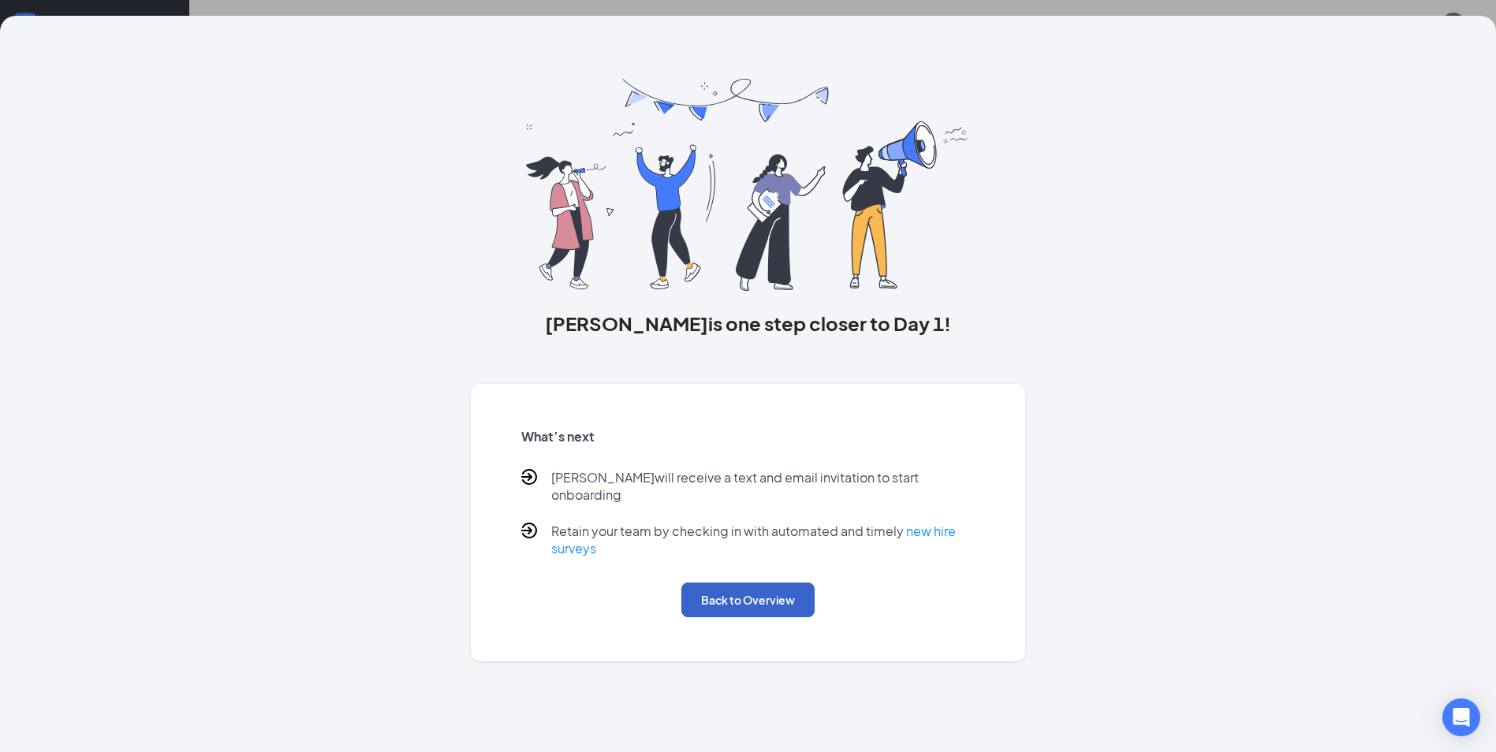
click at [722, 583] on button "Back to Overview" at bounding box center [747, 600] width 133 height 35
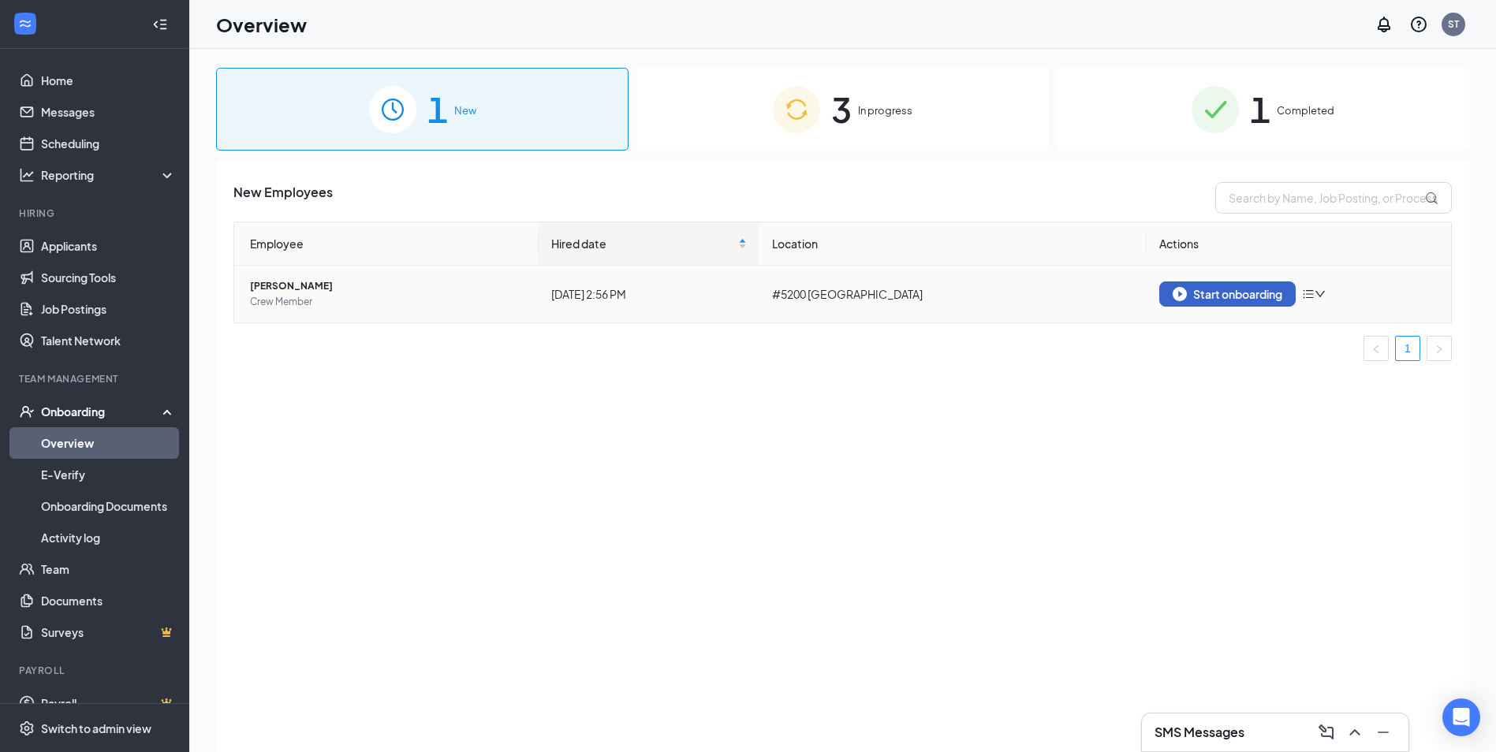
click at [1233, 291] on div "Start onboarding" at bounding box center [1228, 294] width 110 height 14
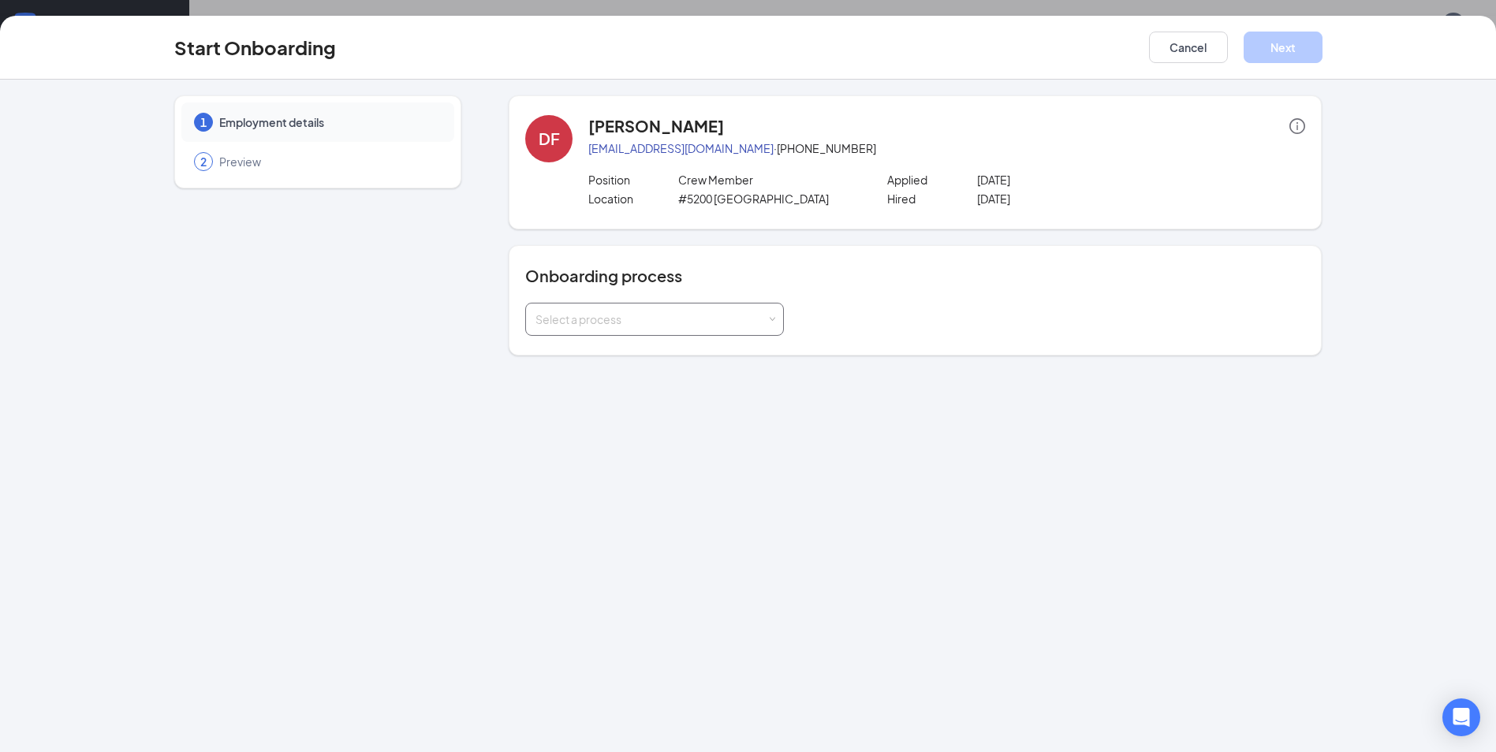
click at [741, 327] on div "Select a process" at bounding box center [654, 320] width 238 height 32
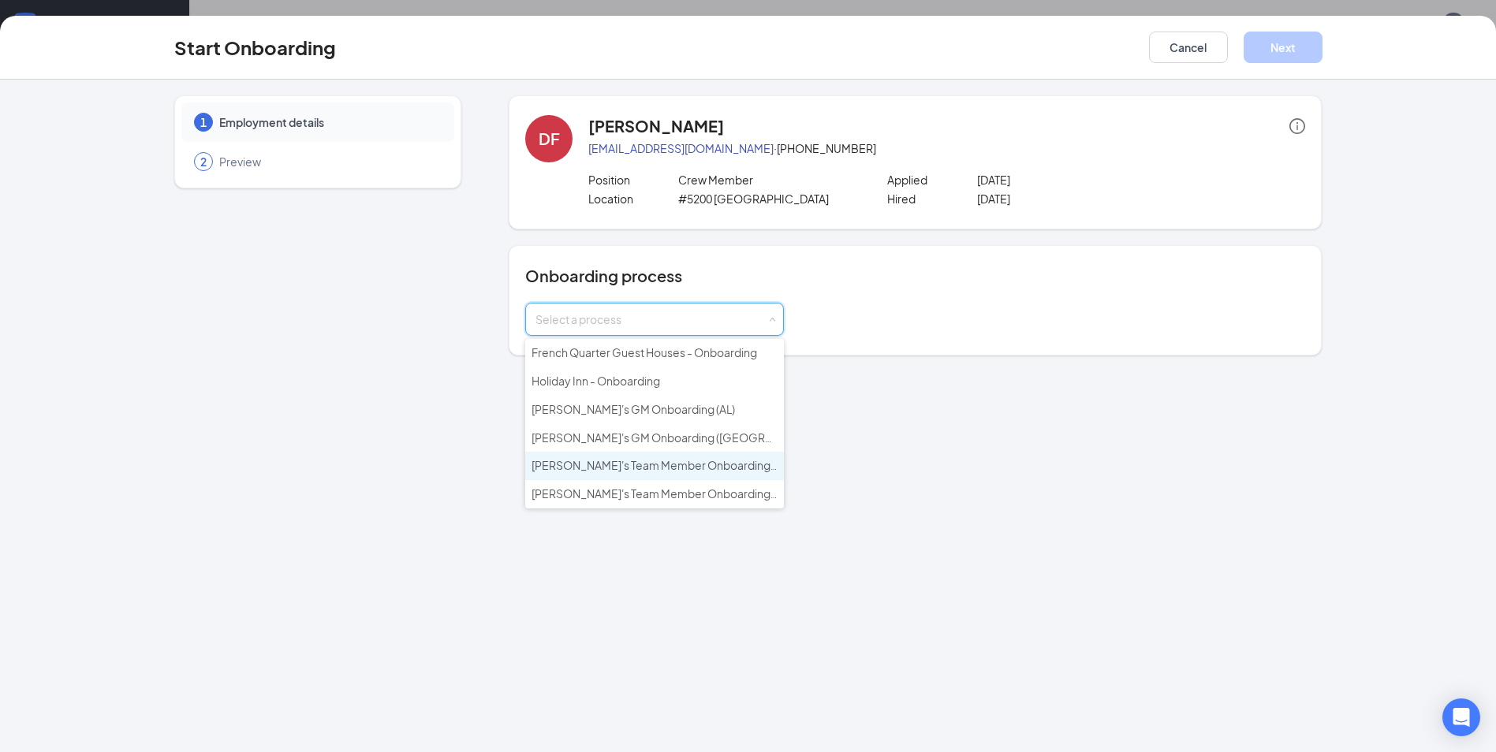
click at [728, 468] on span "[PERSON_NAME]'s Team Member Onboarding ([GEOGRAPHIC_DATA])" at bounding box center [713, 465] width 362 height 14
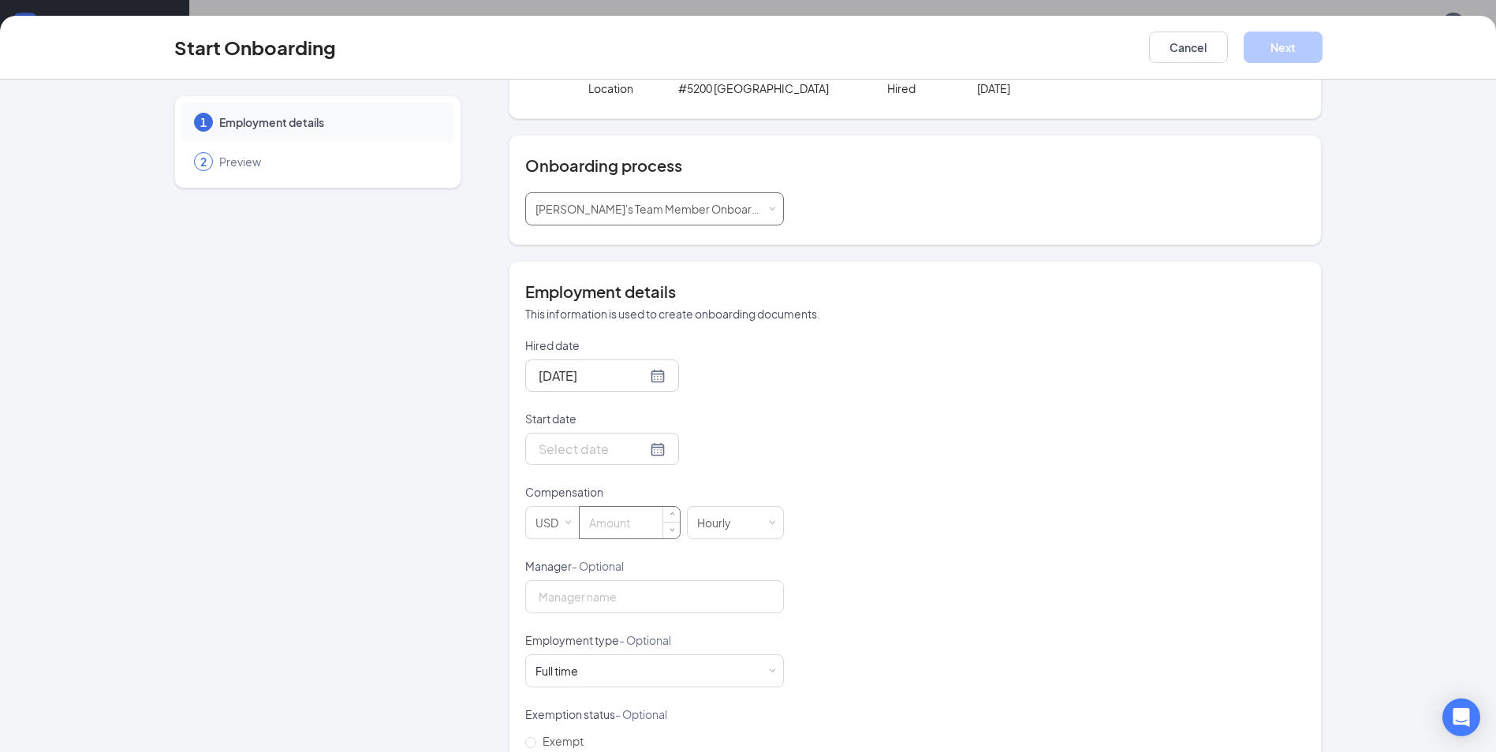
scroll to position [158, 0]
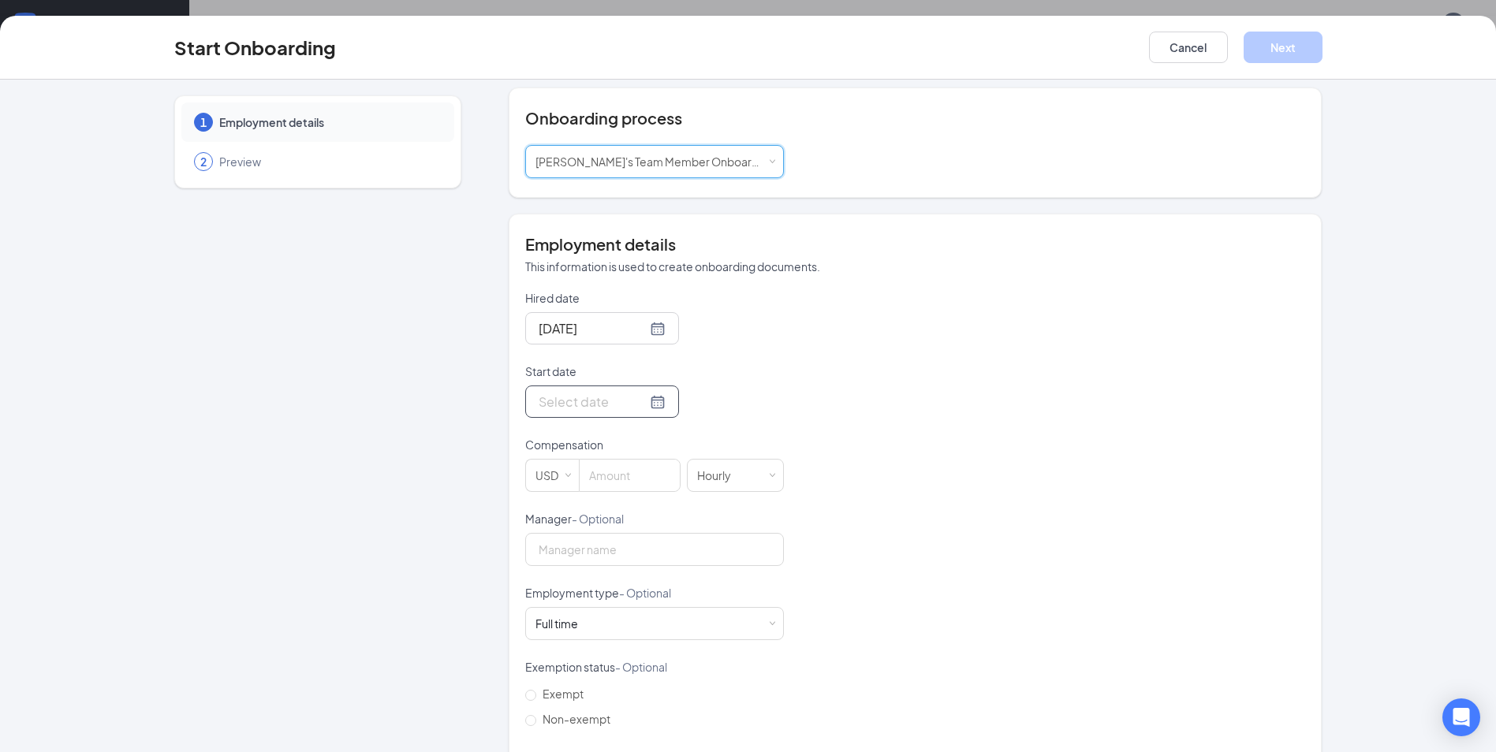
click at [637, 405] on div at bounding box center [602, 402] width 127 height 20
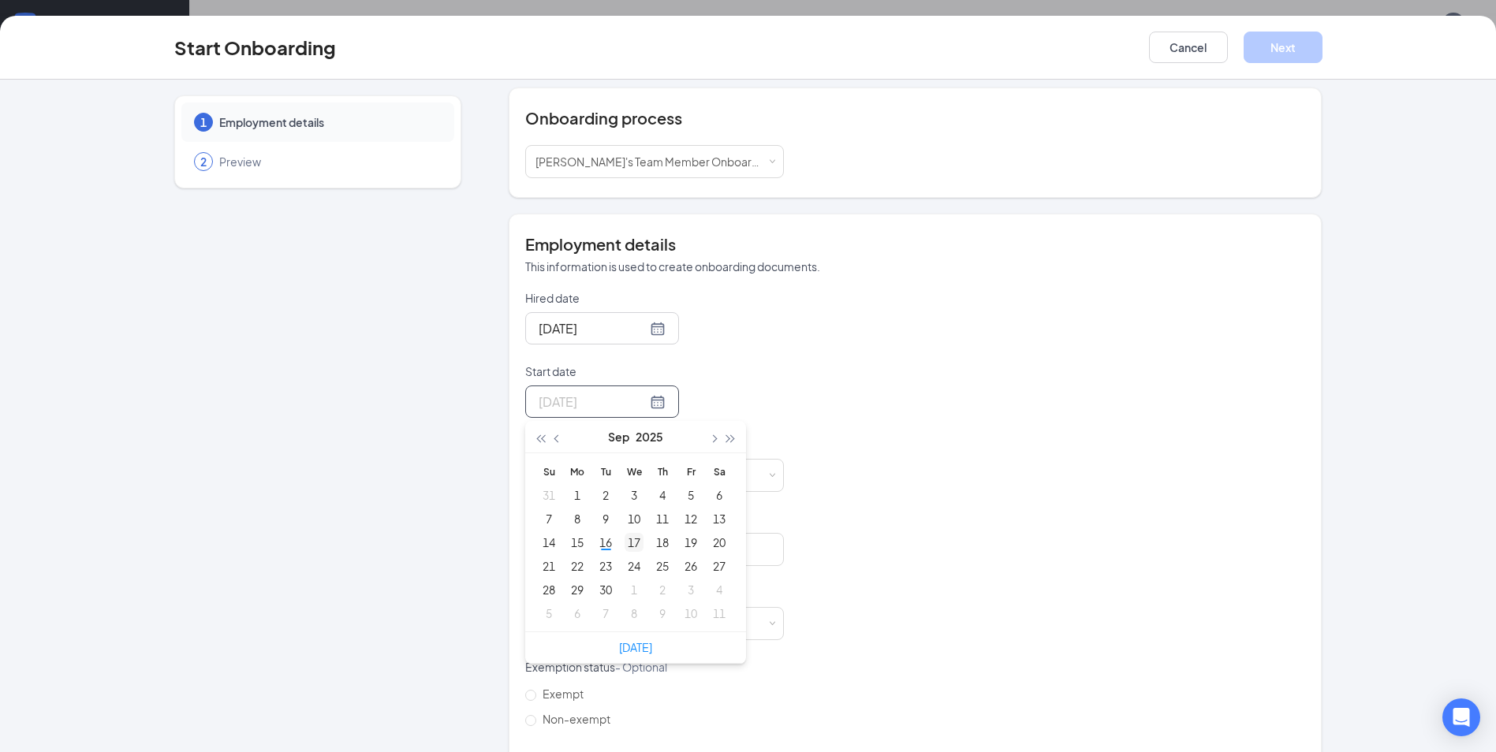
type input "Sep 17, 2025"
click at [631, 546] on div "17" at bounding box center [634, 542] width 19 height 19
click at [600, 480] on input at bounding box center [630, 476] width 100 height 32
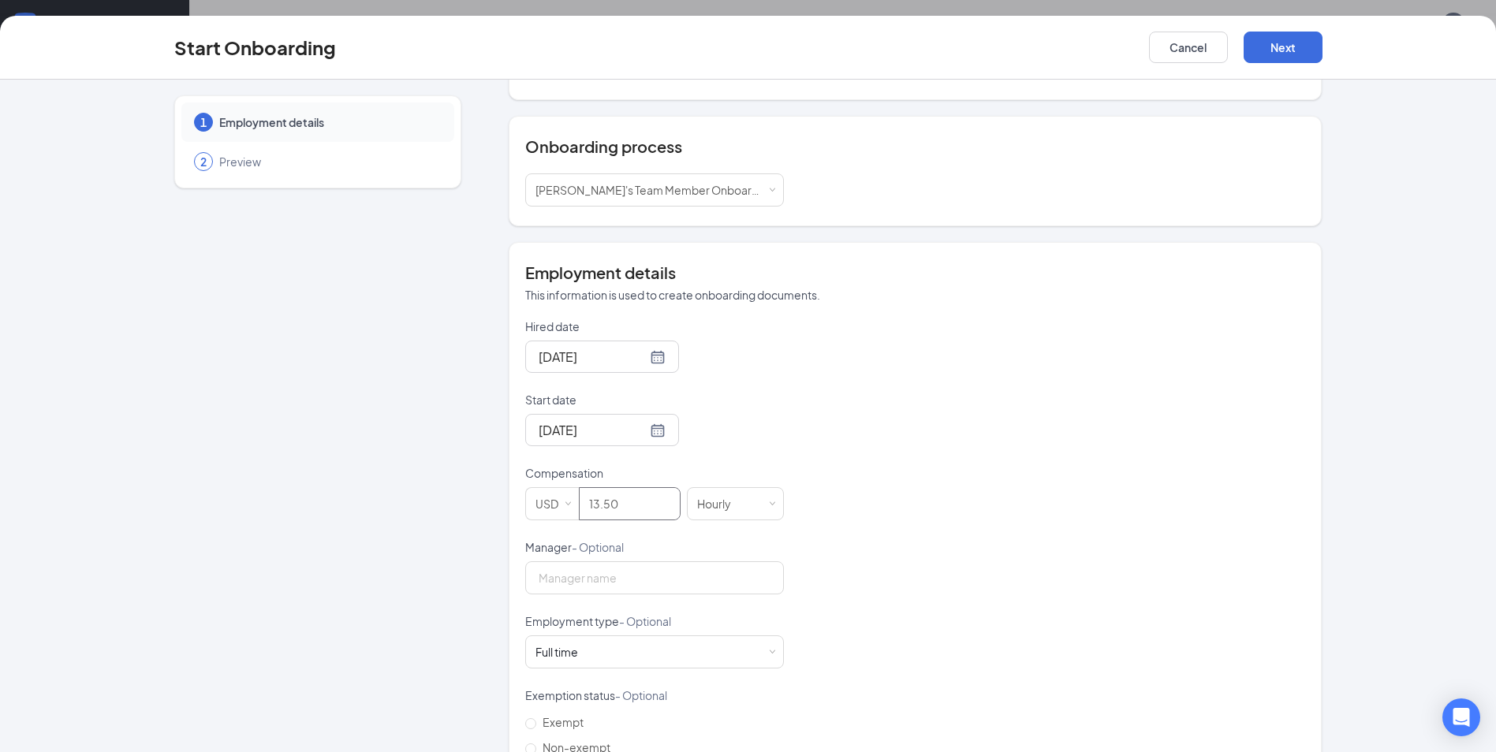
scroll to position [89, 0]
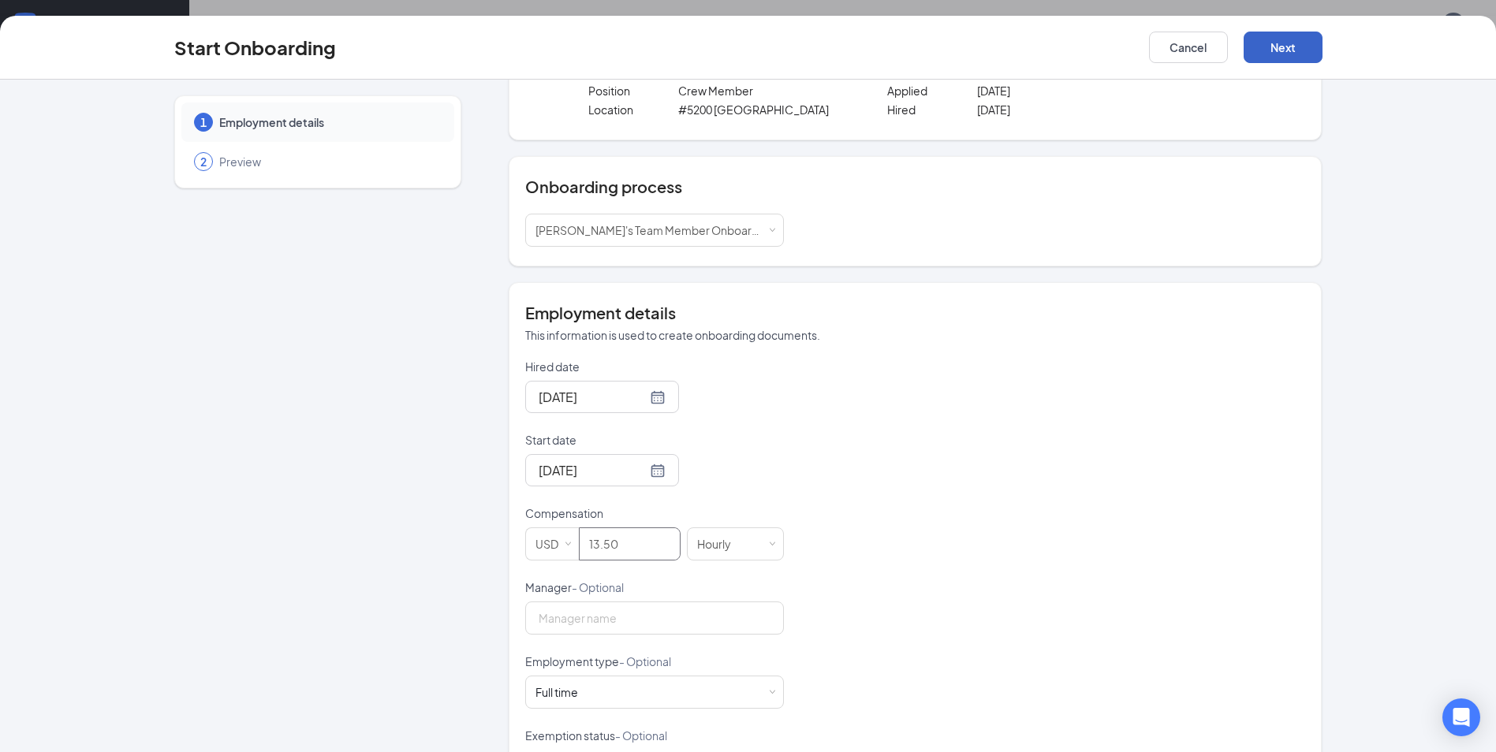
type input "13.5"
click at [1279, 49] on button "Next" at bounding box center [1283, 48] width 79 height 32
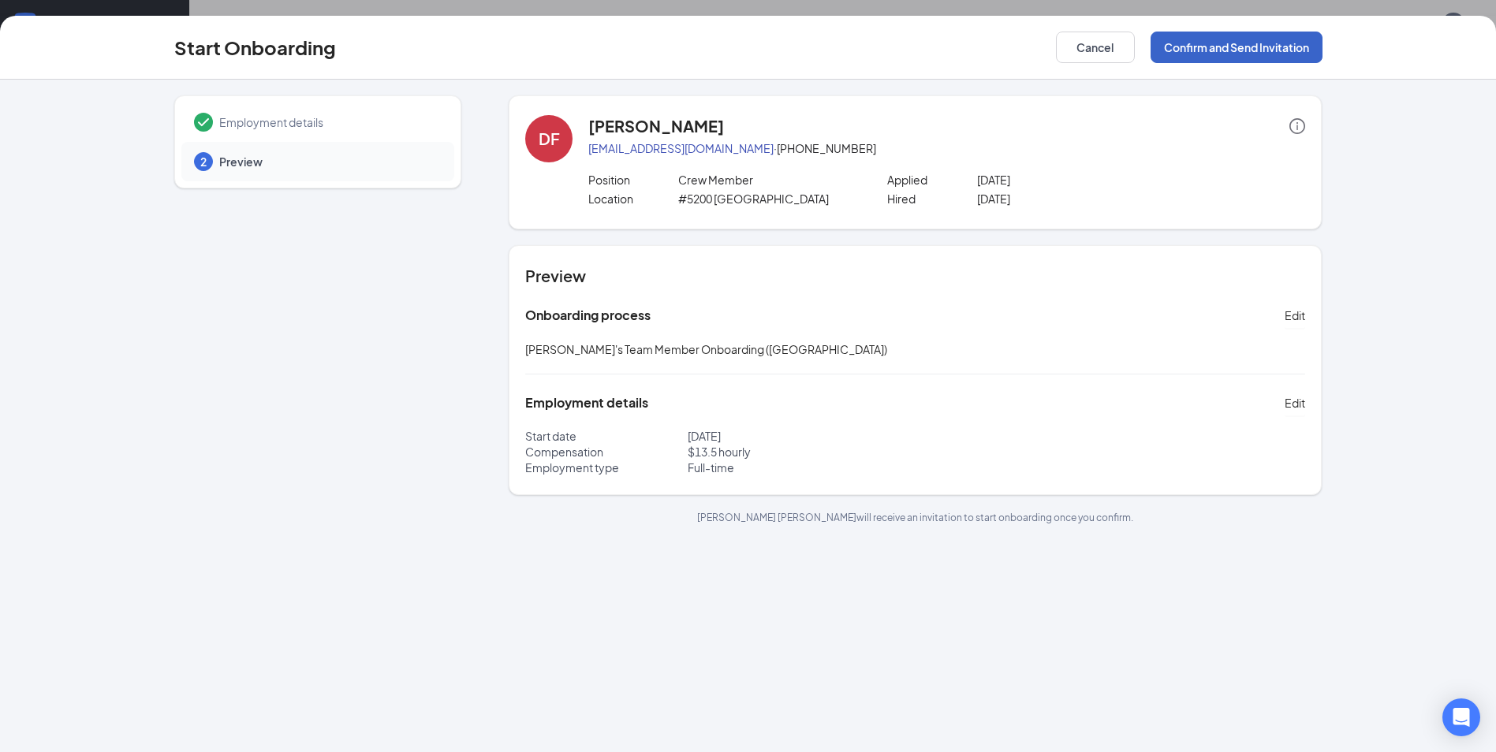
click at [1277, 47] on button "Confirm and Send Invitation" at bounding box center [1237, 48] width 172 height 32
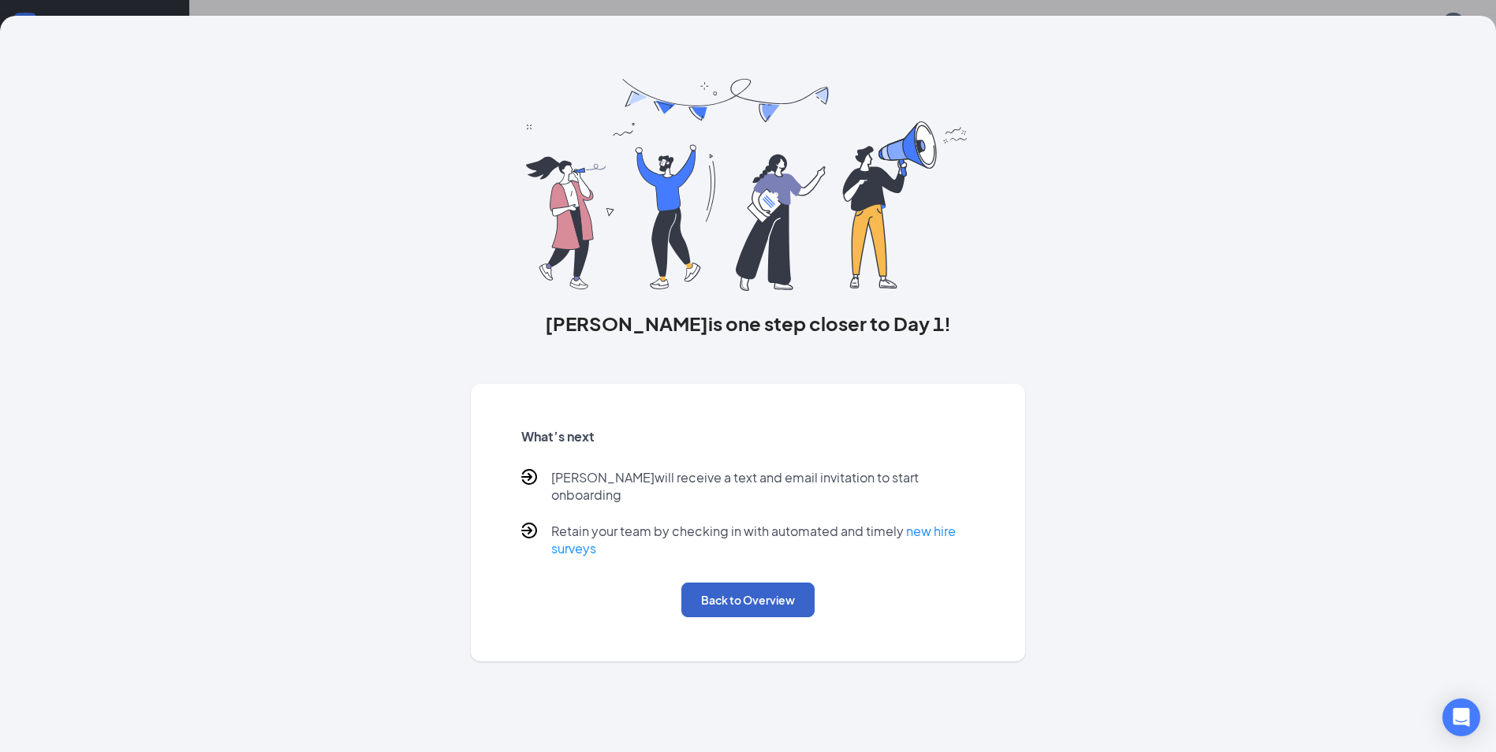
click at [801, 583] on button "Back to Overview" at bounding box center [747, 600] width 133 height 35
